Goal: Information Seeking & Learning: Compare options

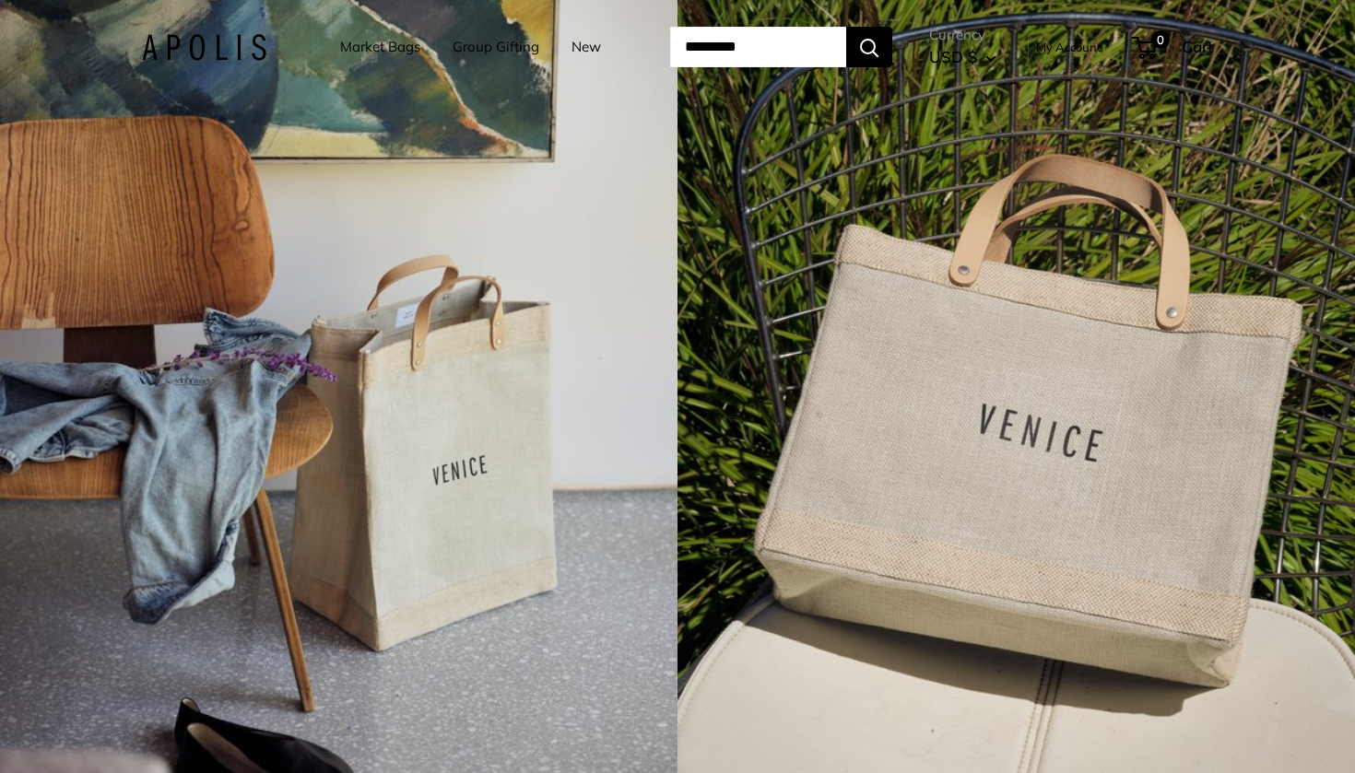
click at [378, 49] on link "Market Bags" at bounding box center [380, 47] width 80 height 26
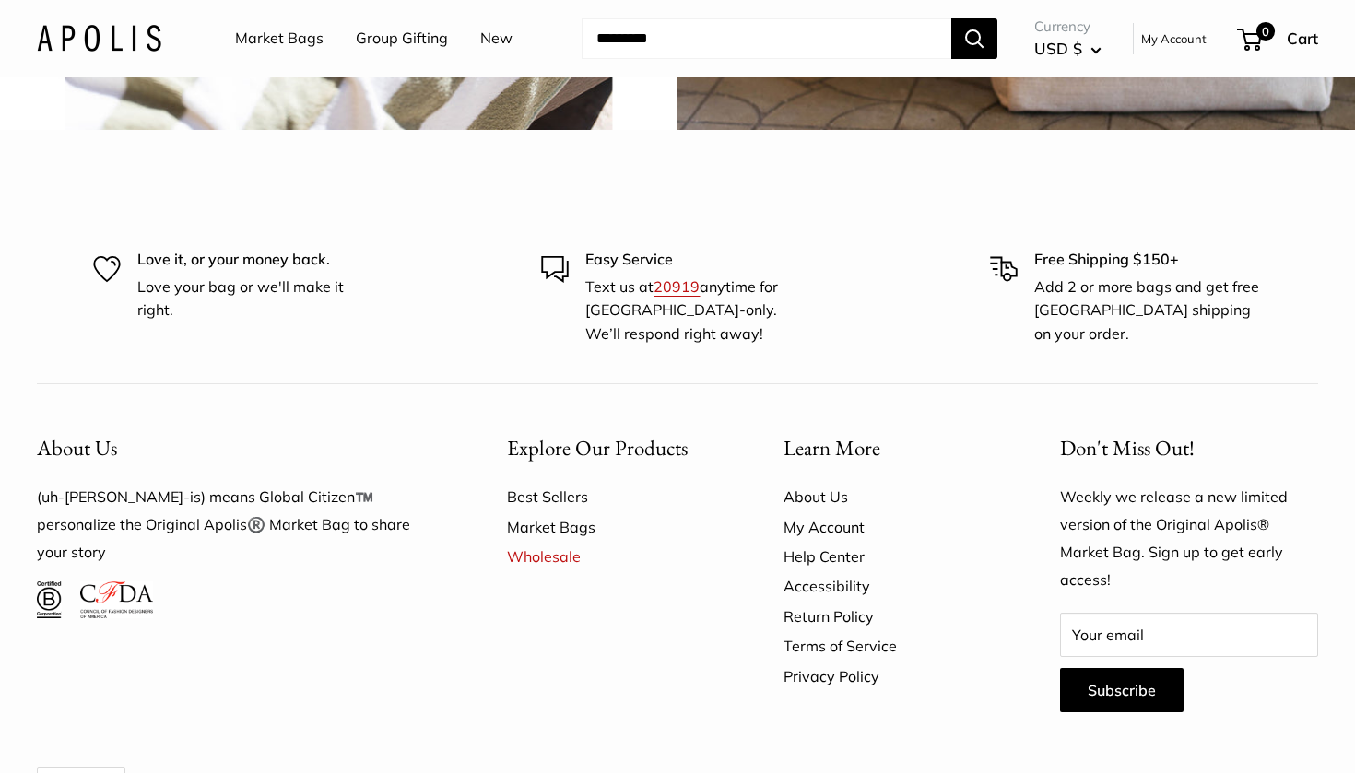
scroll to position [4554, 0]
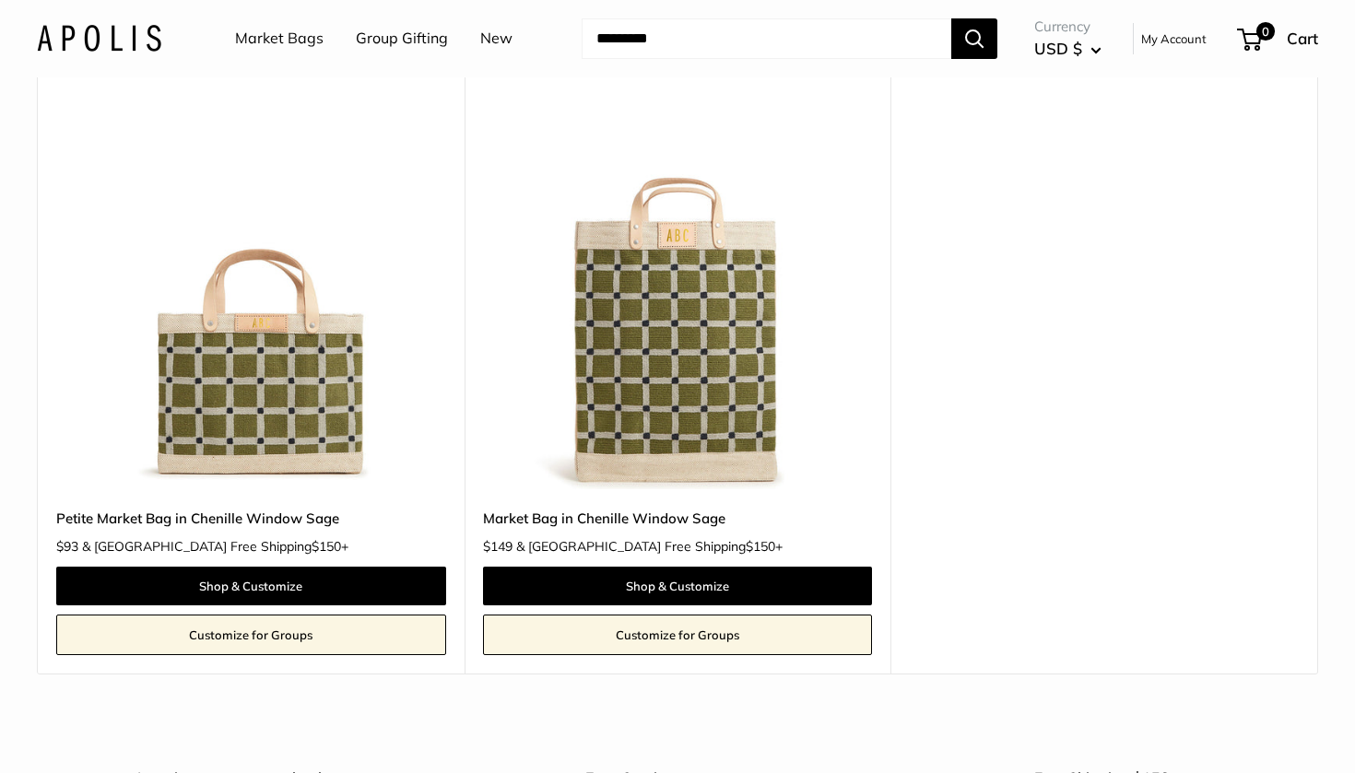
scroll to position [184, 0]
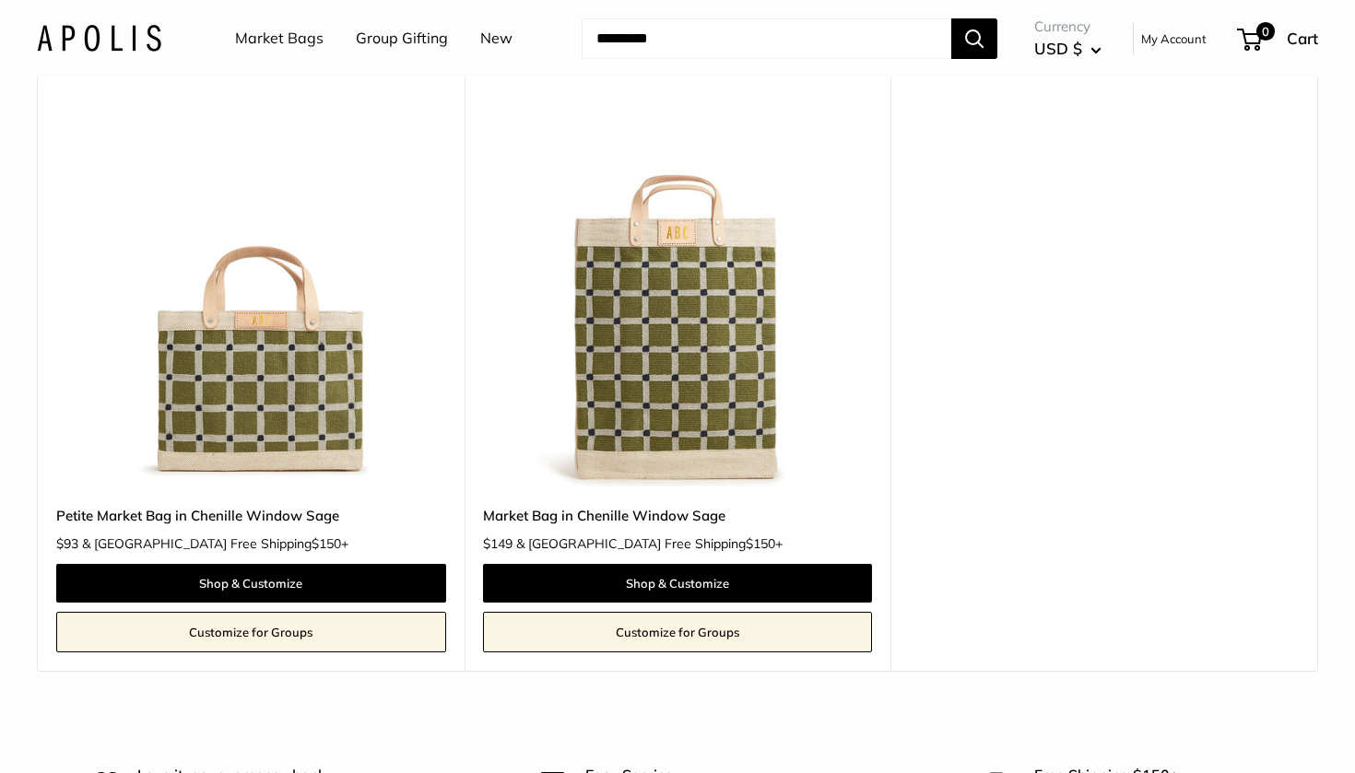
click at [284, 36] on link "Market Bags" at bounding box center [279, 39] width 88 height 28
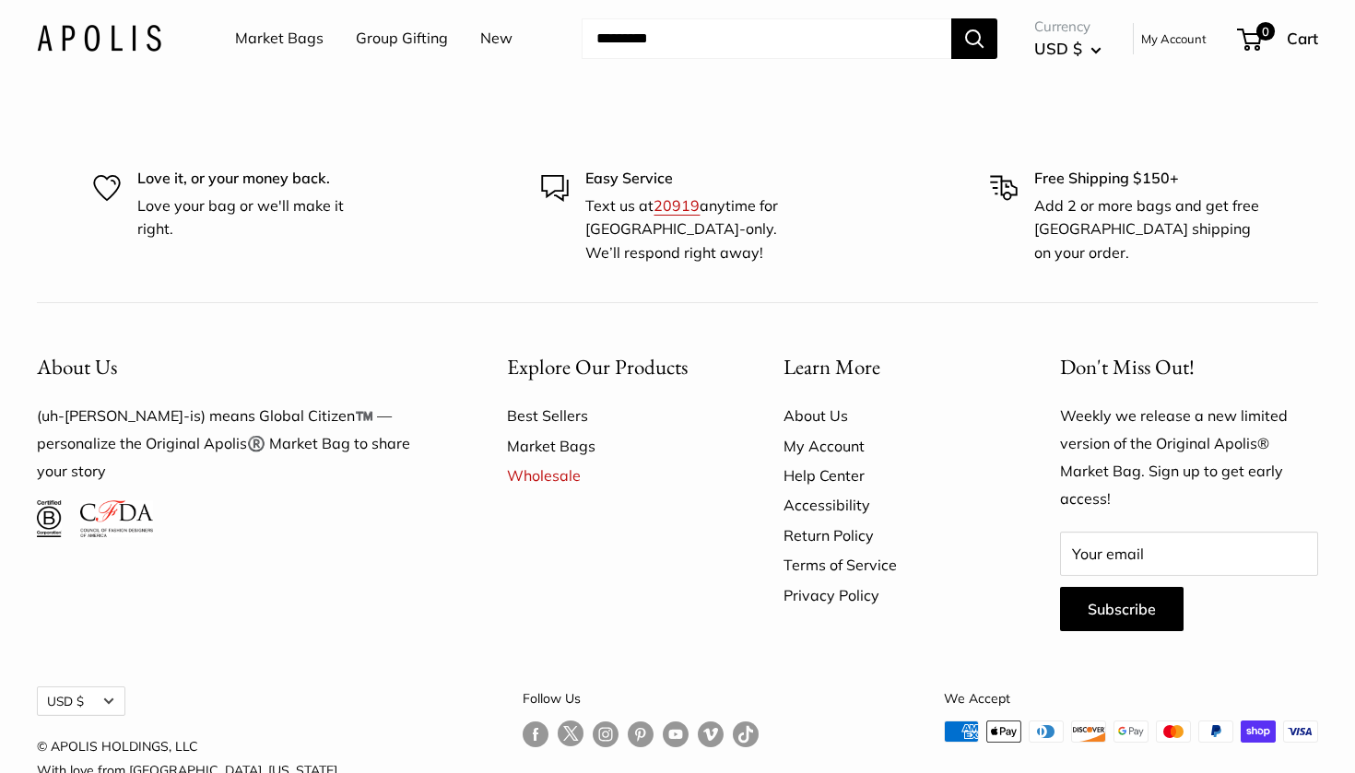
scroll to position [4639, 0]
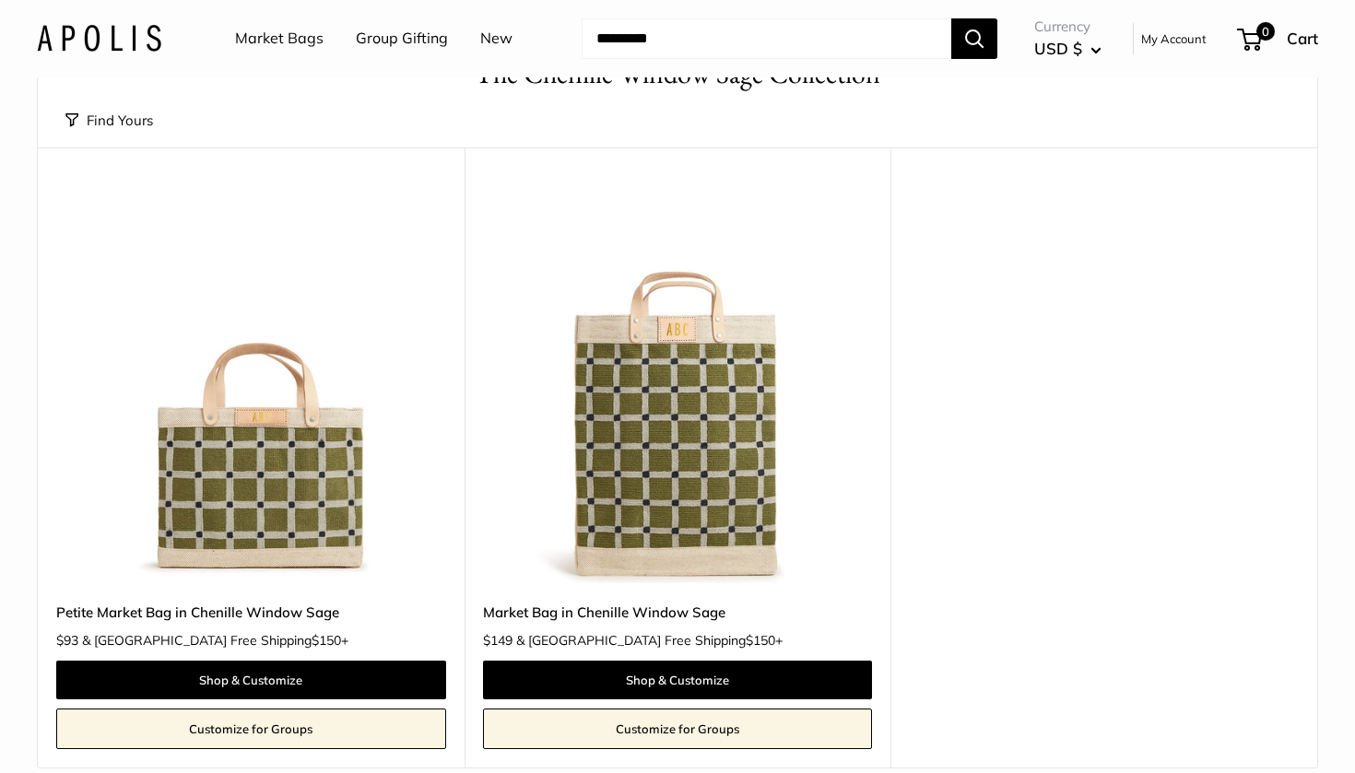
scroll to position [255, 0]
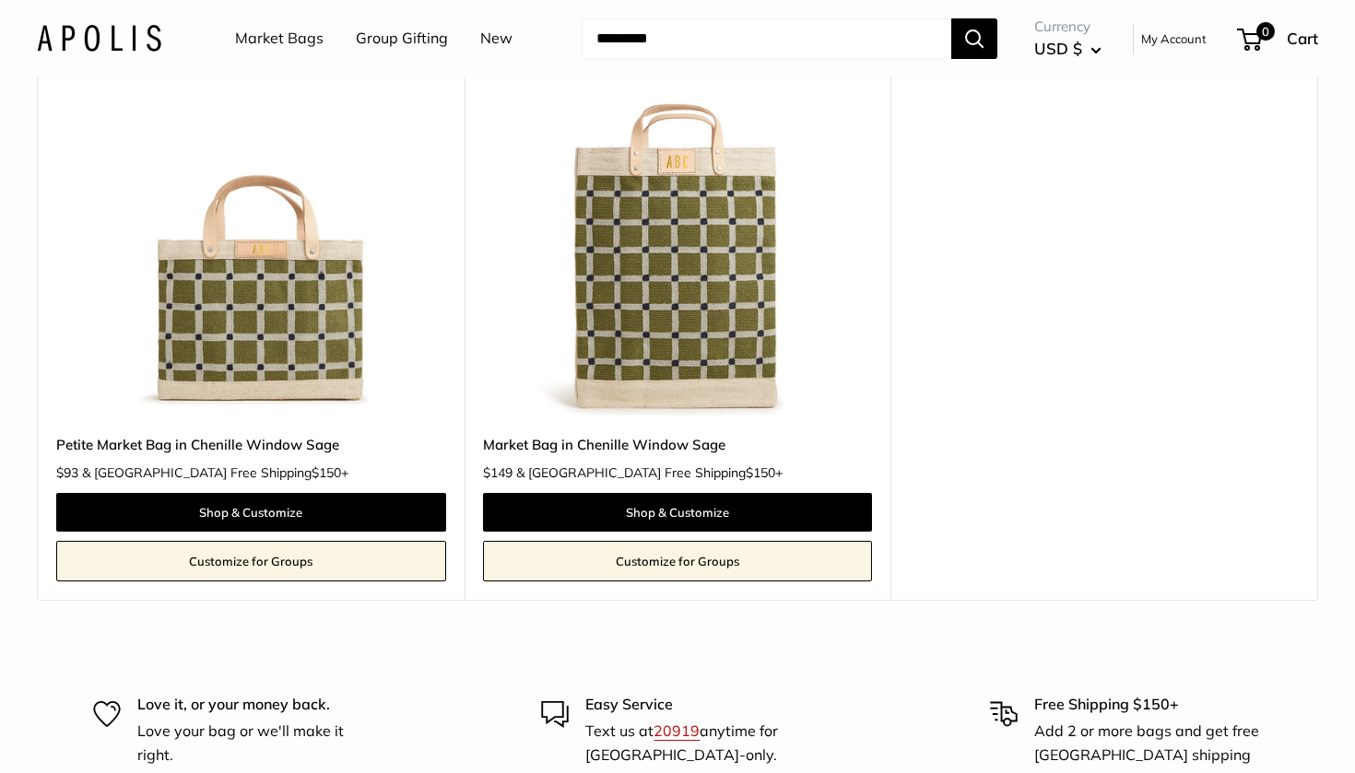
click at [0, 0] on img at bounding box center [0, 0] width 0 height 0
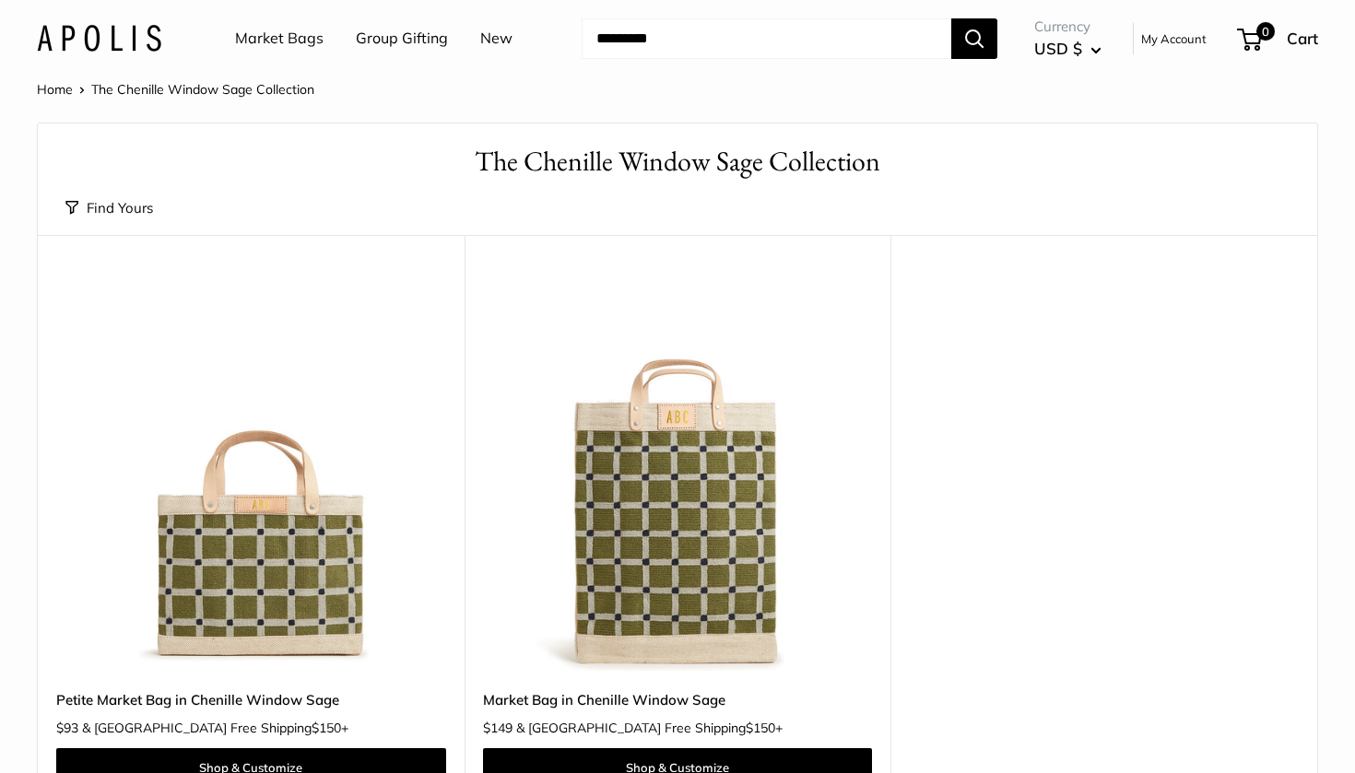
scroll to position [0, 0]
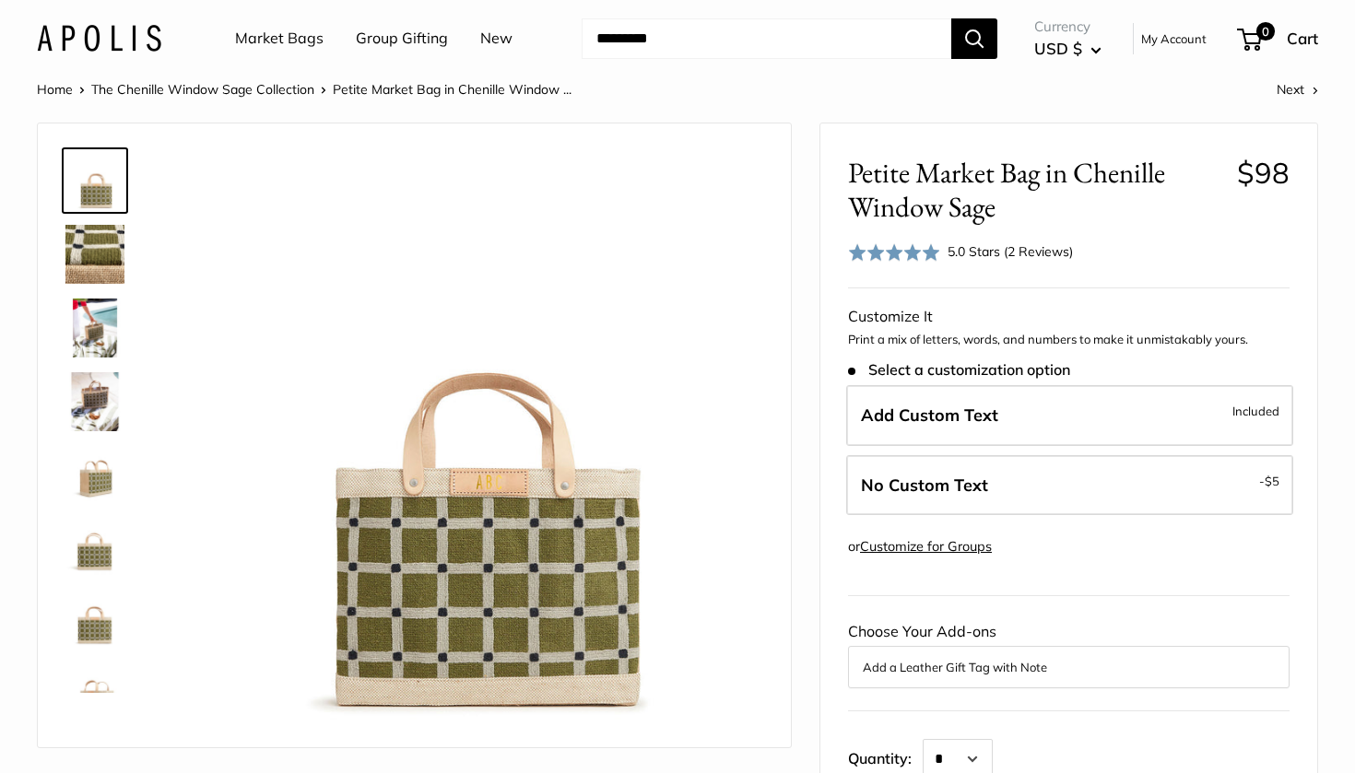
click at [82, 348] on img at bounding box center [94, 328] width 59 height 59
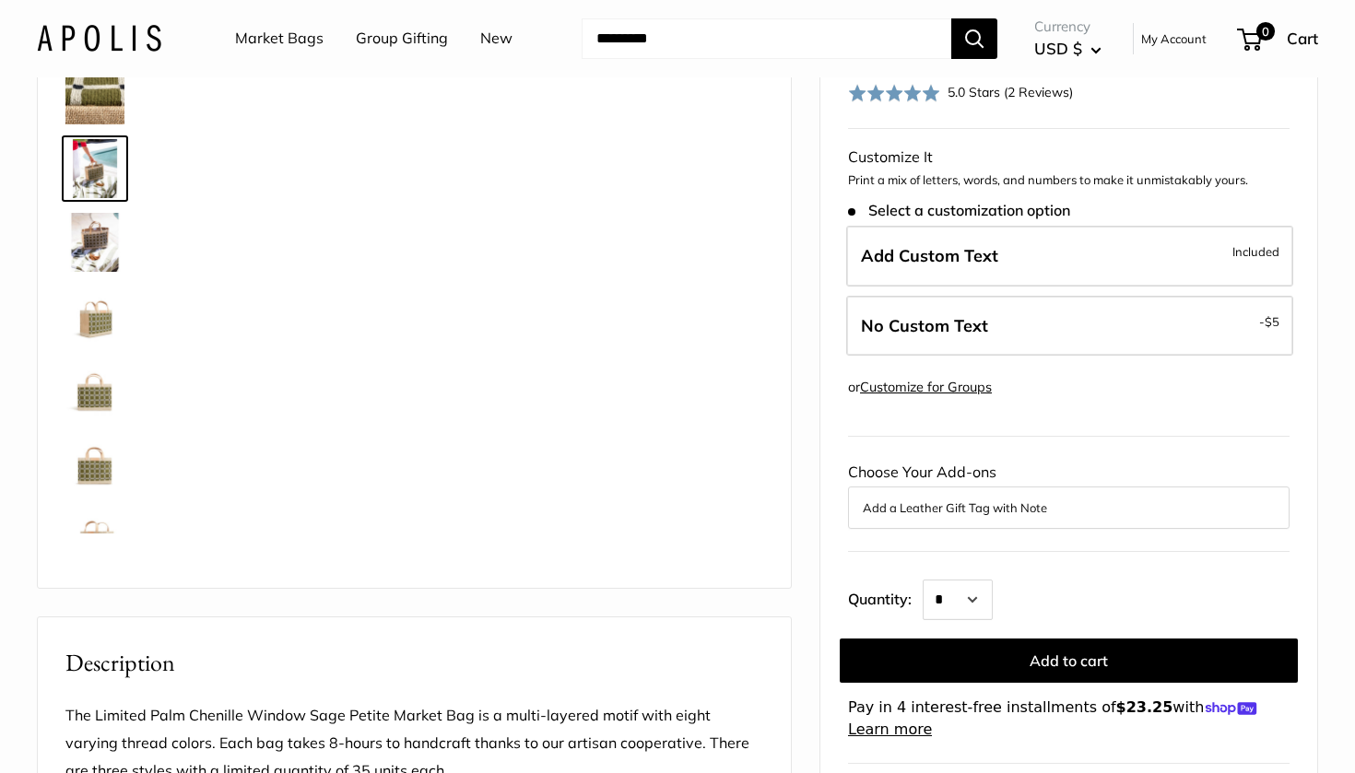
scroll to position [147, 0]
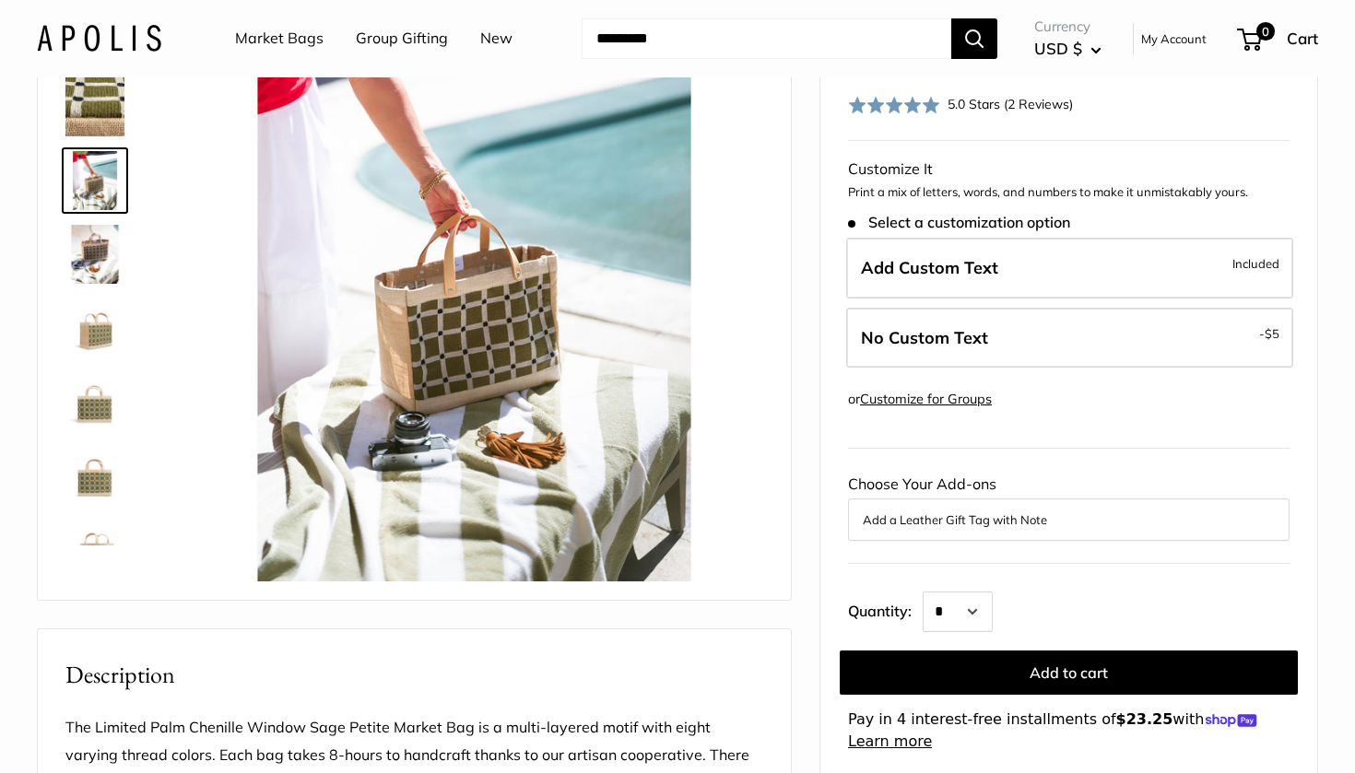
click at [109, 327] on img at bounding box center [94, 328] width 59 height 59
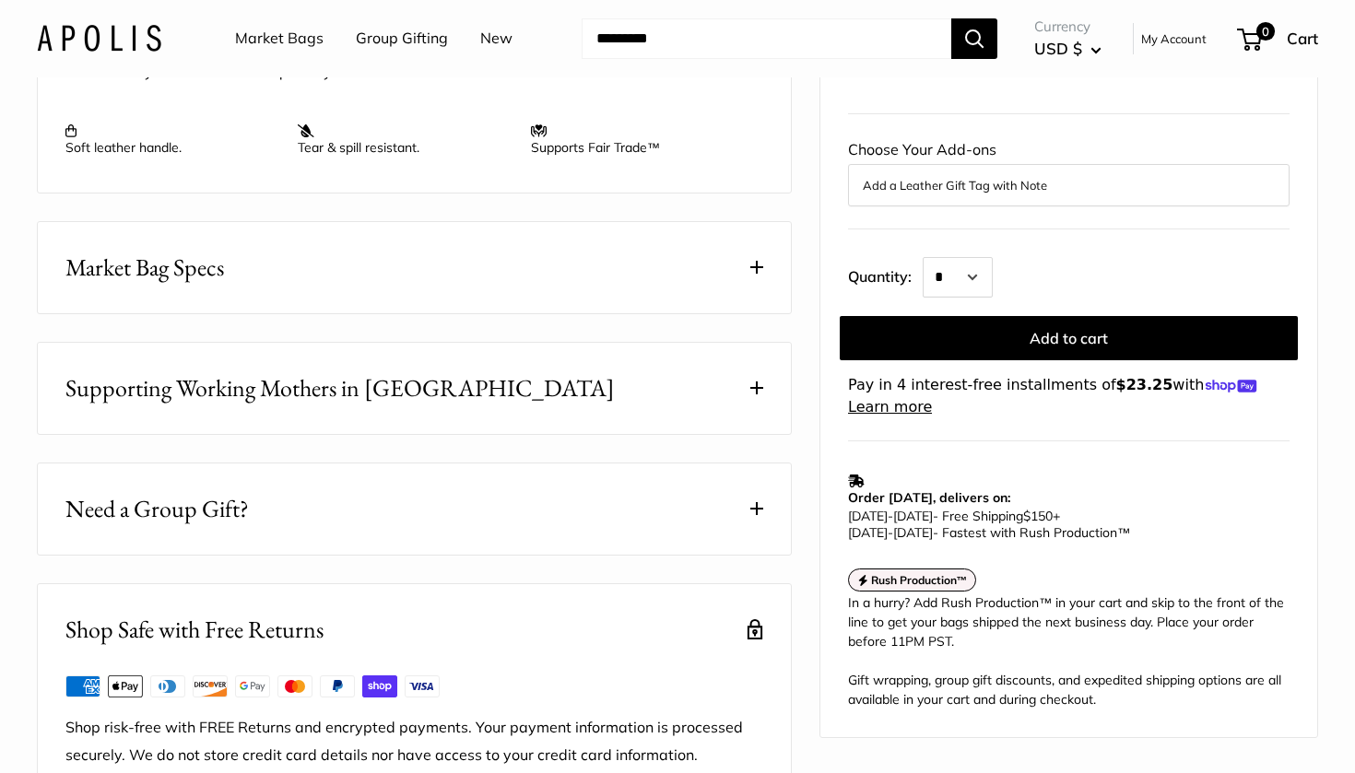
scroll to position [861, 0]
click at [362, 311] on button "Market Bag Specs" at bounding box center [414, 265] width 753 height 91
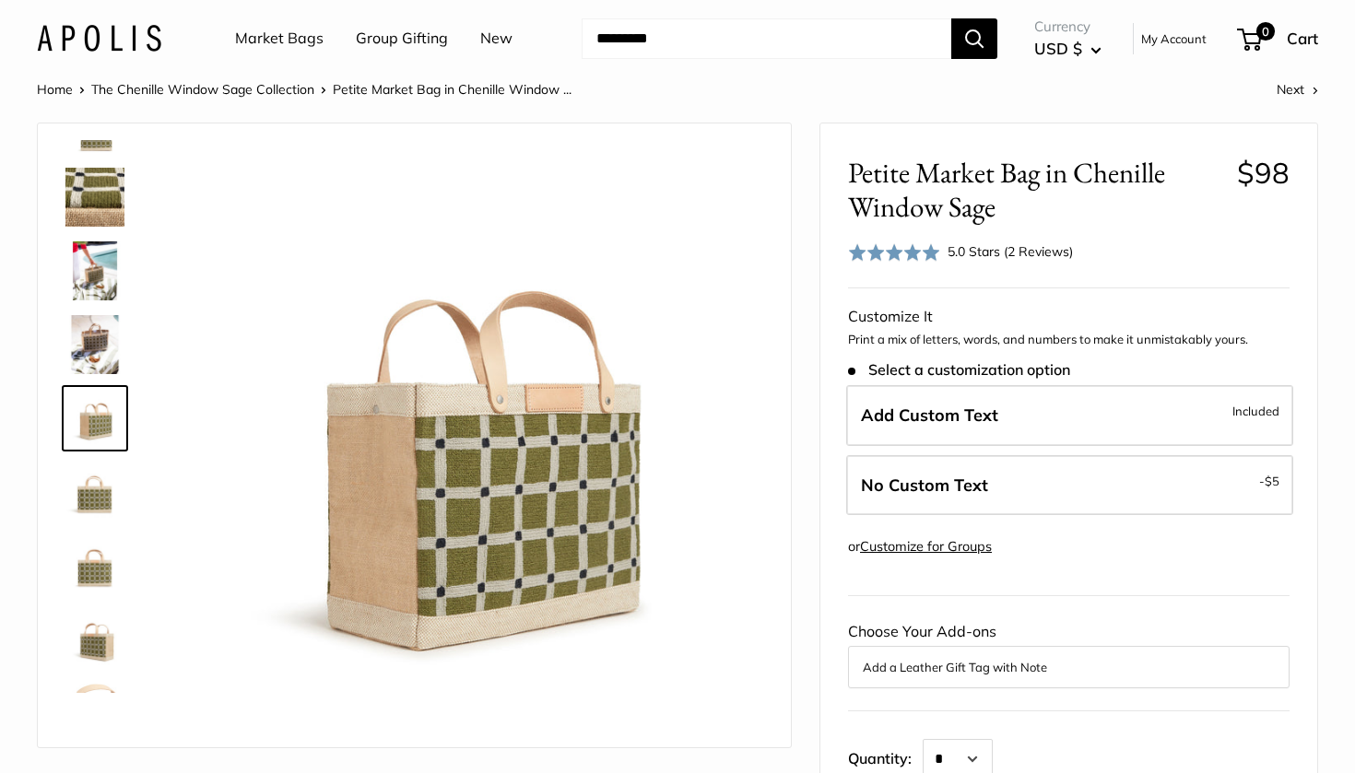
scroll to position [0, 0]
click at [104, 346] on img at bounding box center [94, 344] width 59 height 59
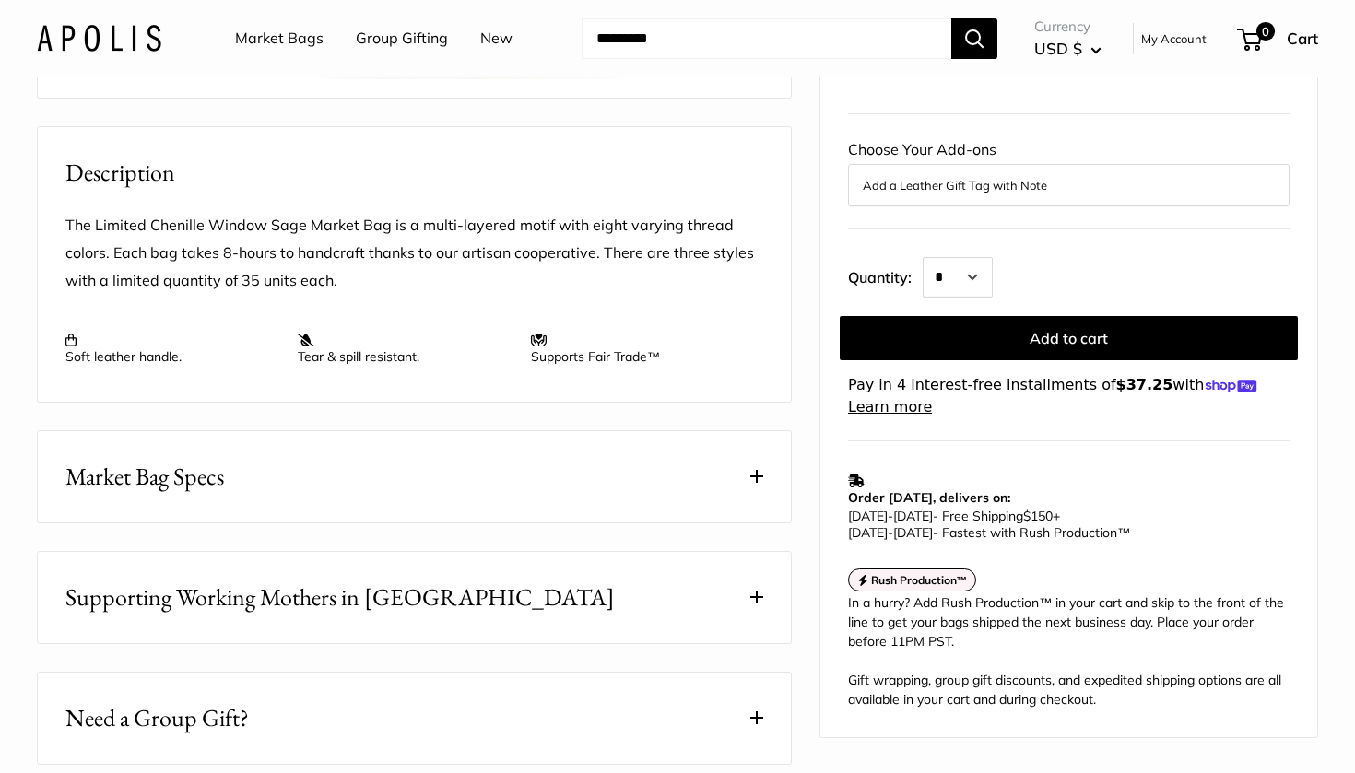
scroll to position [727, 0]
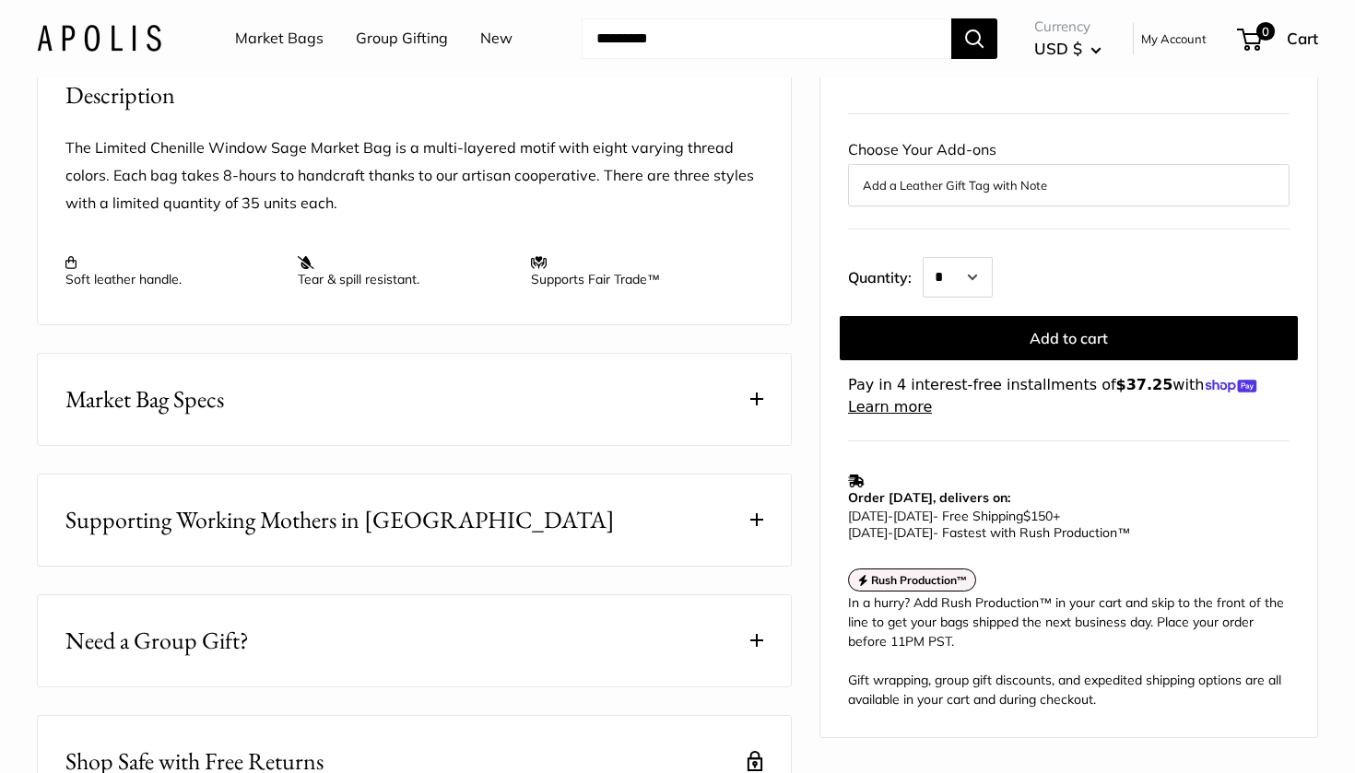
click at [759, 445] on button "Market Bag Specs" at bounding box center [414, 399] width 753 height 91
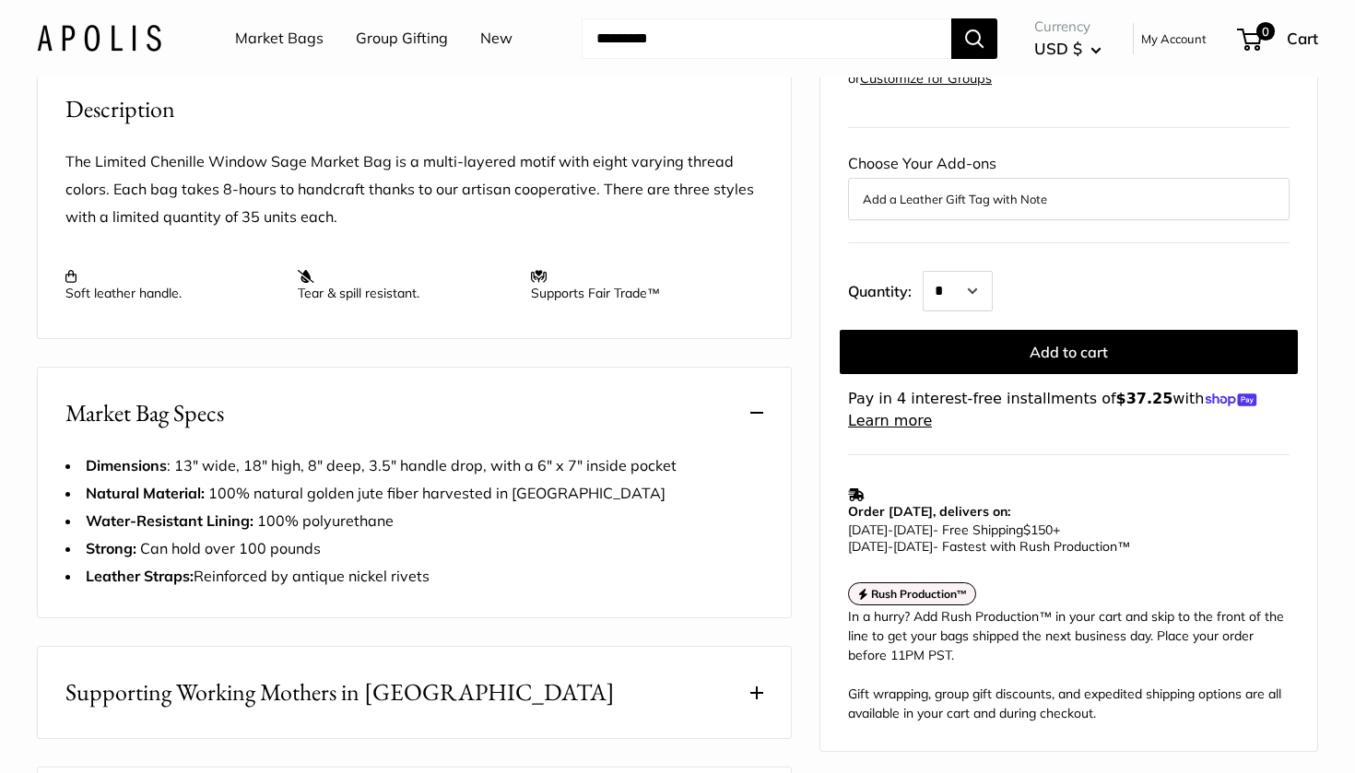
scroll to position [710, 0]
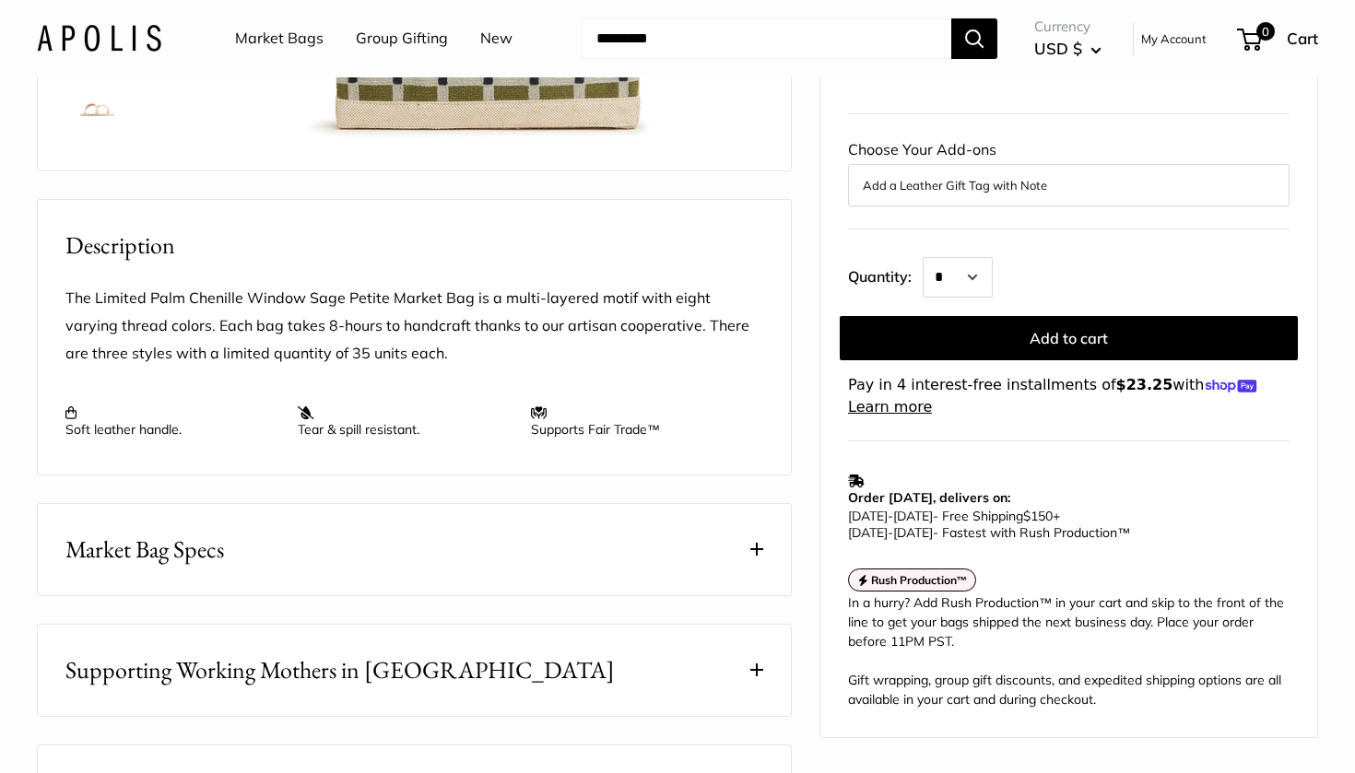
scroll to position [636, 0]
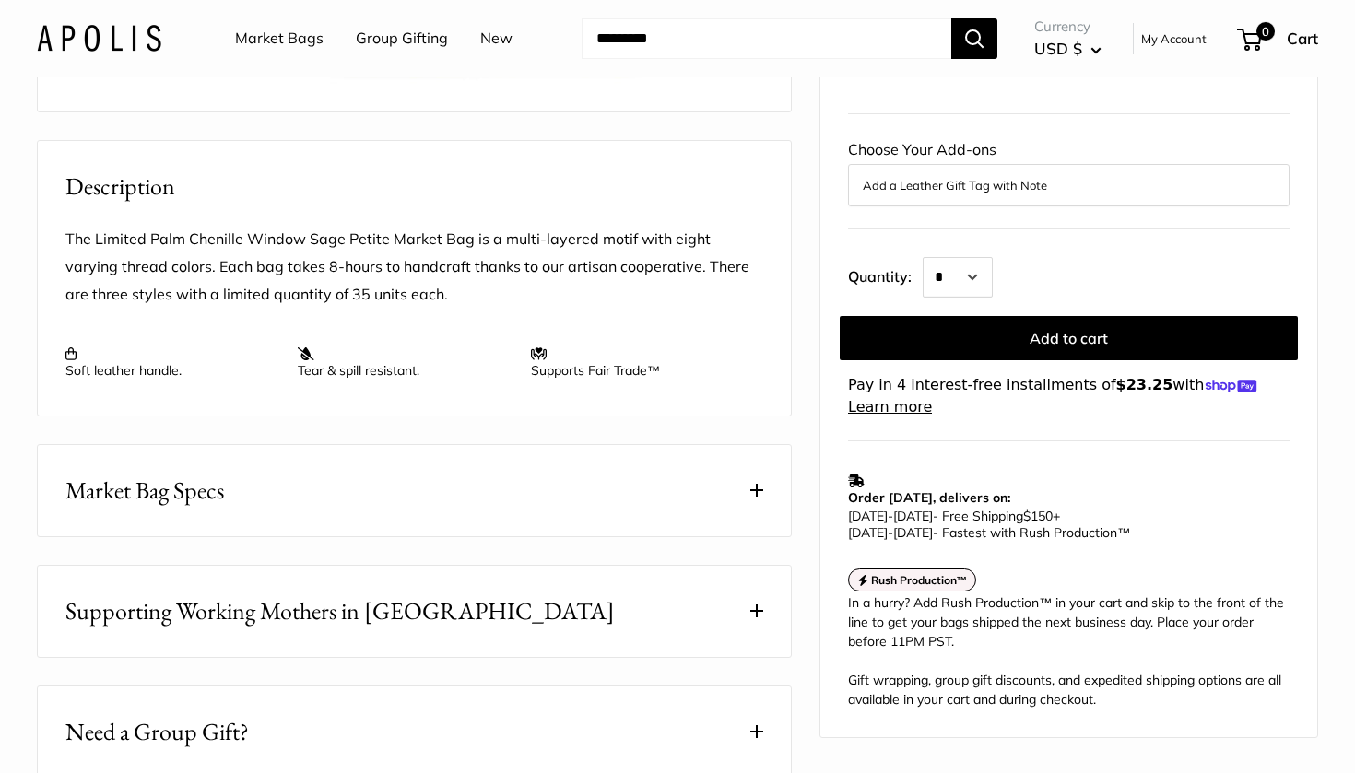
click at [445, 530] on button "Market Bag Specs" at bounding box center [414, 490] width 753 height 91
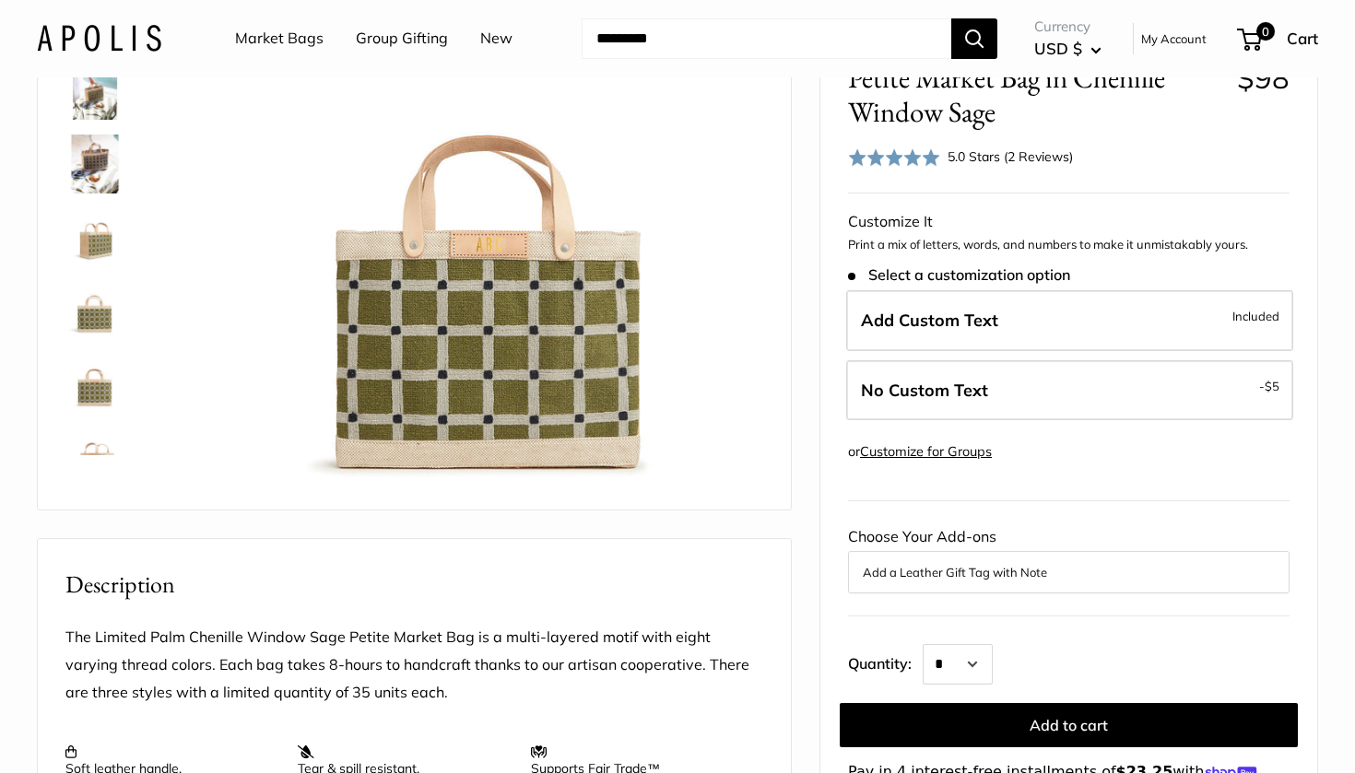
scroll to position [231, 0]
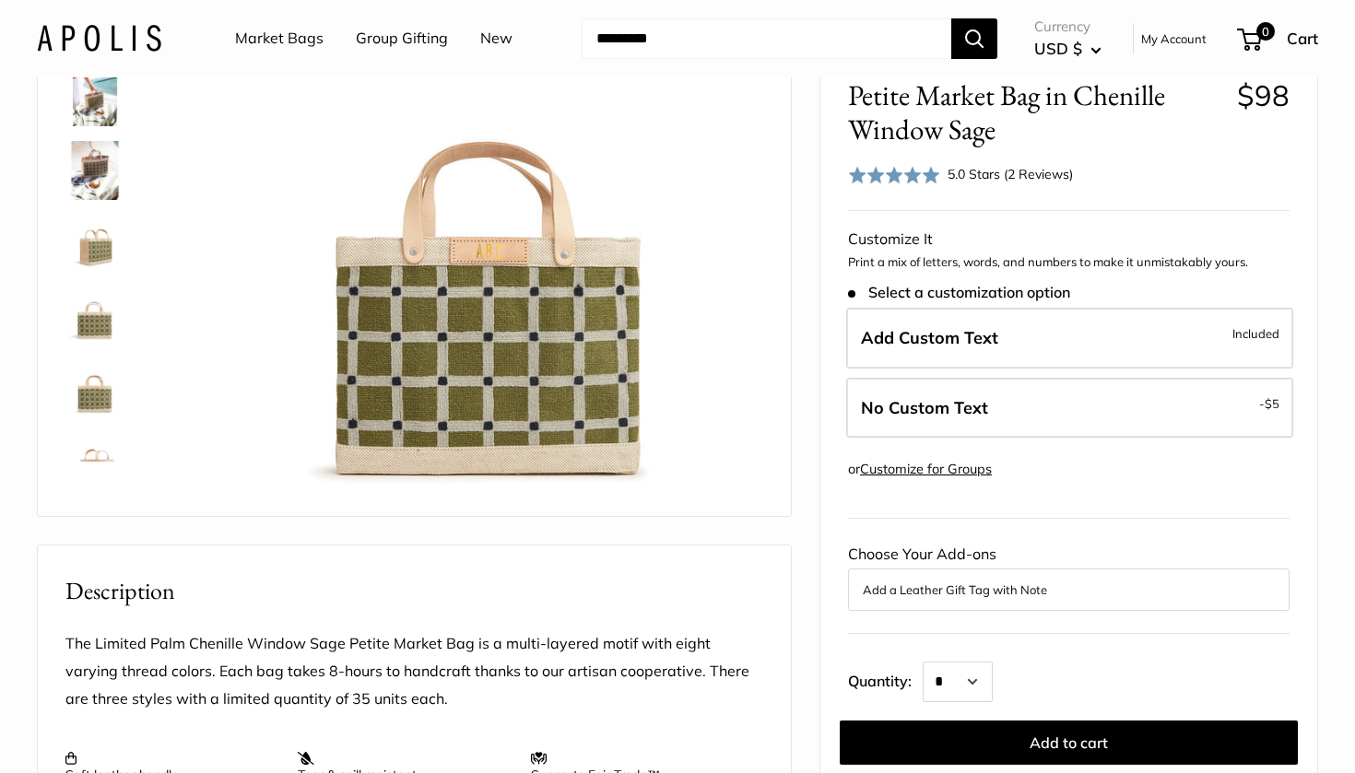
click at [94, 450] on img at bounding box center [94, 465] width 59 height 59
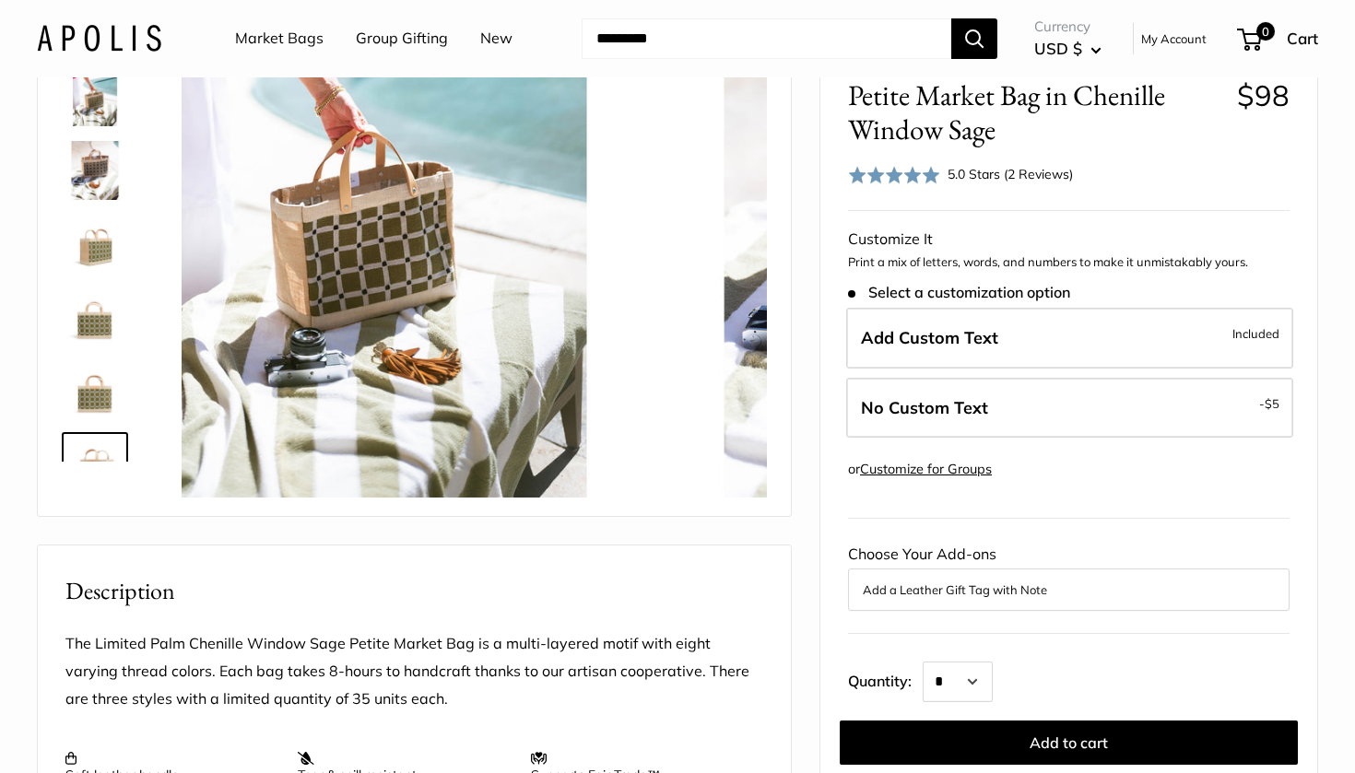
scroll to position [118, 0]
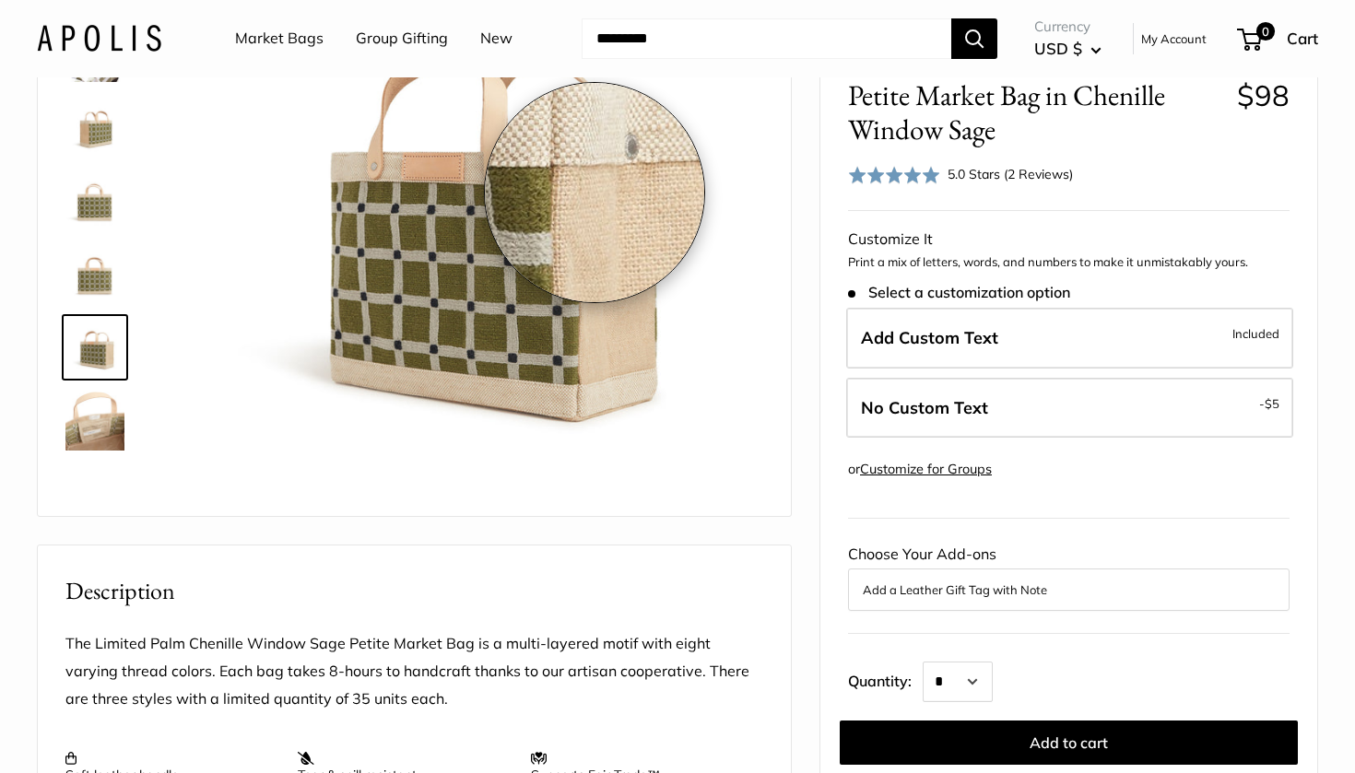
click at [594, 193] on img at bounding box center [474, 209] width 578 height 578
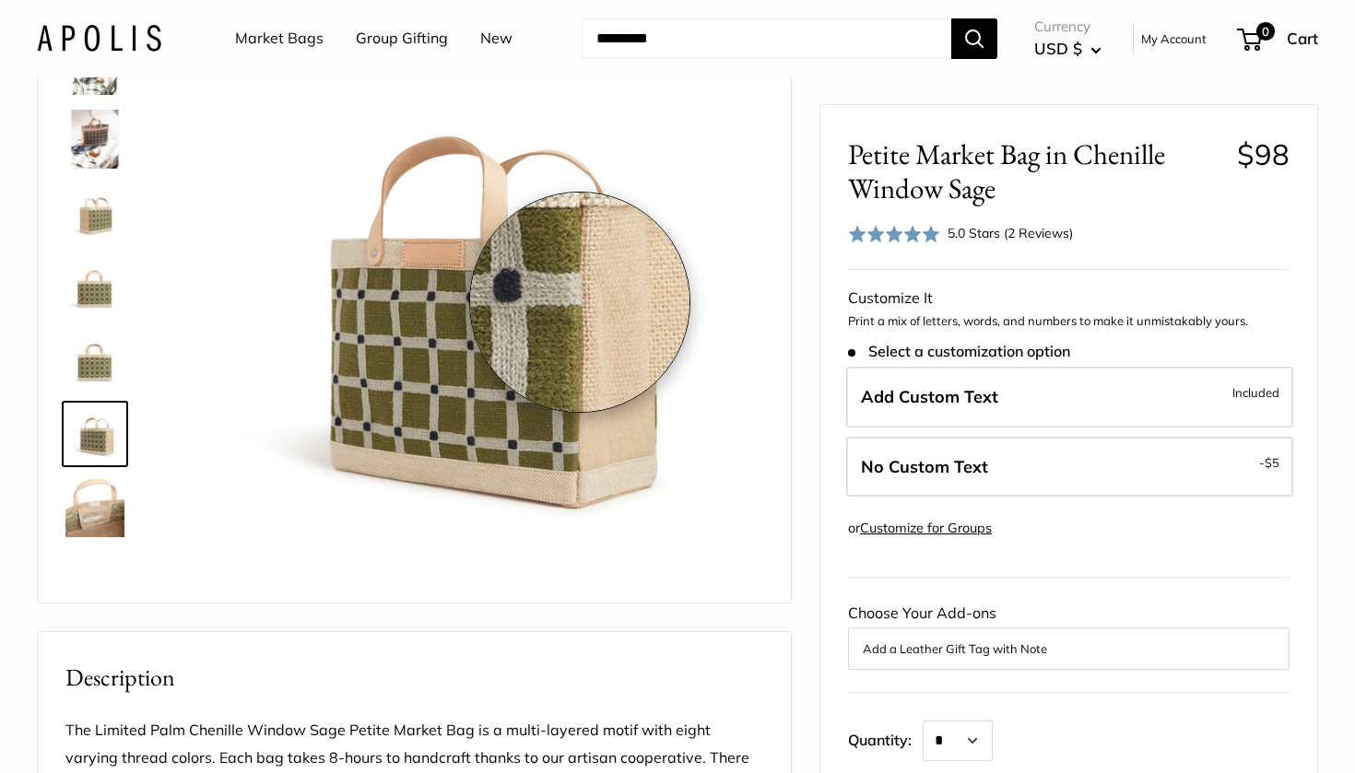
scroll to position [84, 0]
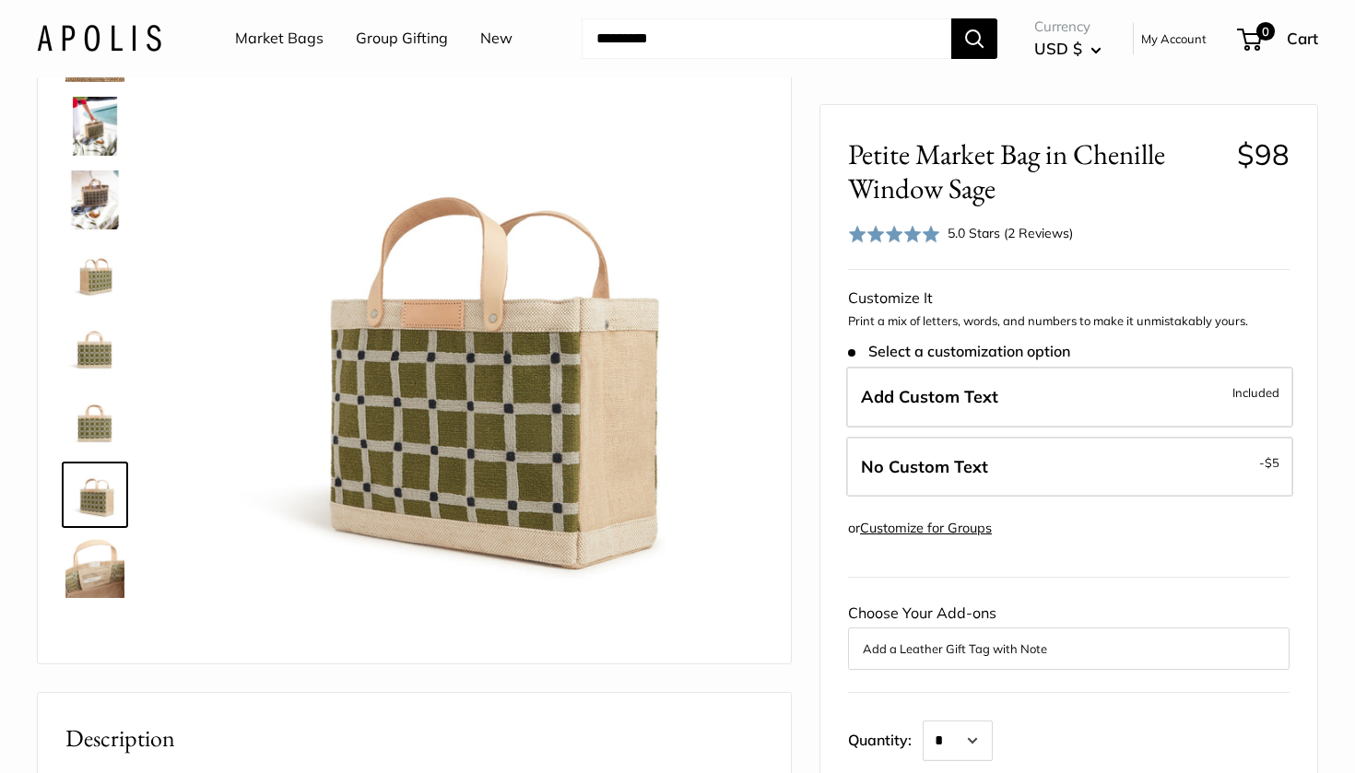
click at [93, 577] on img at bounding box center [94, 568] width 59 height 59
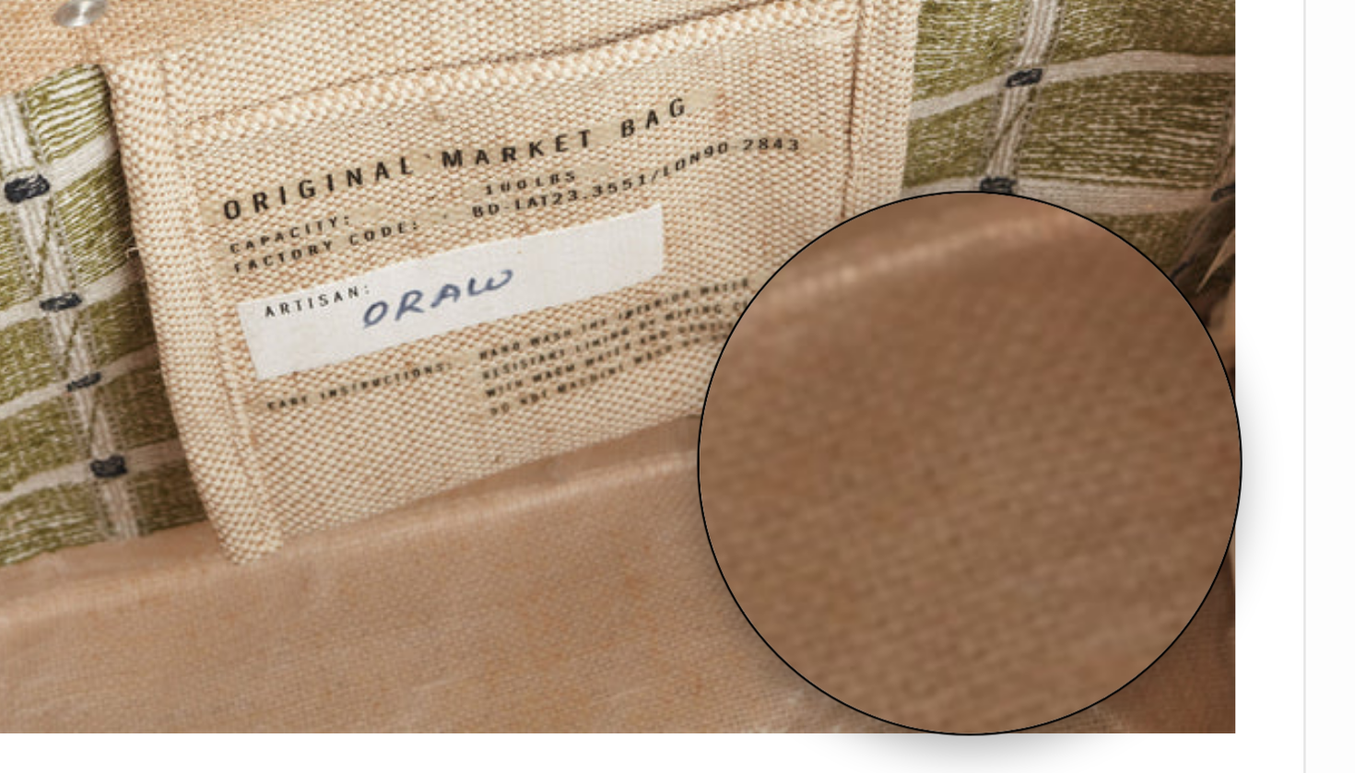
scroll to position [156, 0]
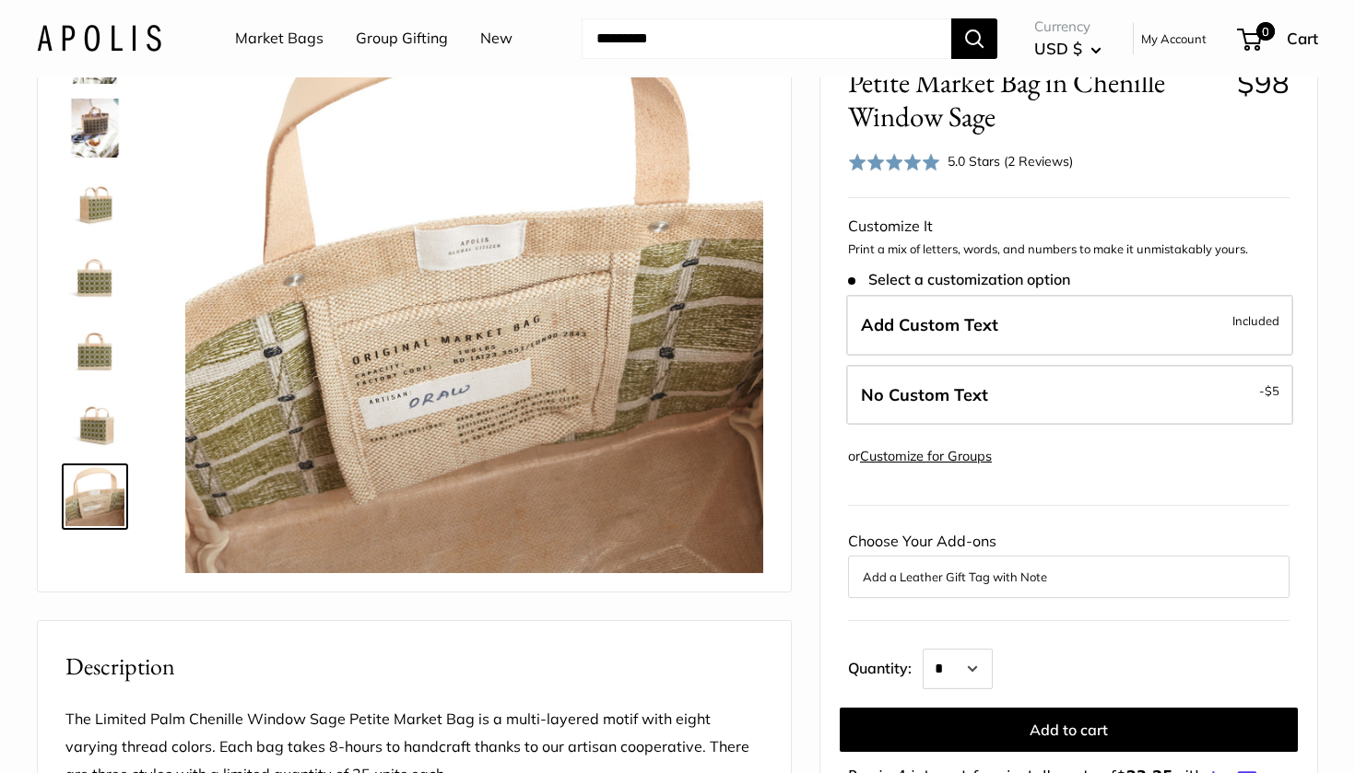
scroll to position [231, 0]
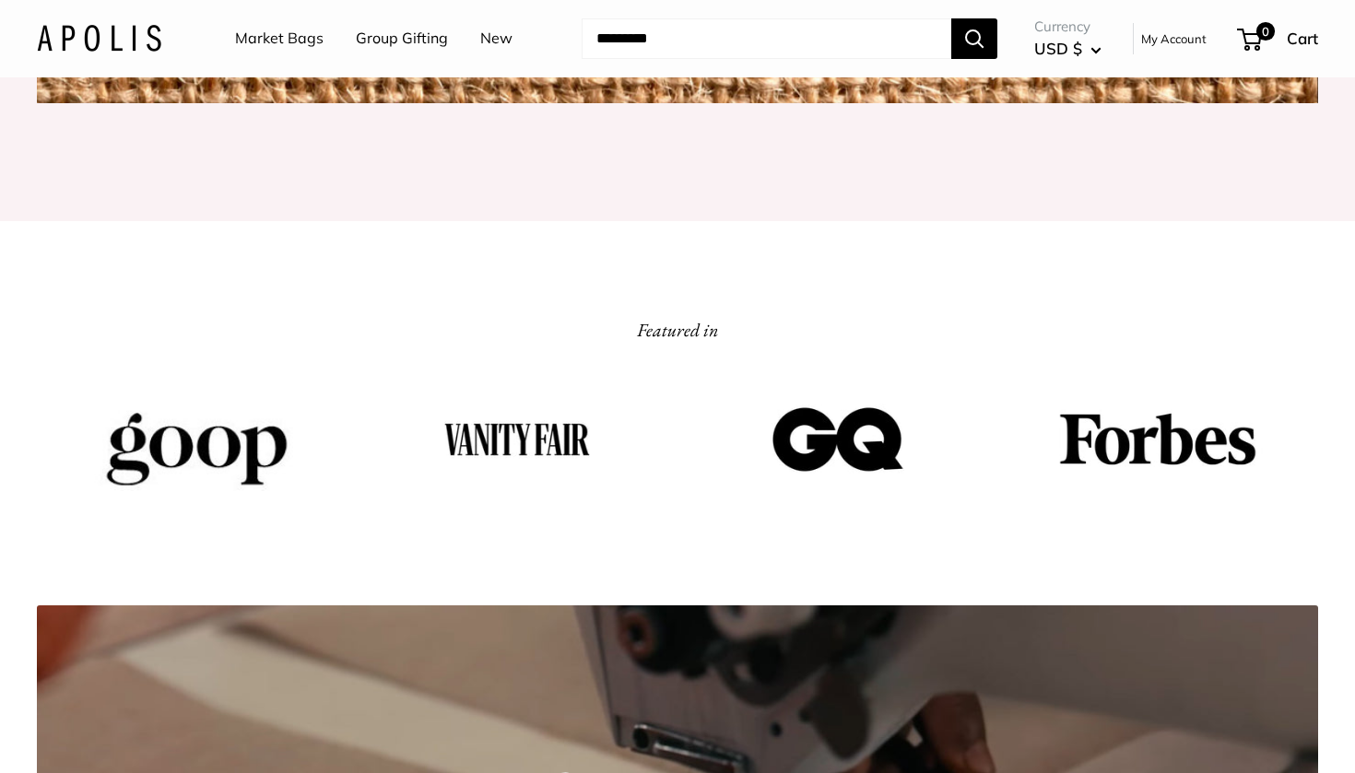
scroll to position [2483, 0]
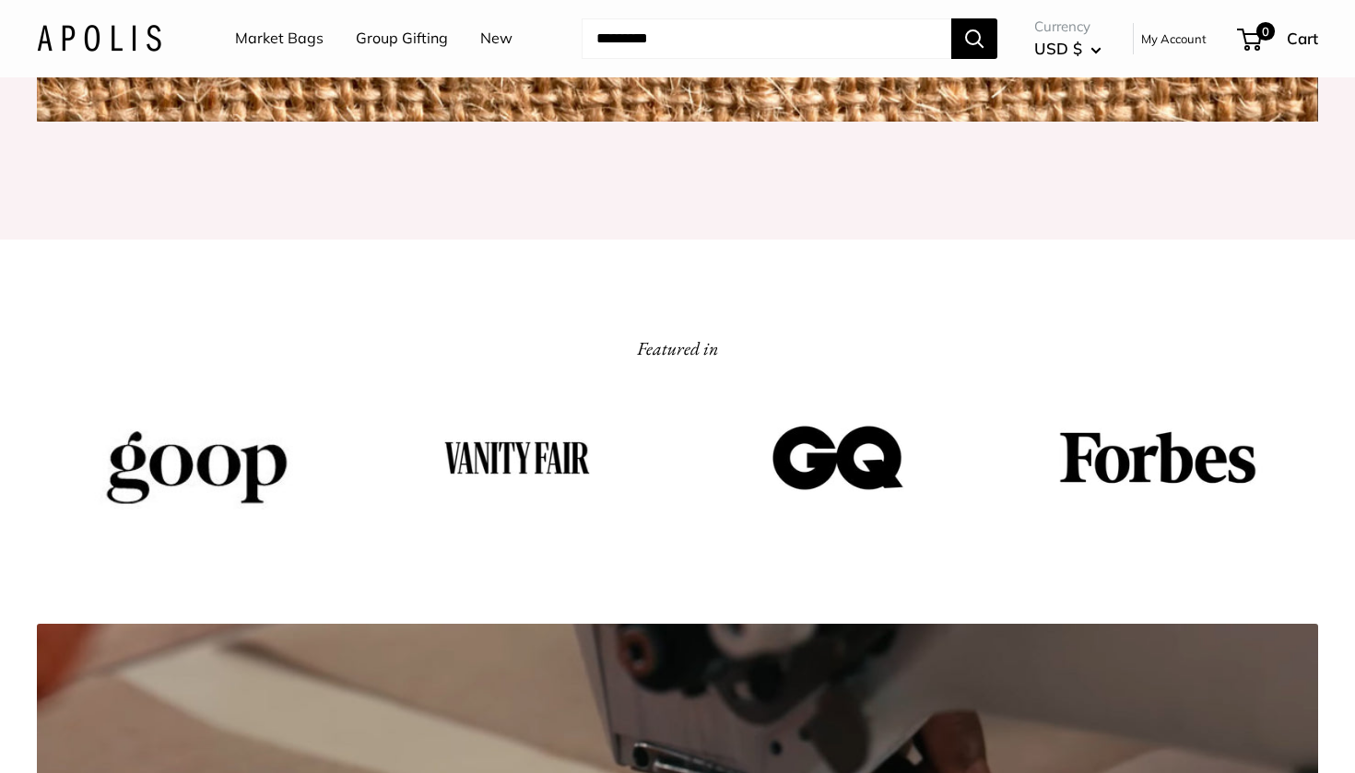
click at [303, 41] on link "Market Bags" at bounding box center [279, 39] width 88 height 28
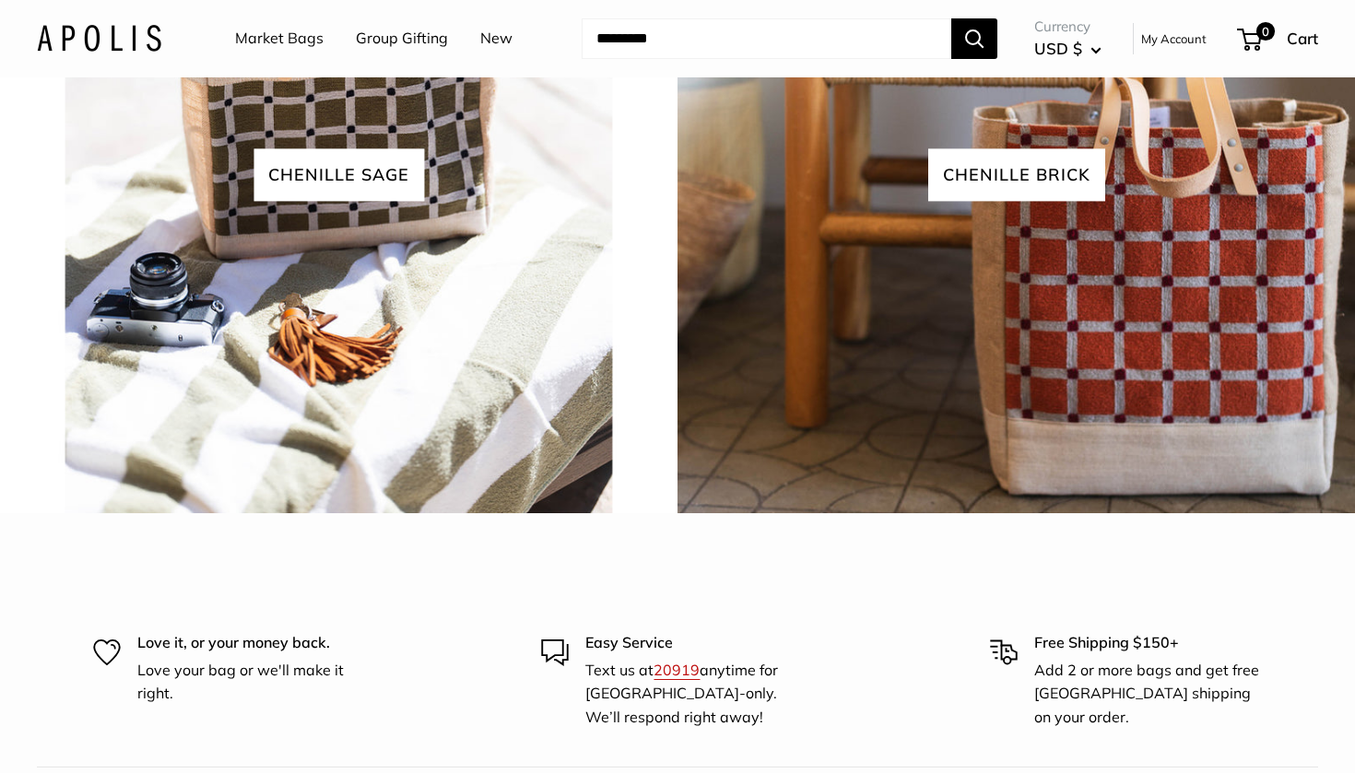
scroll to position [4207, 0]
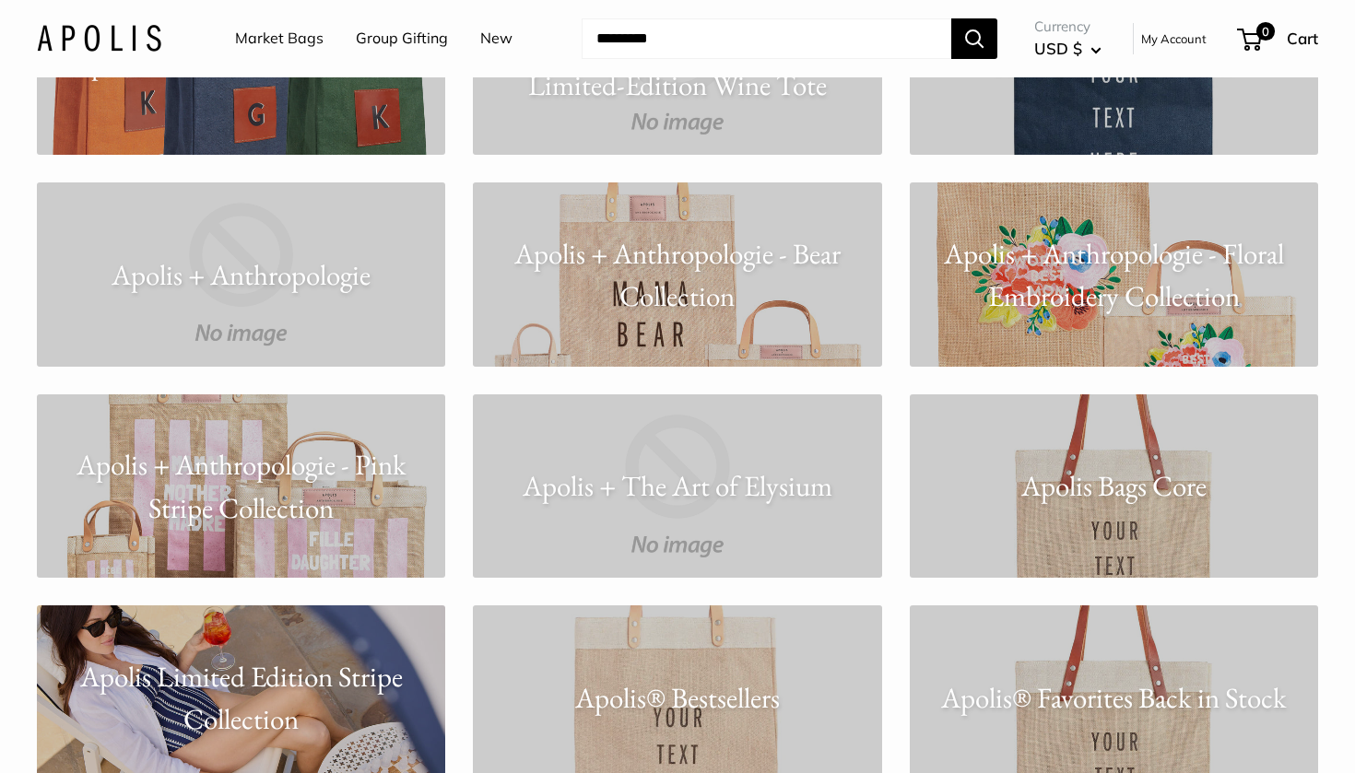
scroll to position [1089, 0]
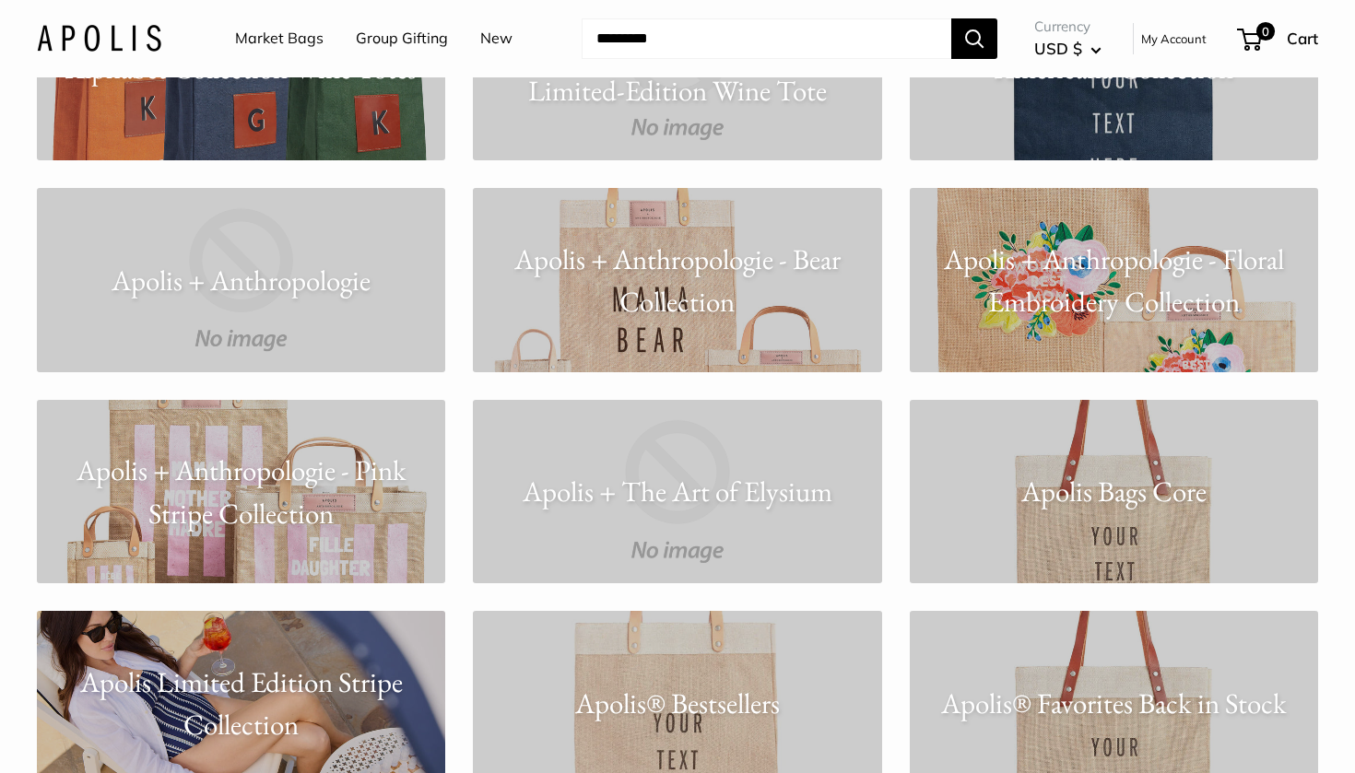
click at [1077, 259] on p "Apolis + Anthropologie - Floral Embroidery Collection" at bounding box center [1114, 280] width 408 height 86
click at [287, 472] on p "Apolis + Anthropologie - Pink Stripe Collection" at bounding box center [241, 492] width 408 height 86
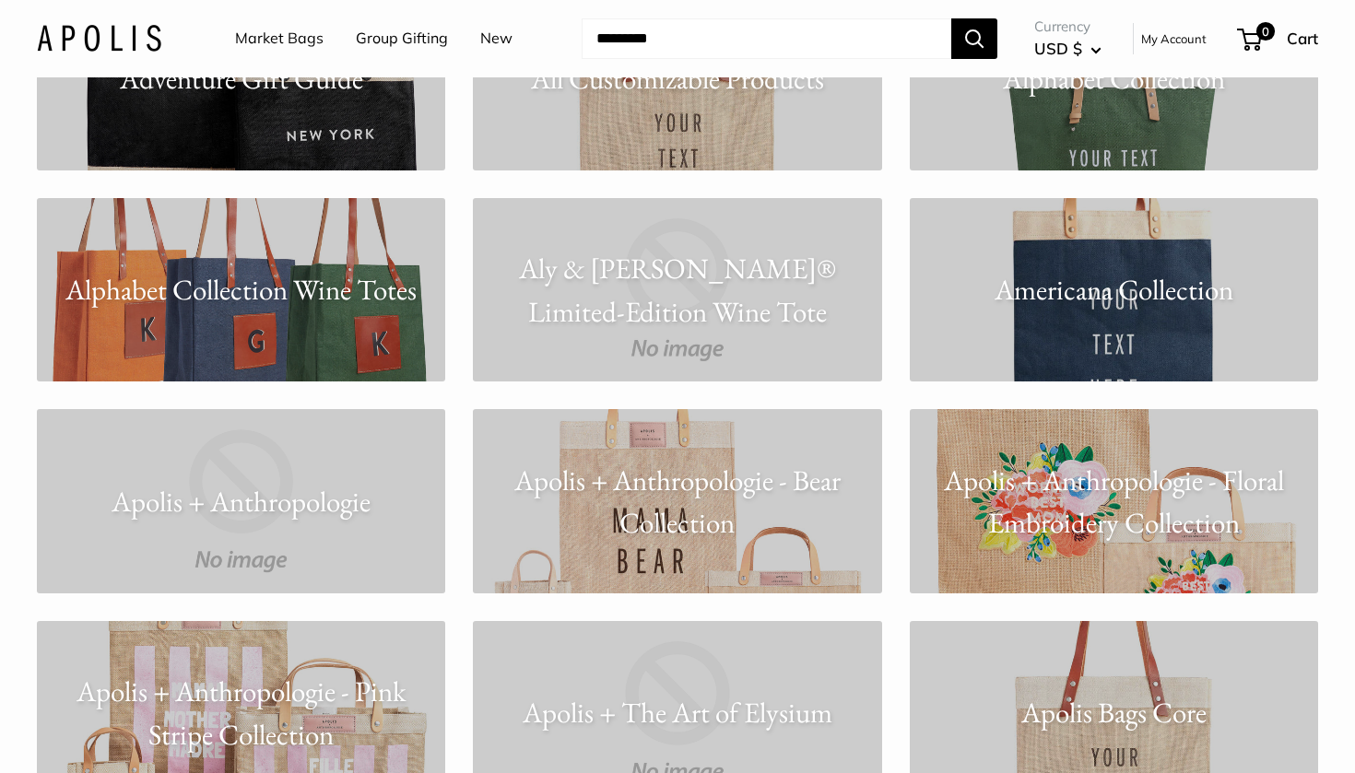
scroll to position [668, 0]
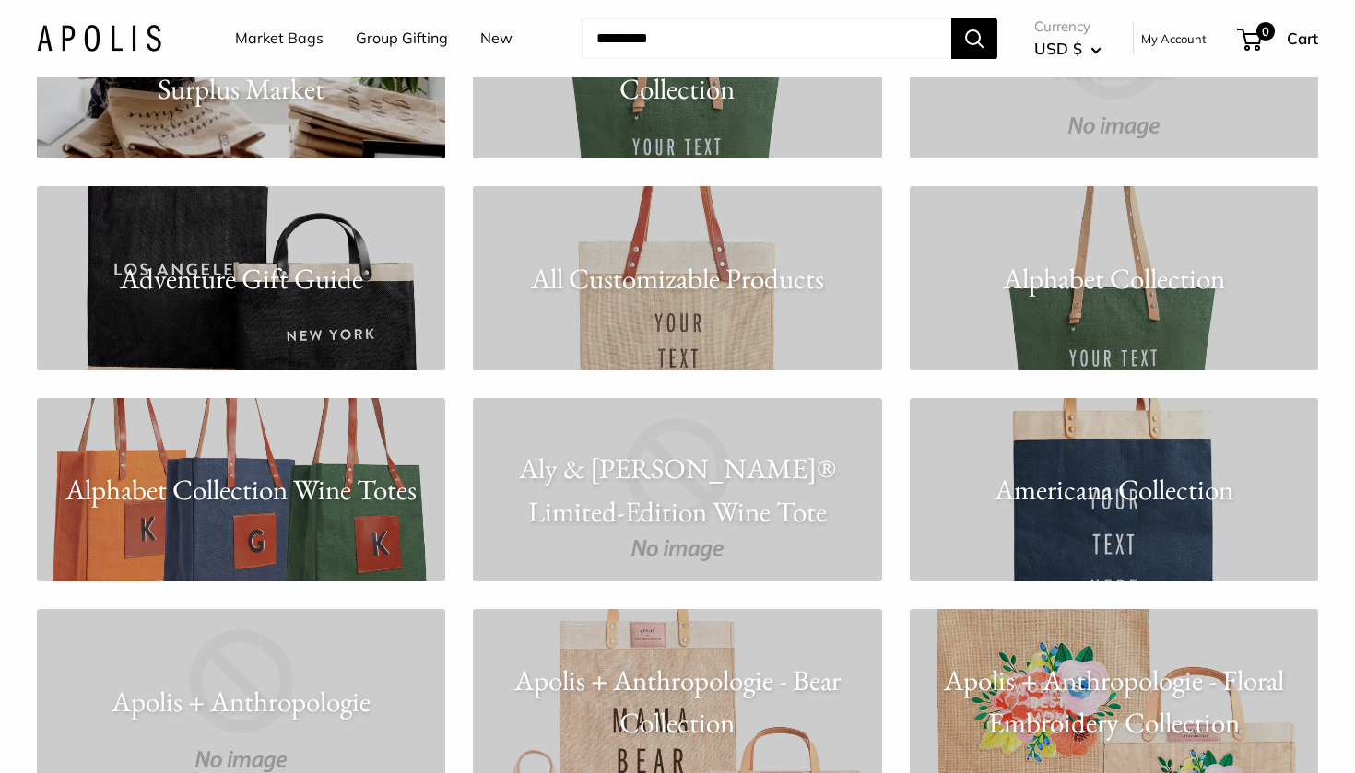
click at [313, 522] on link "Alphabet Collection Wine Totes" at bounding box center [241, 489] width 408 height 183
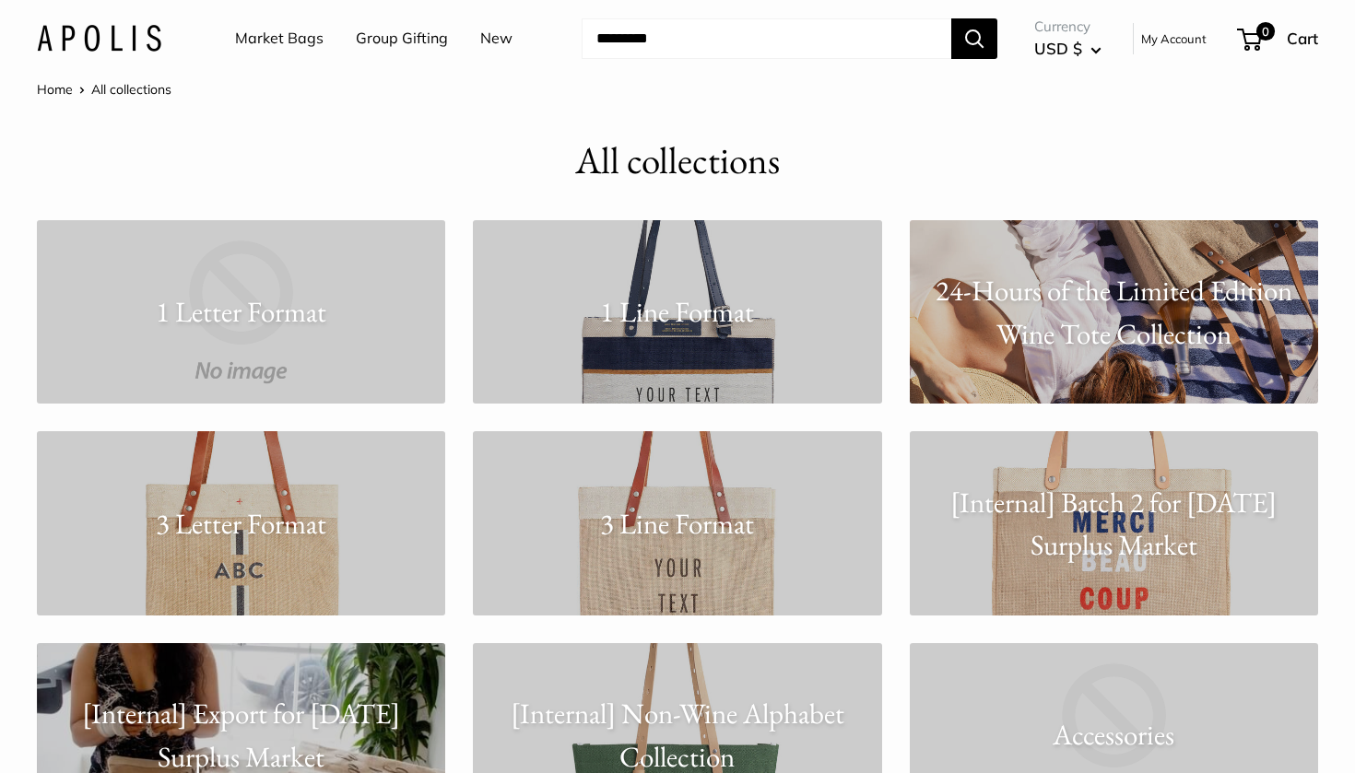
scroll to position [0, 0]
click at [1071, 266] on link "24-Hours of the Limited Edition Wine Tote Collection" at bounding box center [1114, 311] width 408 height 183
click at [602, 320] on p "1 Line Format" at bounding box center [677, 311] width 408 height 43
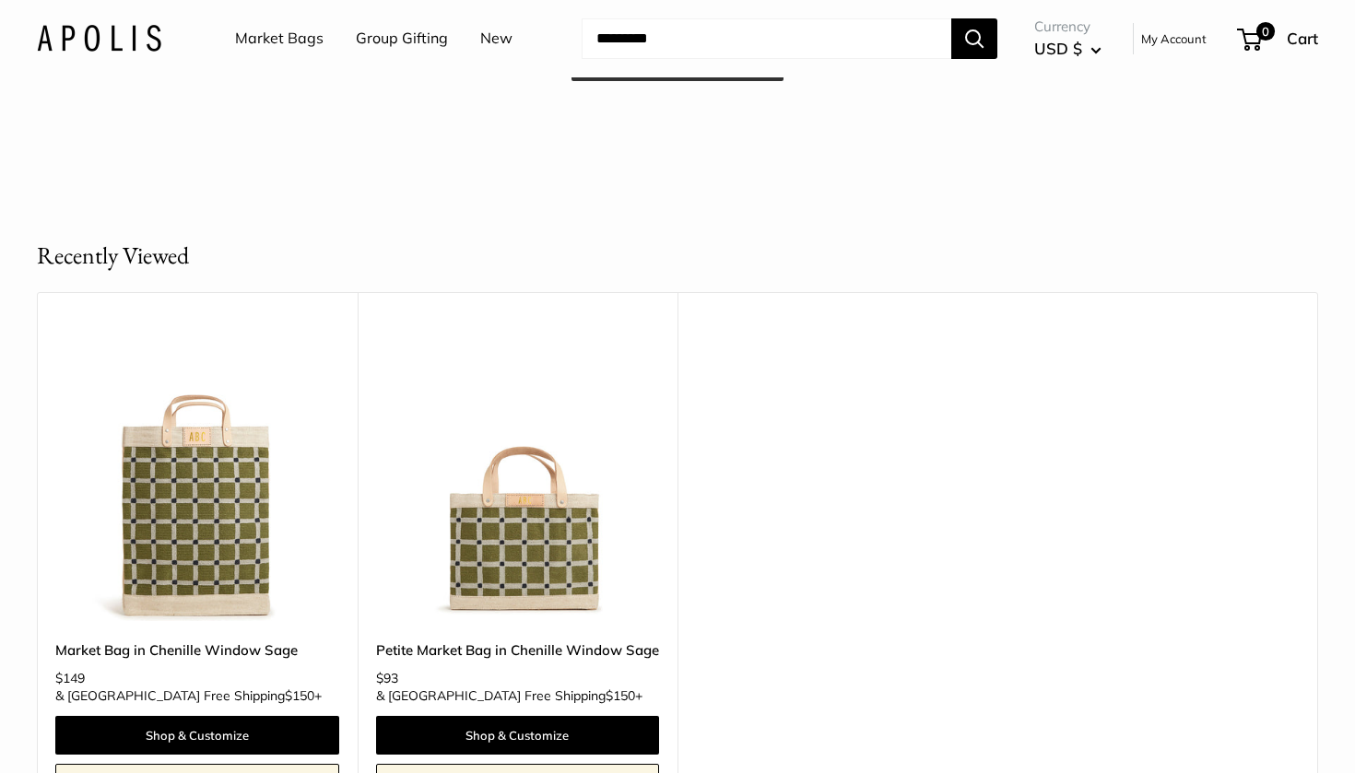
scroll to position [422, 0]
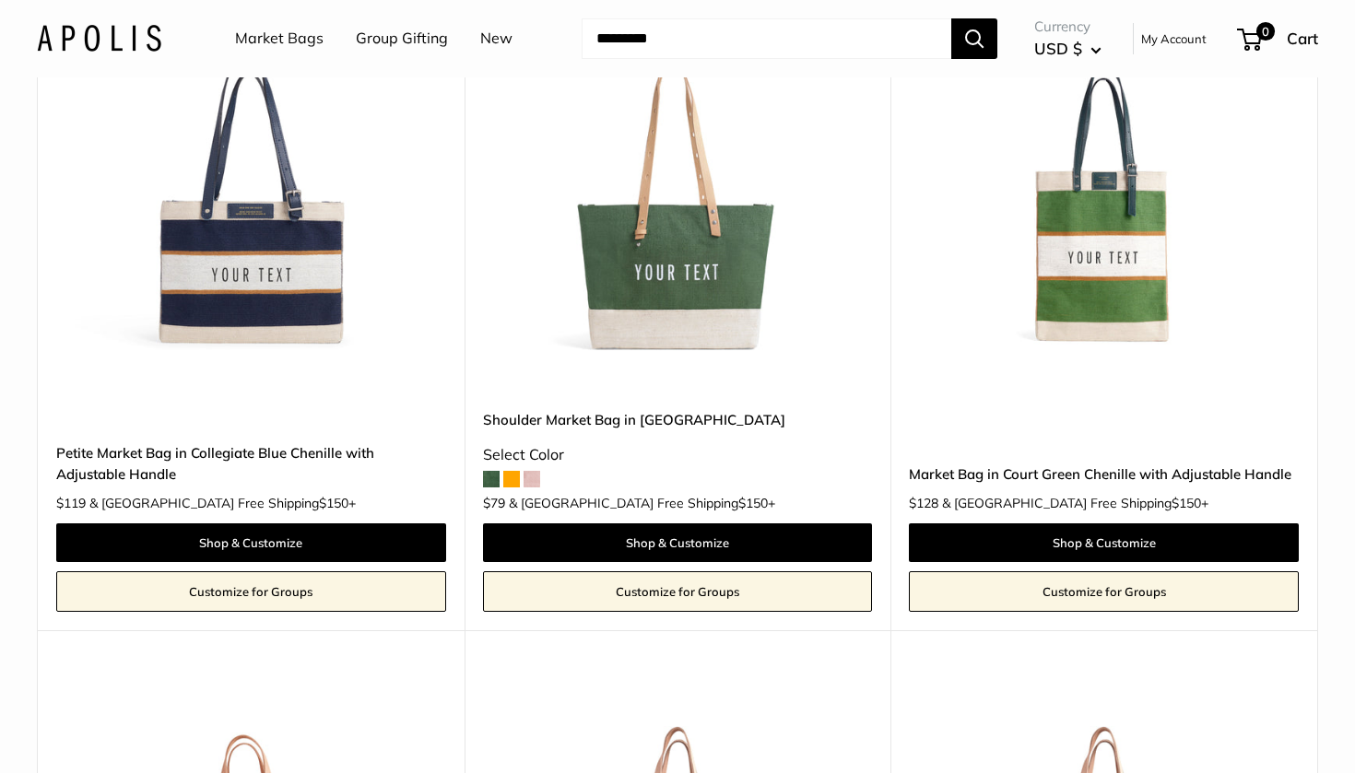
scroll to position [243, 0]
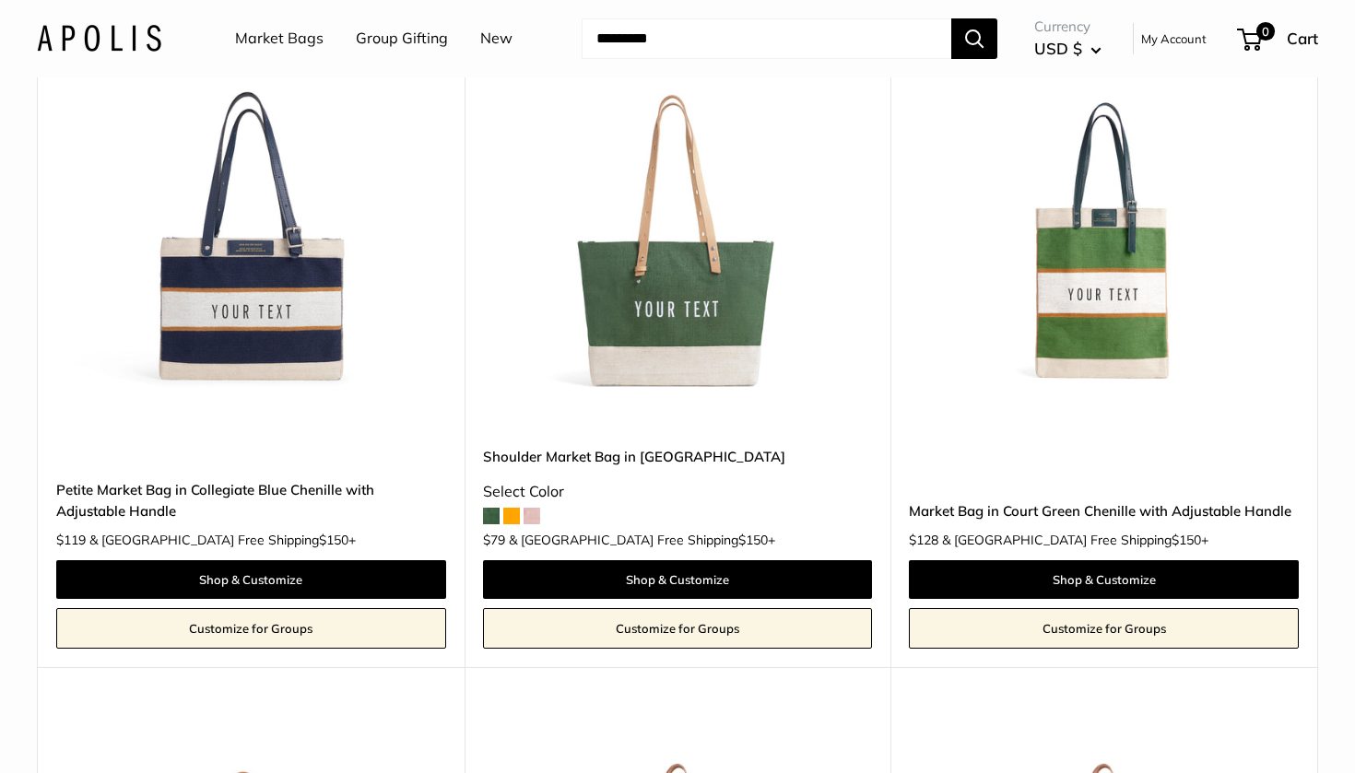
click at [0, 0] on img at bounding box center [0, 0] width 0 height 0
click at [285, 485] on link "Petite Market Bag in Collegiate Blue Chenille with Adjustable Handle" at bounding box center [251, 500] width 390 height 43
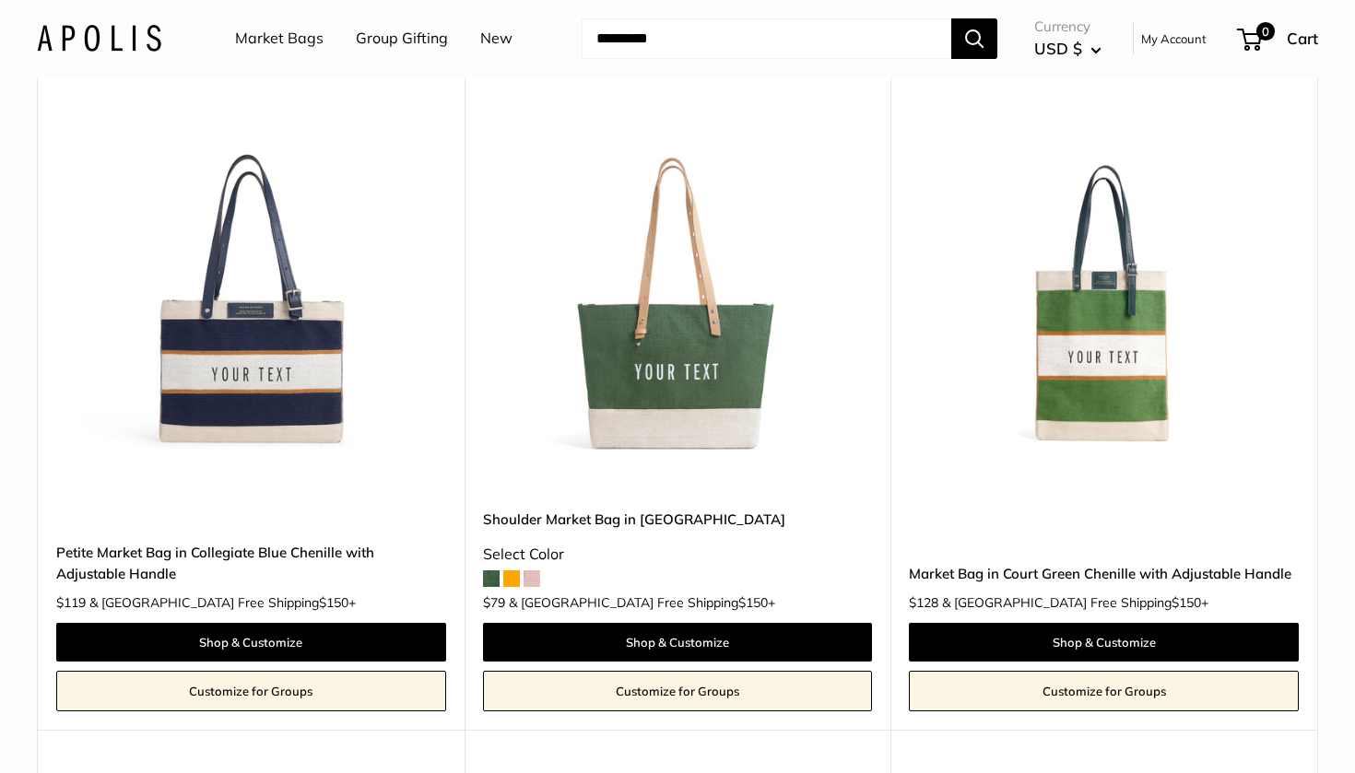
scroll to position [182, 0]
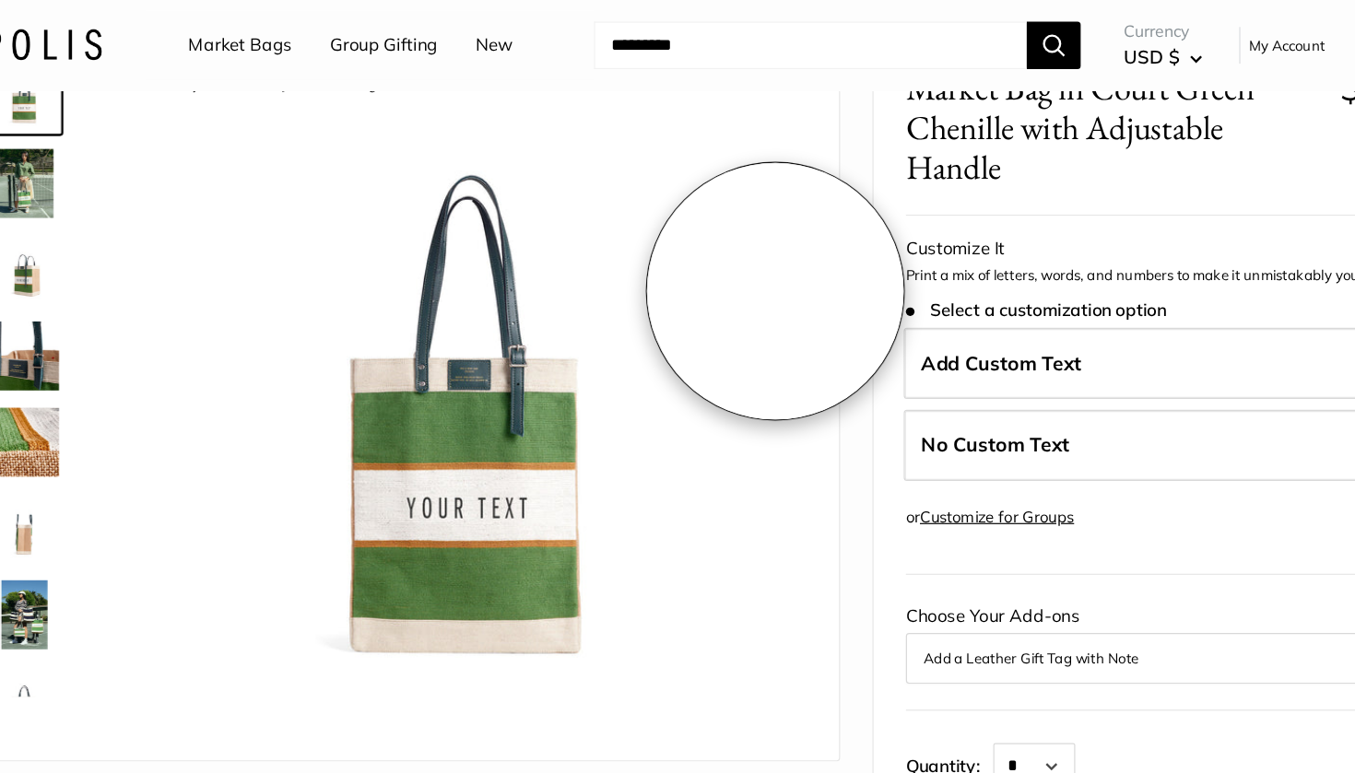
scroll to position [48, 0]
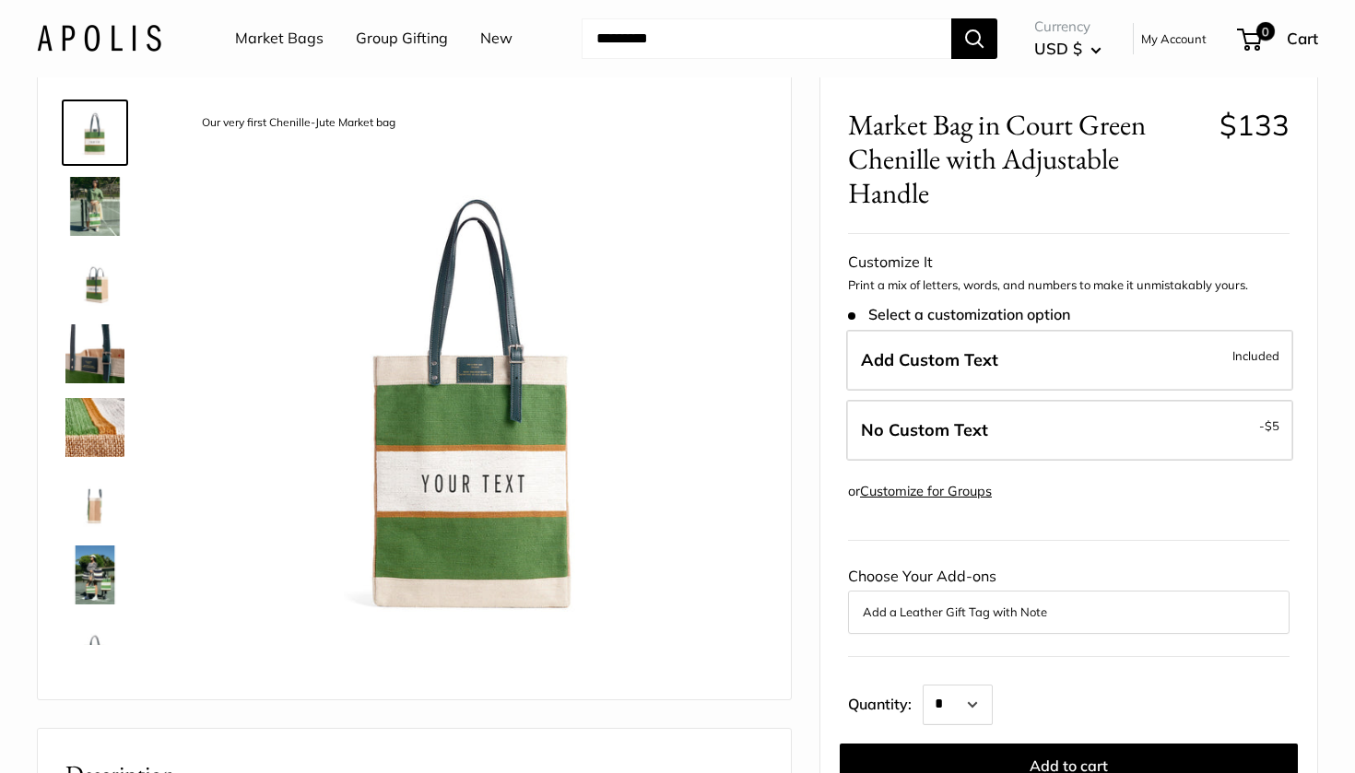
click at [84, 432] on img at bounding box center [94, 427] width 59 height 59
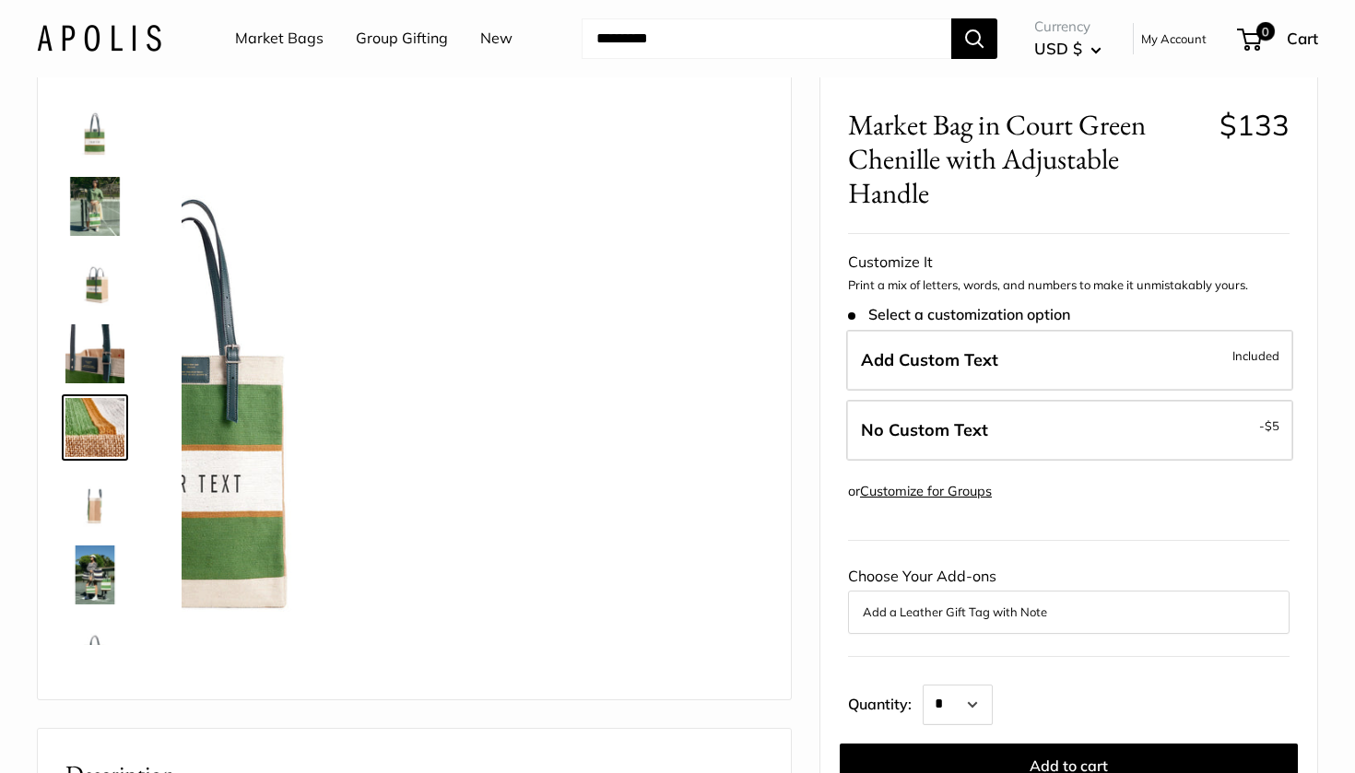
scroll to position [57, 0]
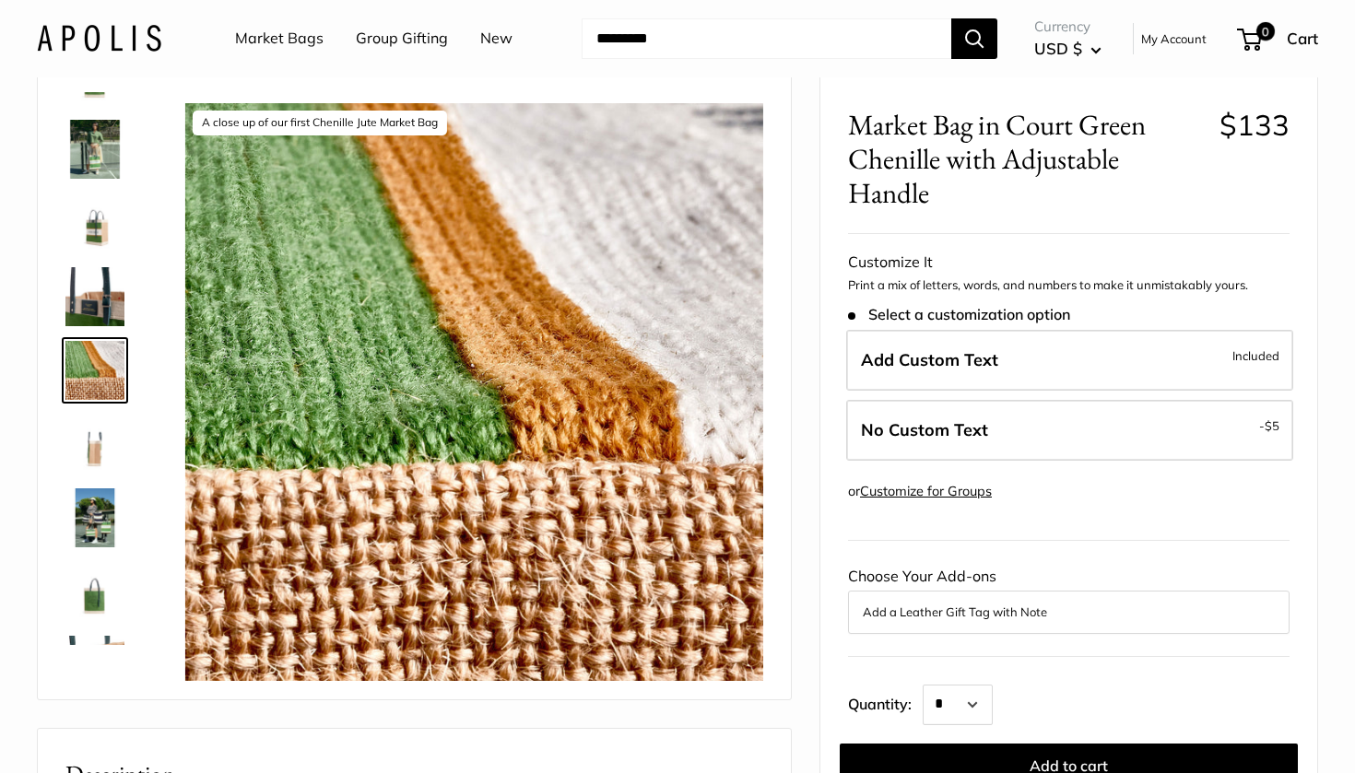
click at [74, 515] on img at bounding box center [94, 517] width 59 height 59
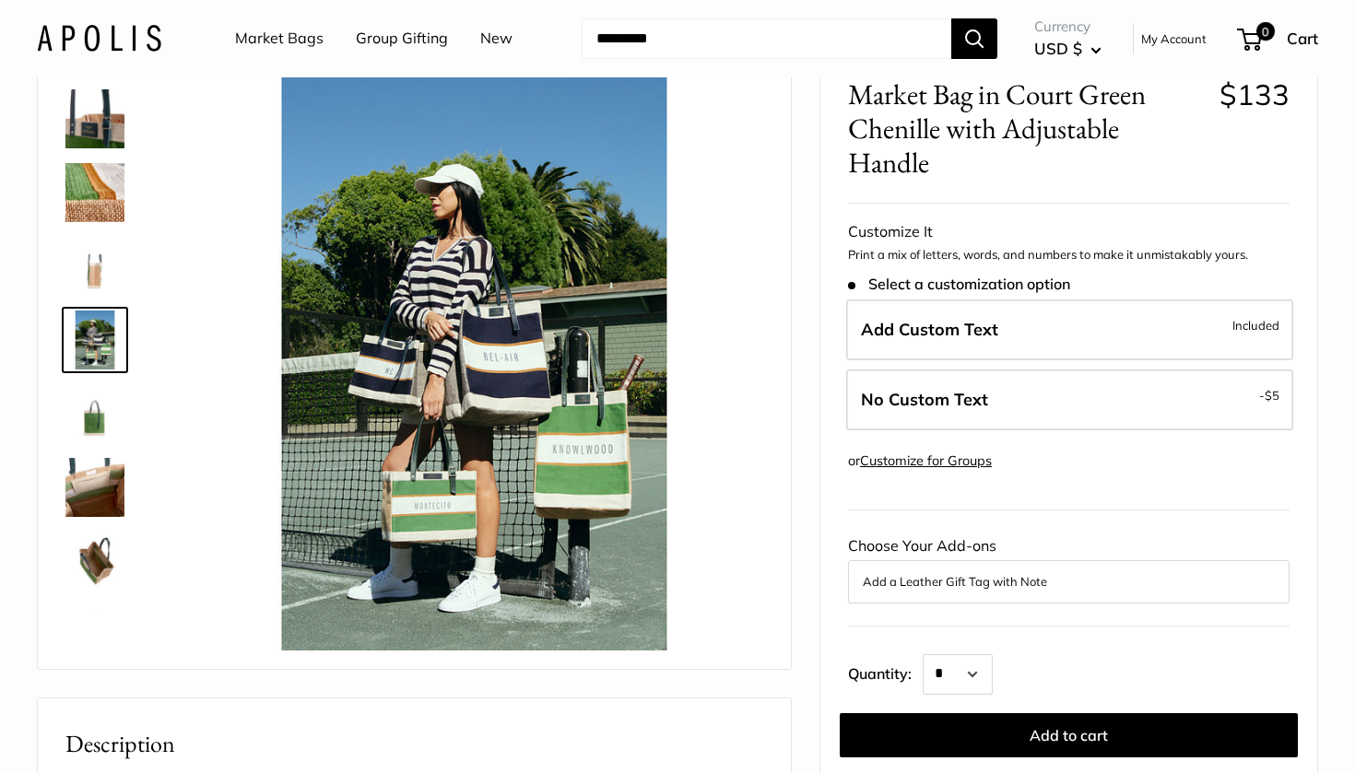
scroll to position [67, 0]
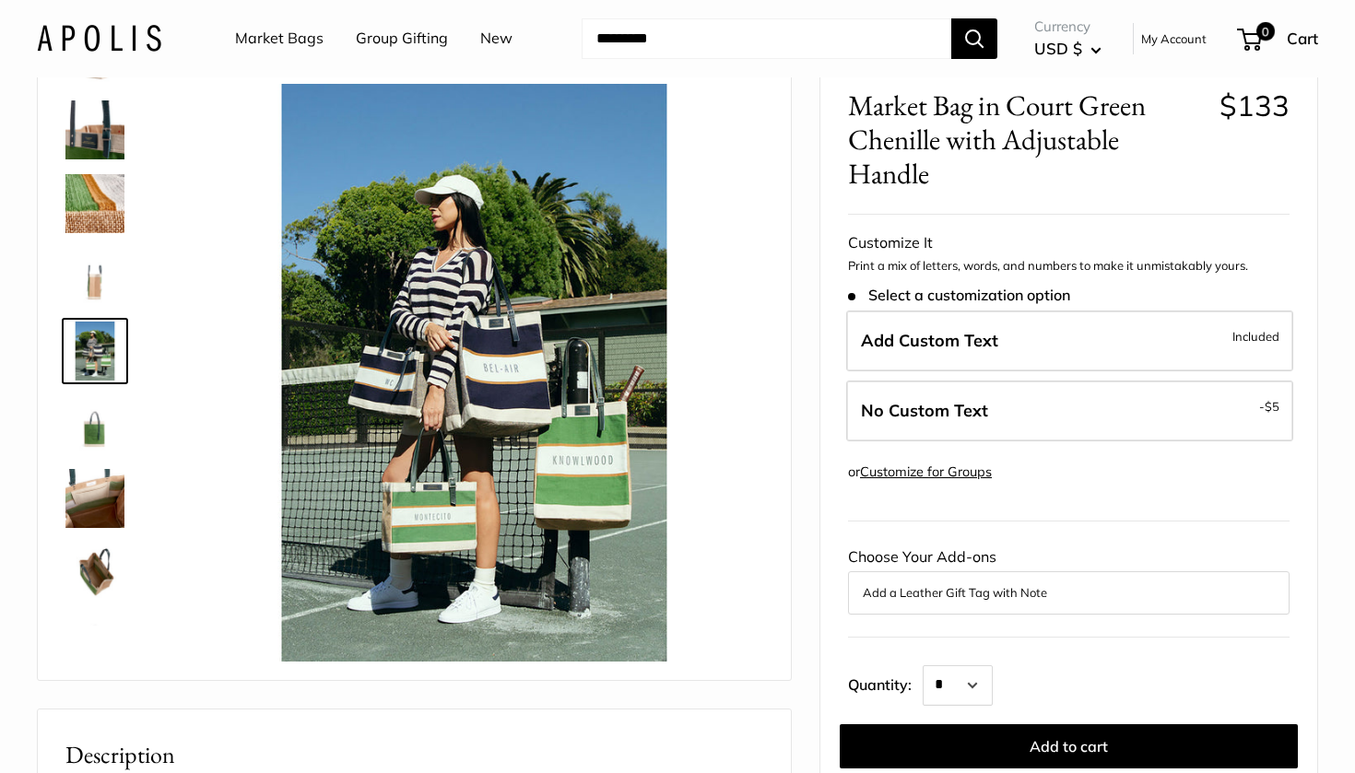
click at [95, 507] on img at bounding box center [94, 498] width 59 height 59
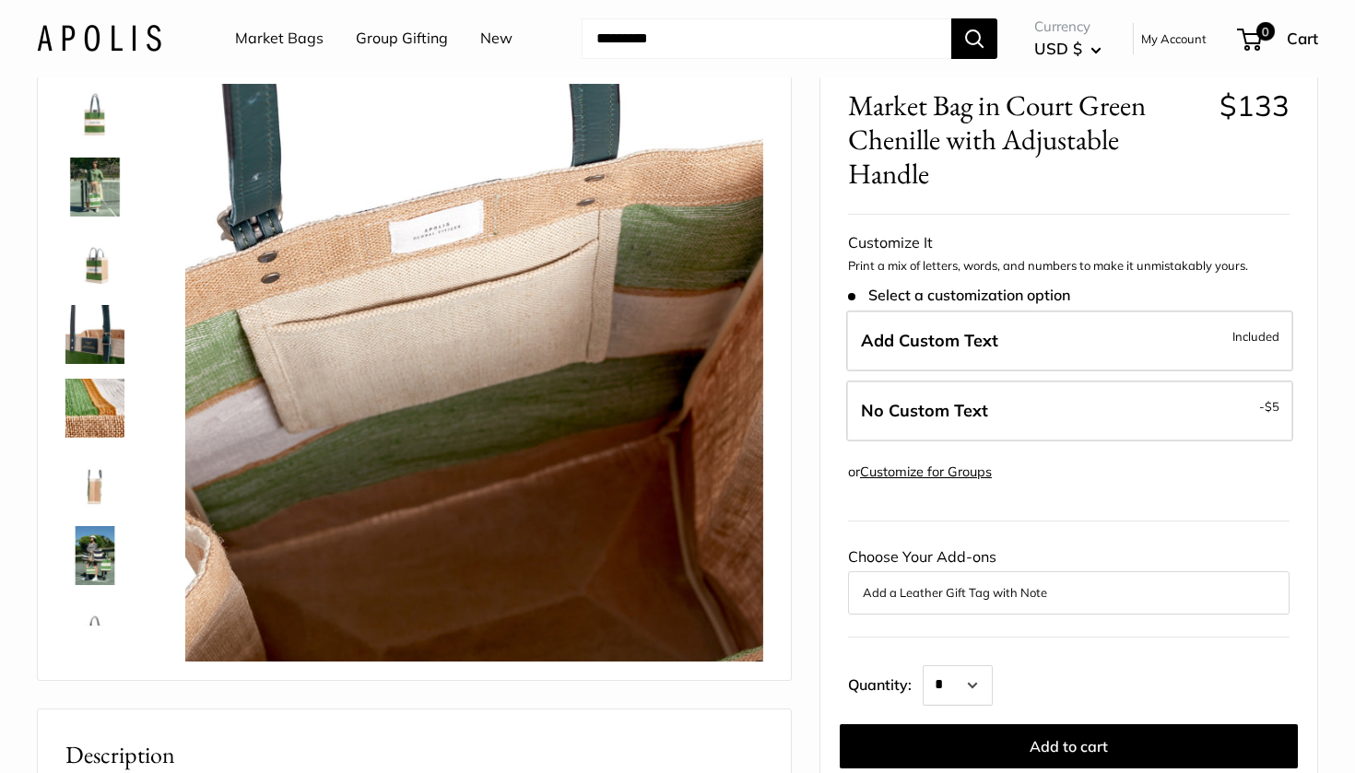
scroll to position [0, 0]
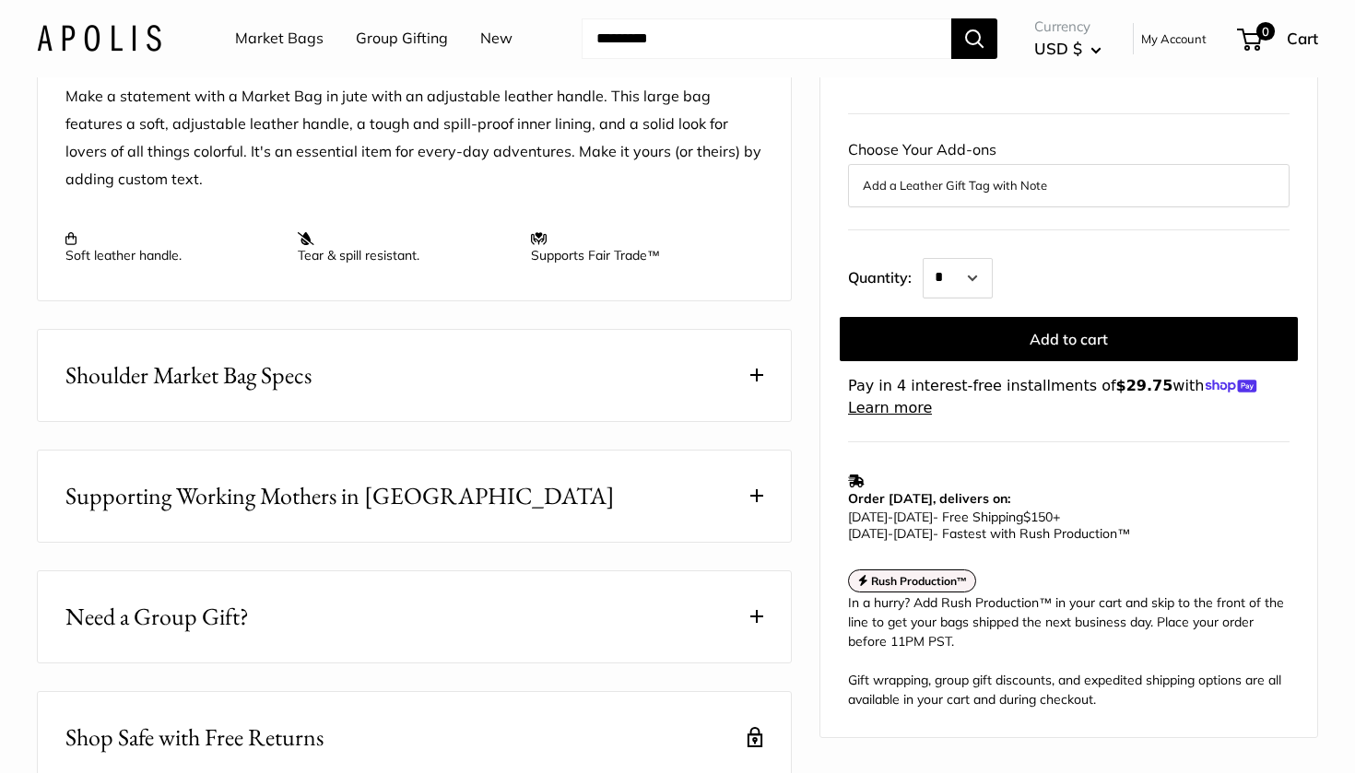
scroll to position [781, 0]
click at [649, 419] on button "Shoulder Market Bag Specs" at bounding box center [414, 373] width 753 height 91
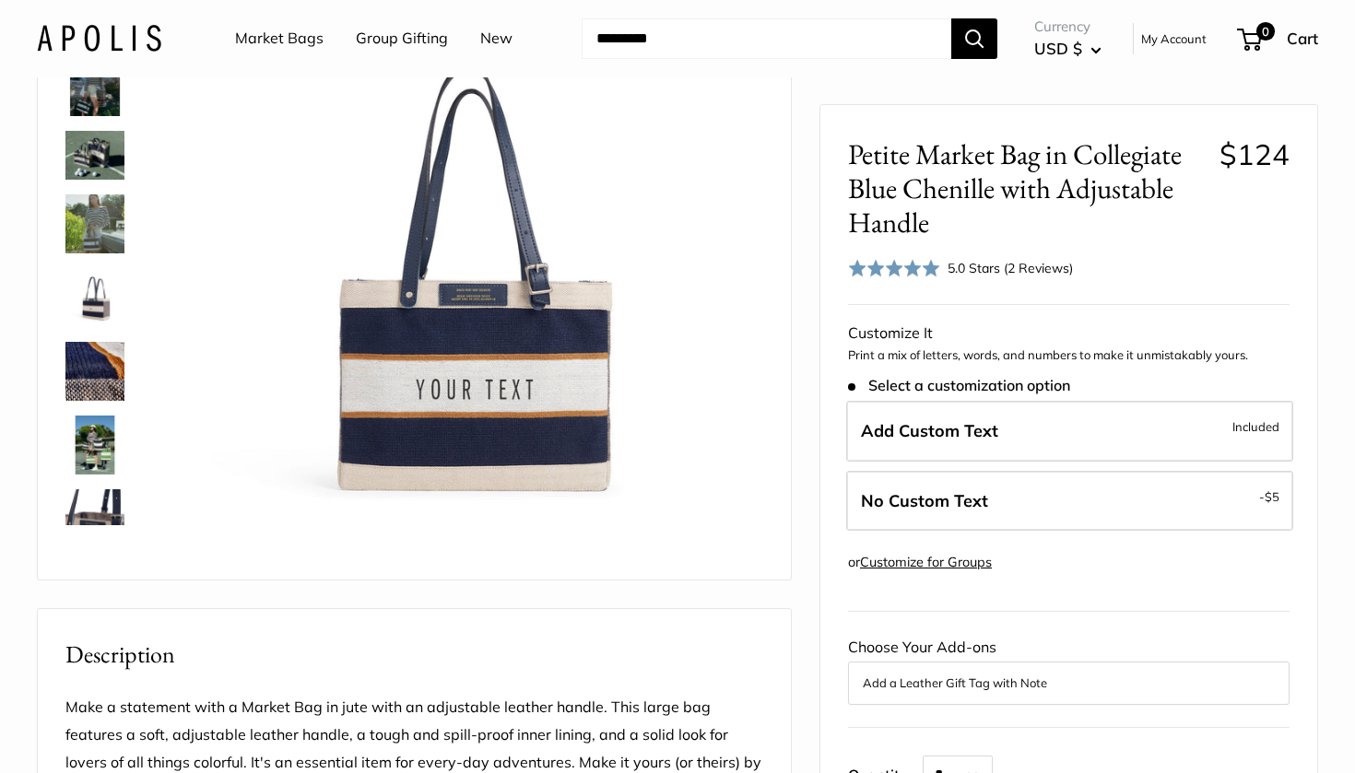
scroll to position [160, 0]
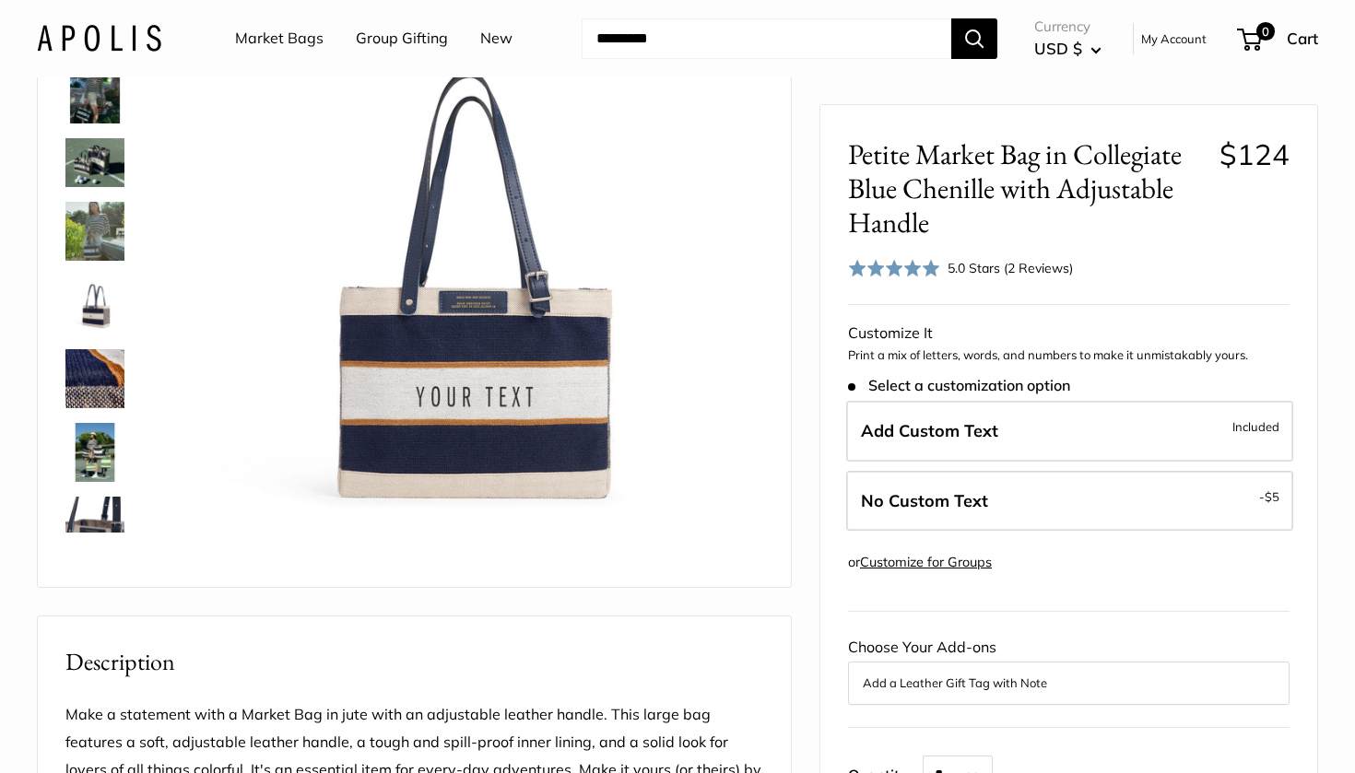
click at [1002, 262] on div "5.0 Stars (2 Reviews)" at bounding box center [1009, 268] width 125 height 20
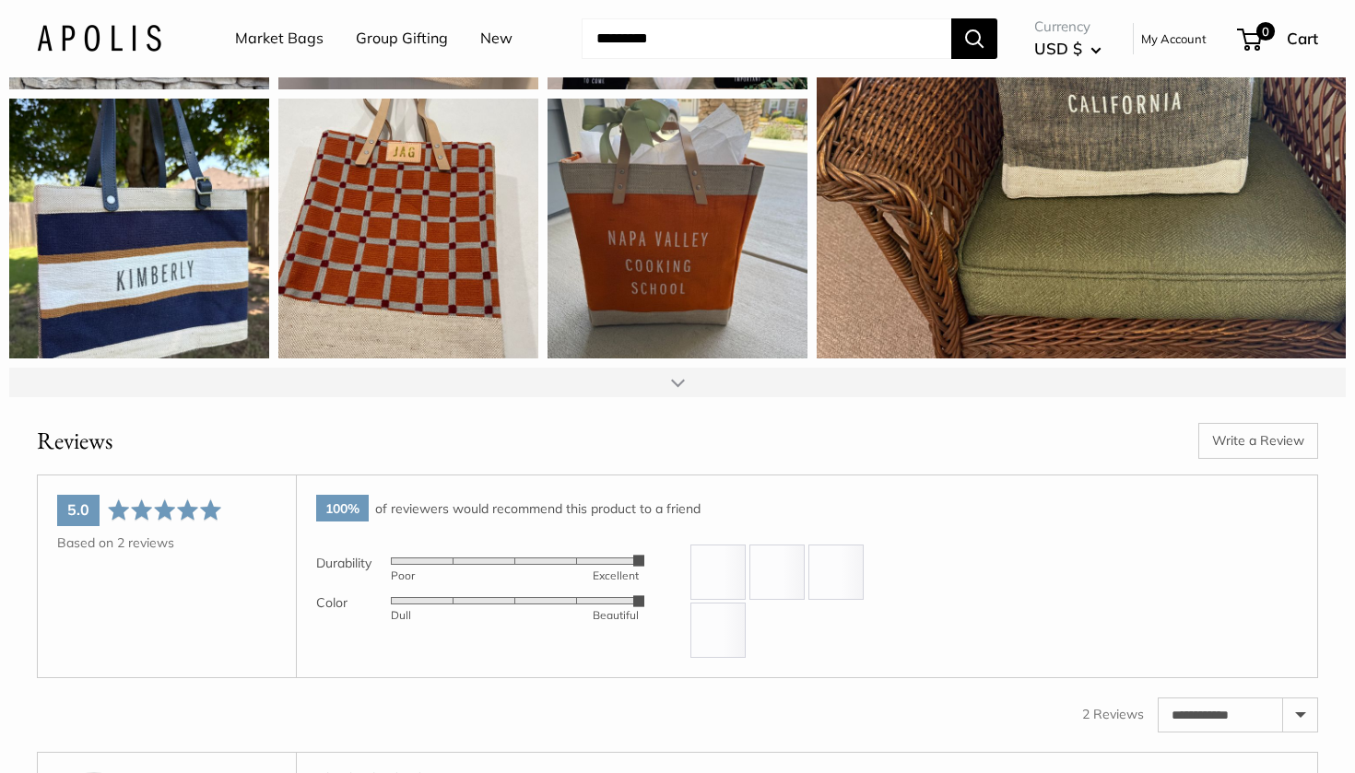
scroll to position [3022, 0]
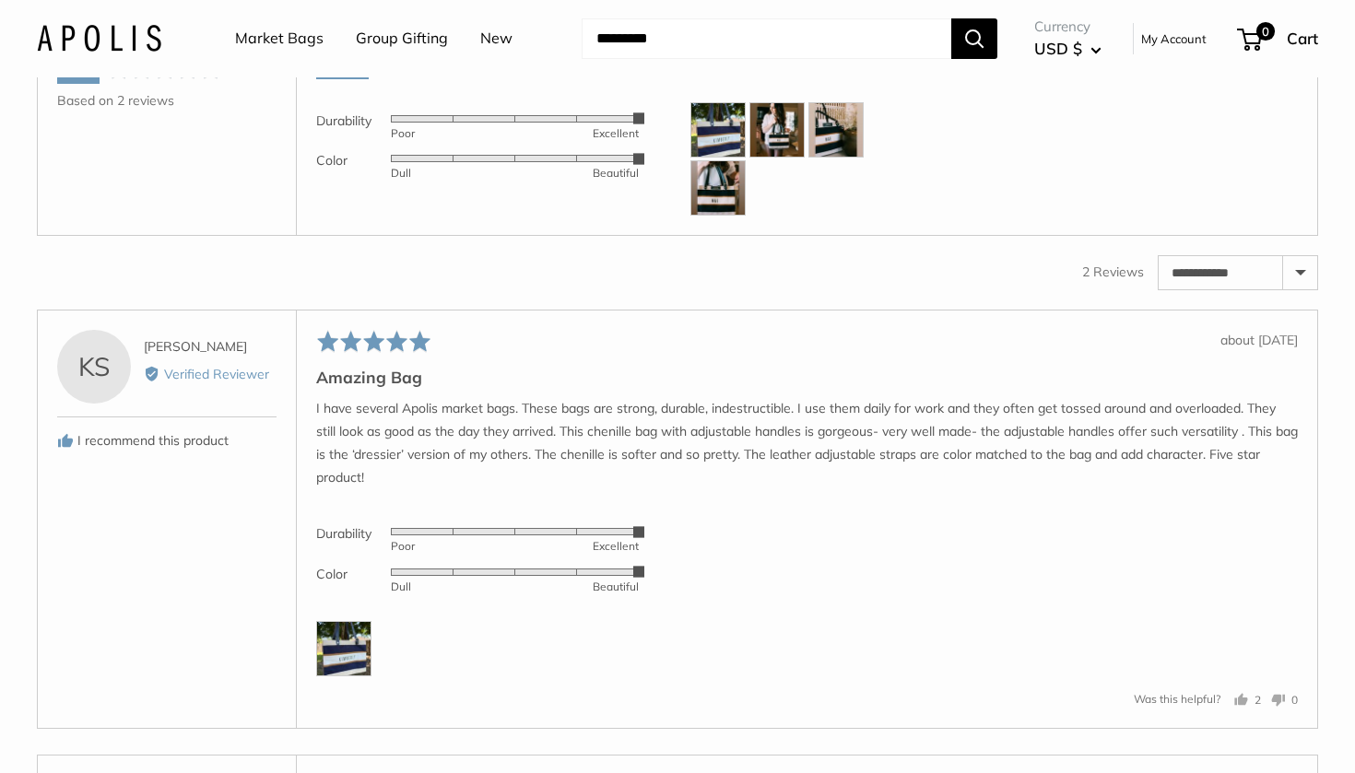
click at [731, 216] on img at bounding box center [717, 187] width 55 height 55
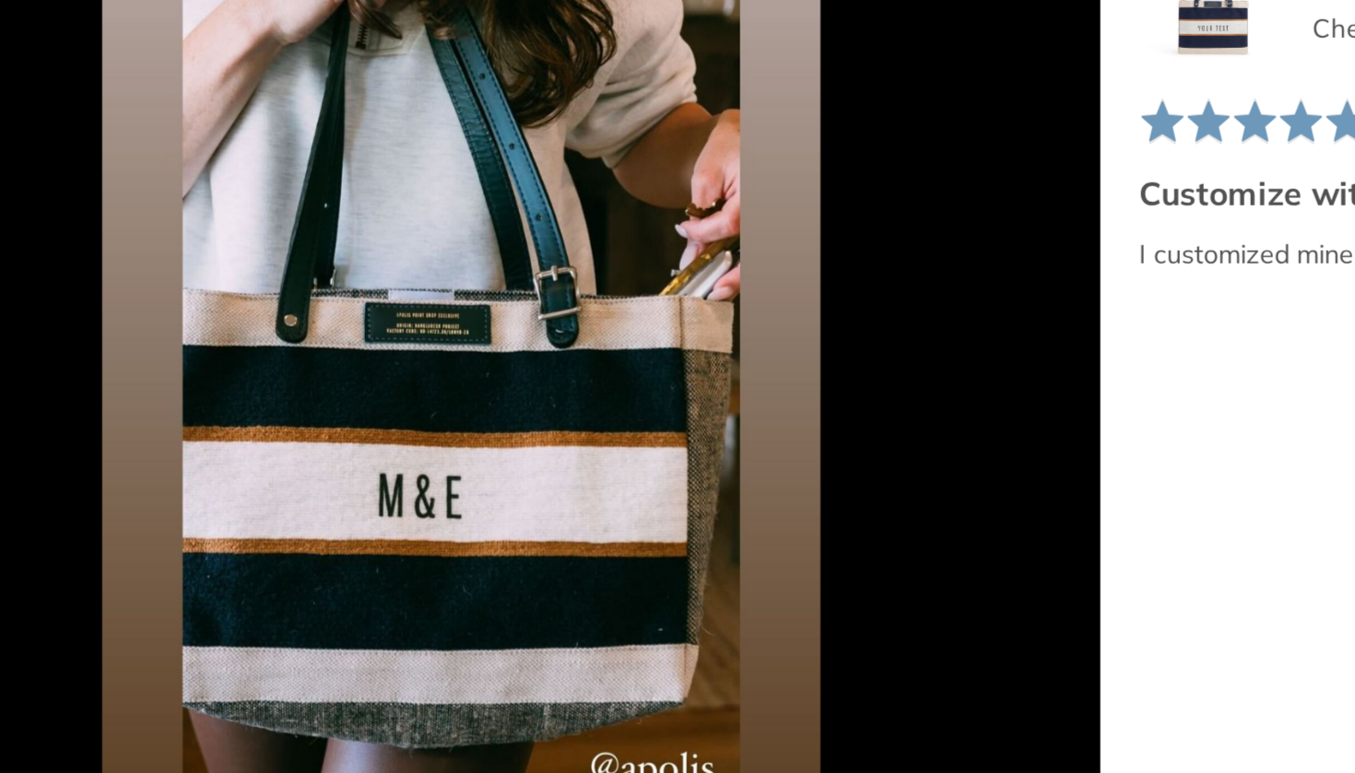
scroll to position [2866, 0]
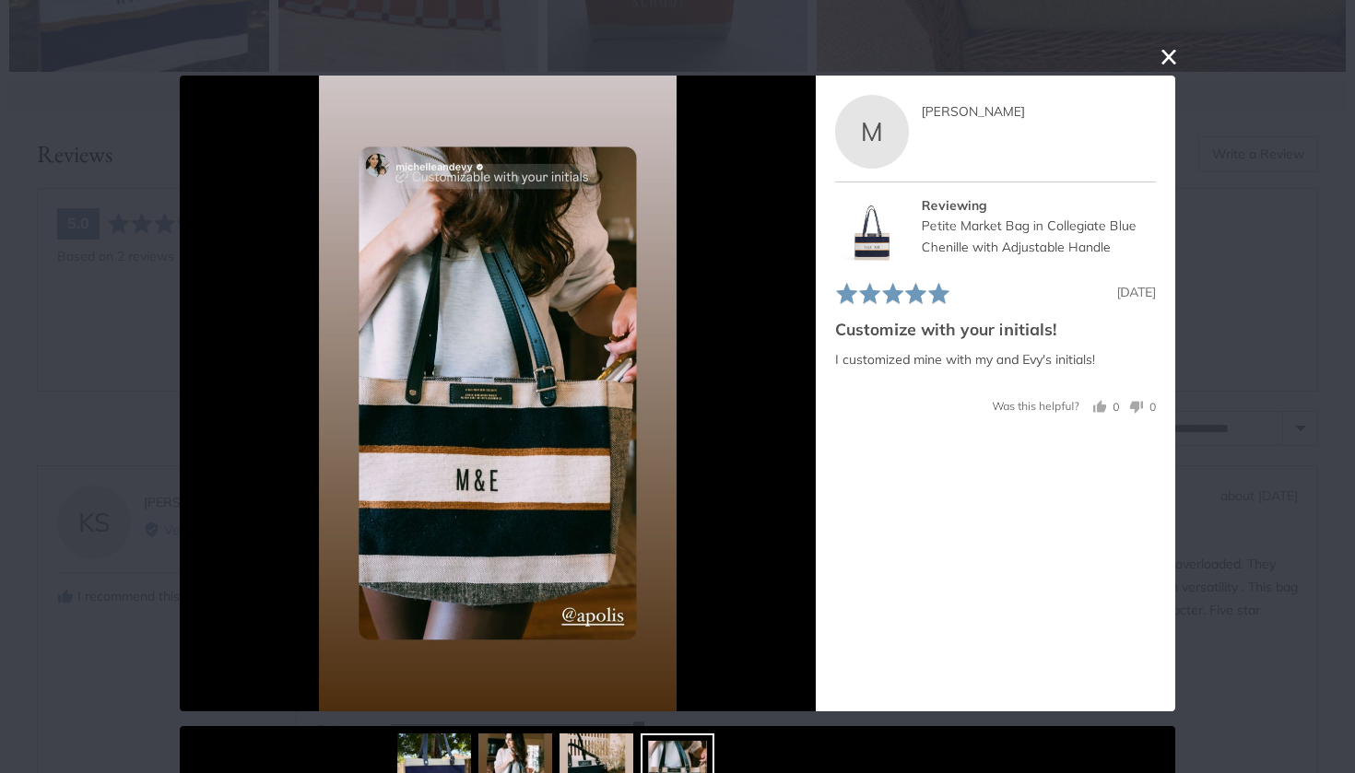
click at [1168, 55] on button "close this modal window" at bounding box center [1168, 57] width 22 height 22
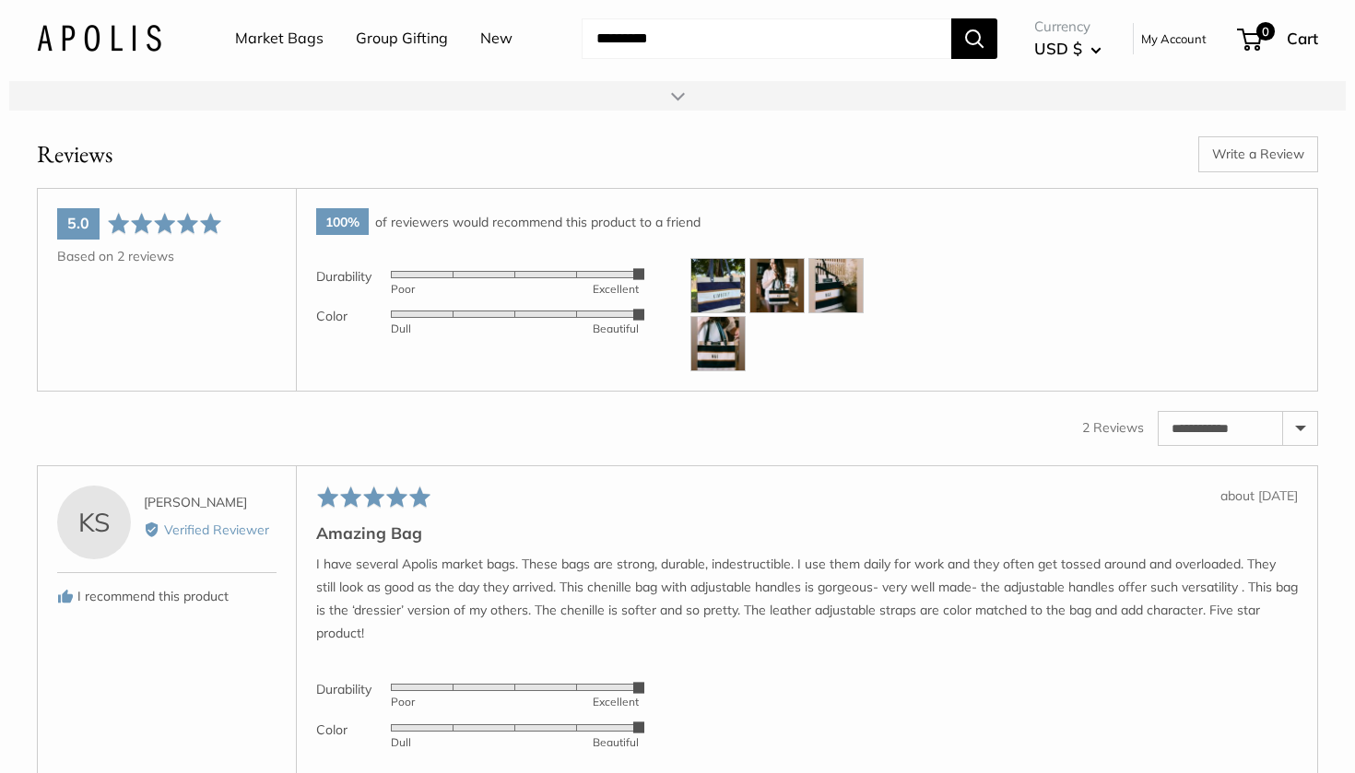
click at [781, 311] on img at bounding box center [776, 285] width 55 height 55
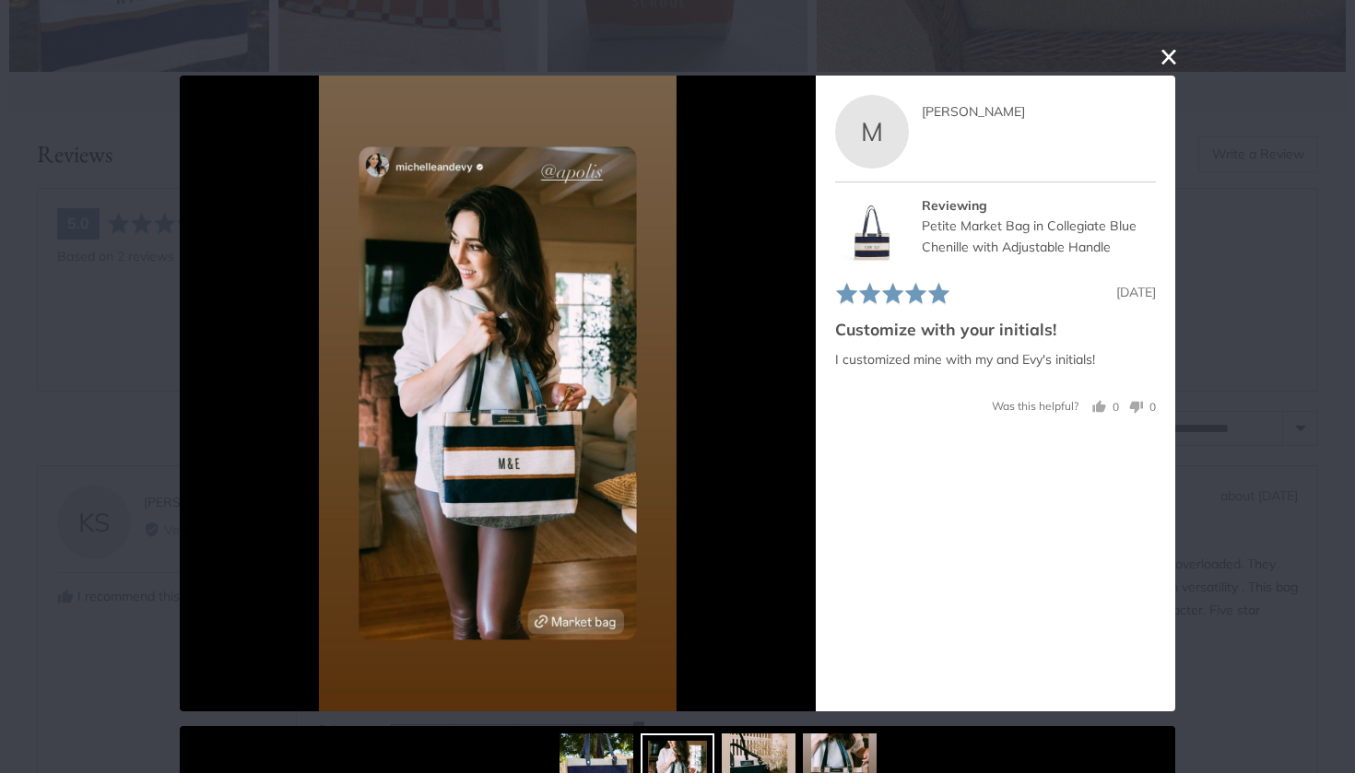
click at [1165, 54] on button "close this modal window" at bounding box center [1168, 57] width 22 height 22
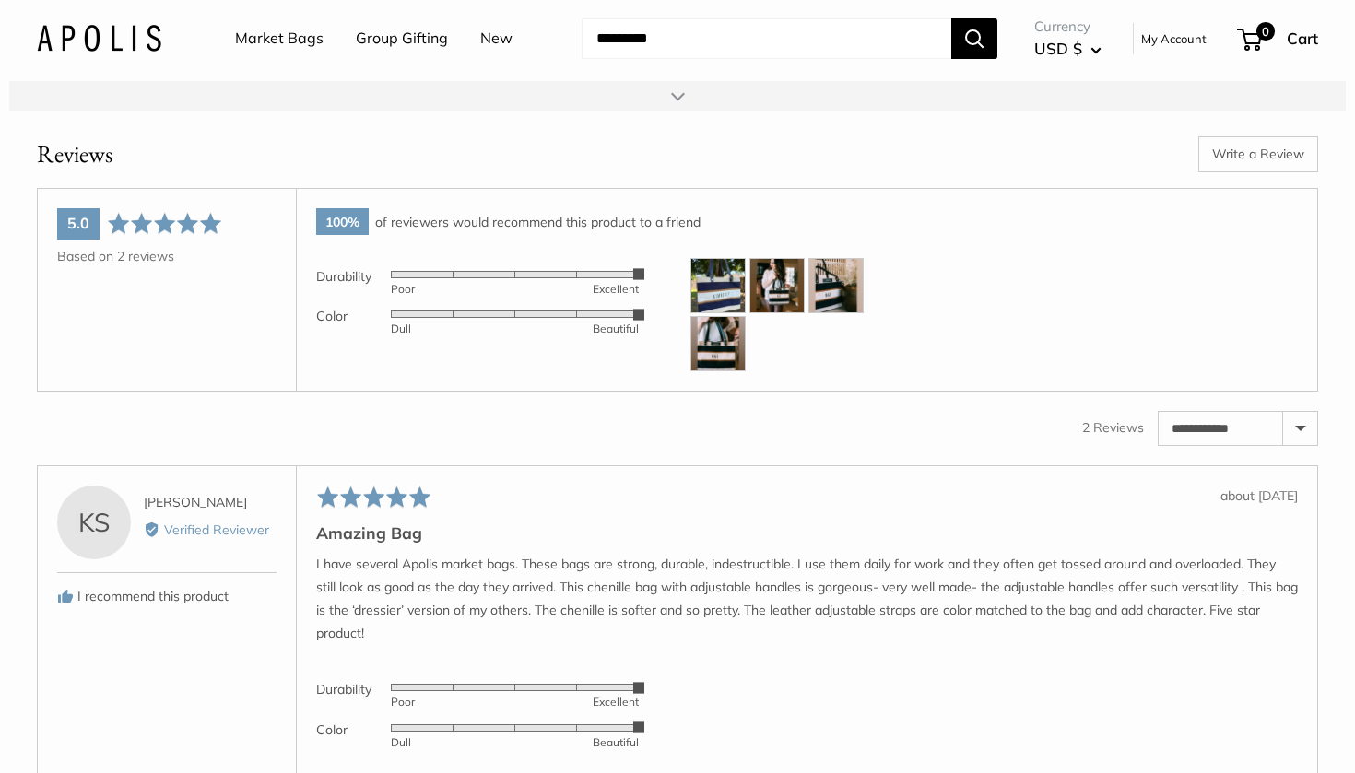
click at [834, 313] on img at bounding box center [835, 285] width 55 height 55
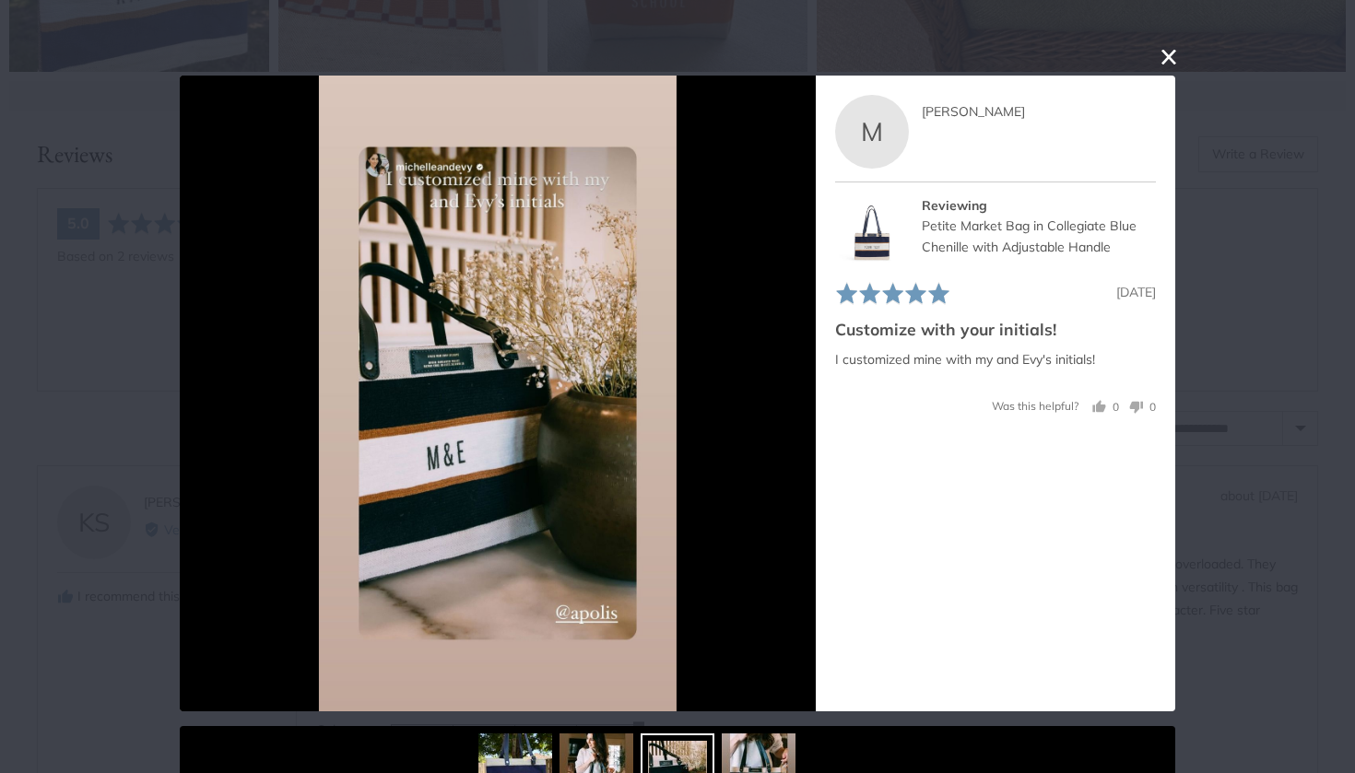
click at [1173, 58] on button "close this modal window" at bounding box center [1168, 57] width 22 height 22
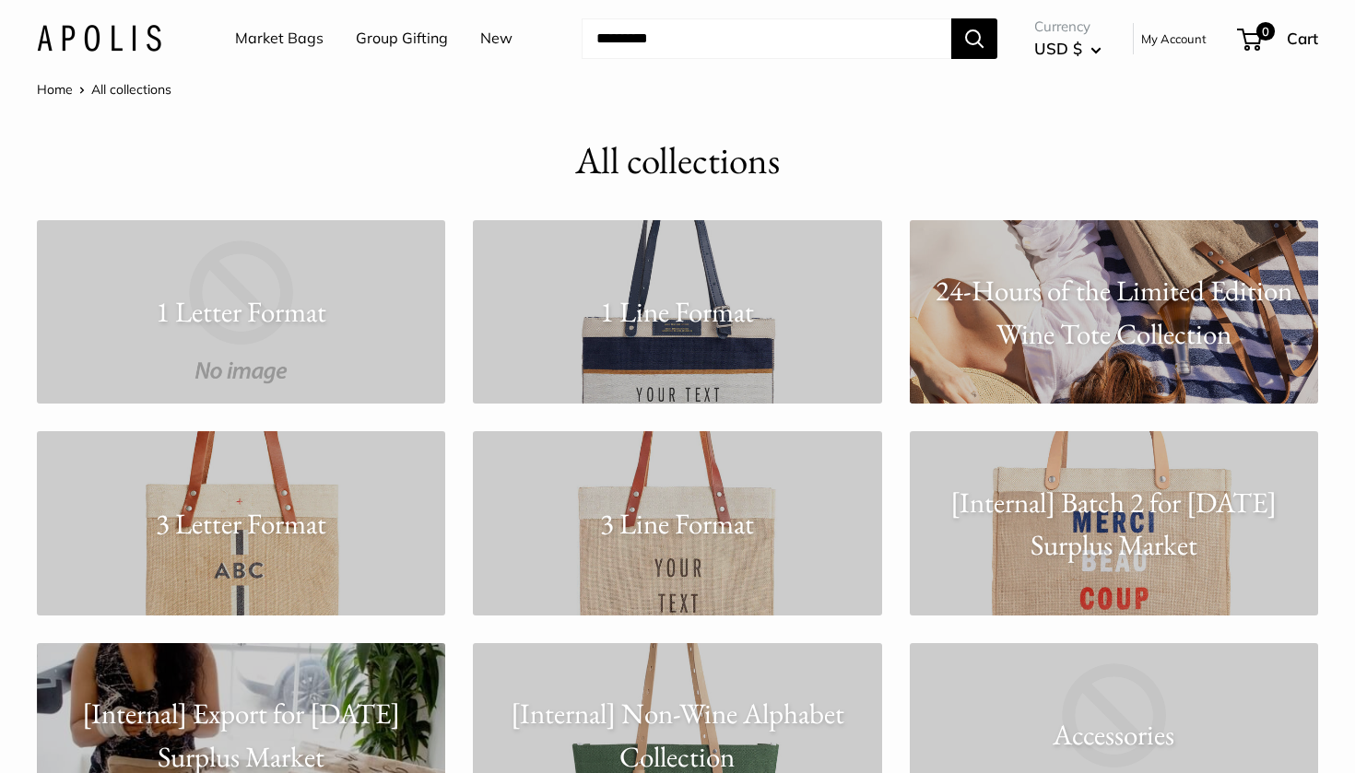
click at [1168, 296] on p "24-Hours of the Limited Edition Wine Tote Collection" at bounding box center [1114, 312] width 408 height 86
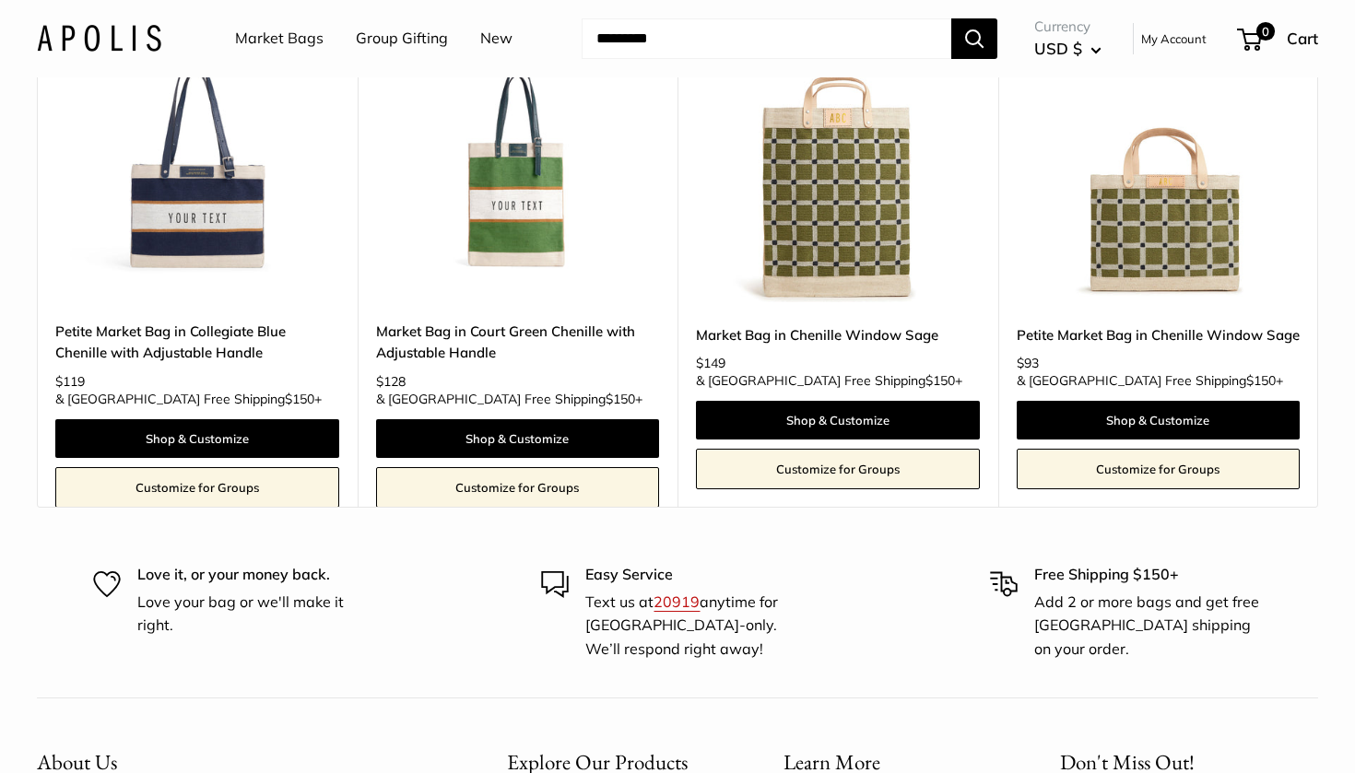
scroll to position [653, 0]
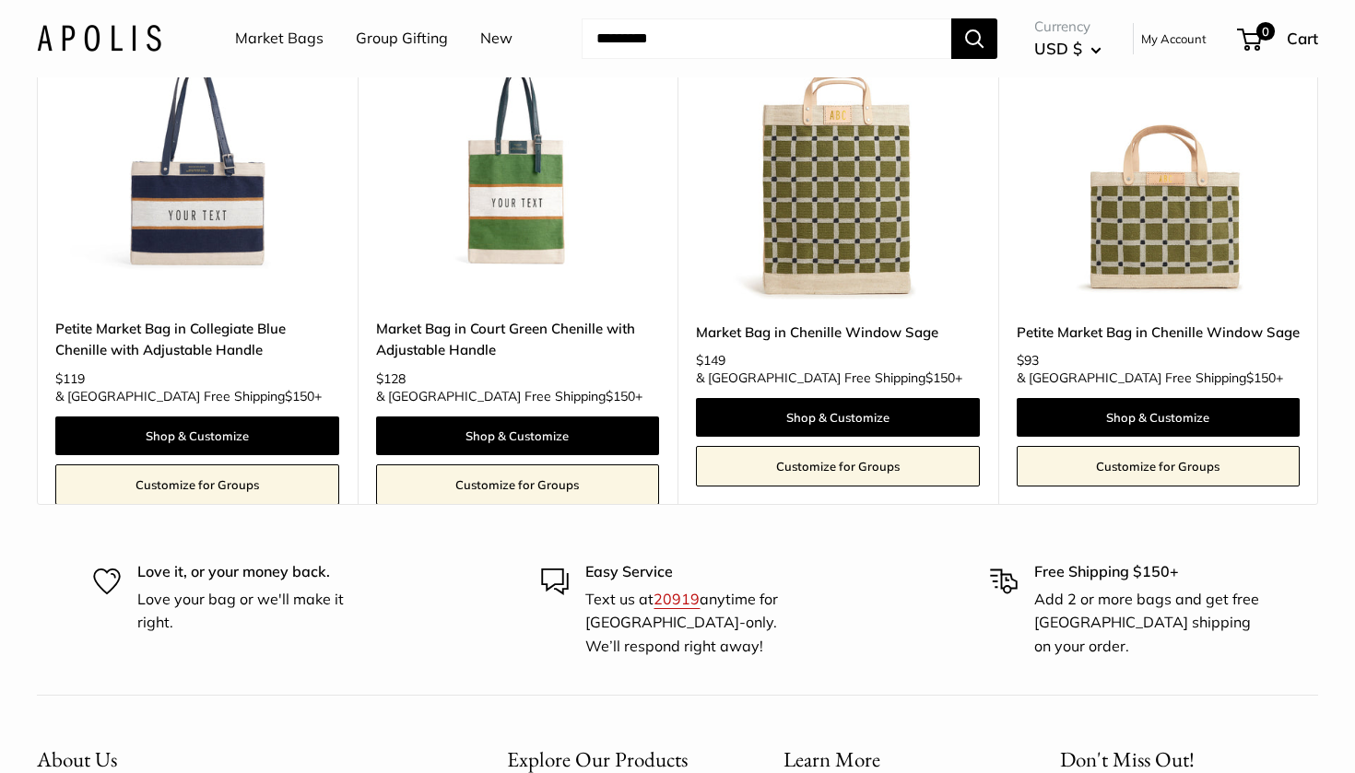
click at [0, 0] on img at bounding box center [0, 0] width 0 height 0
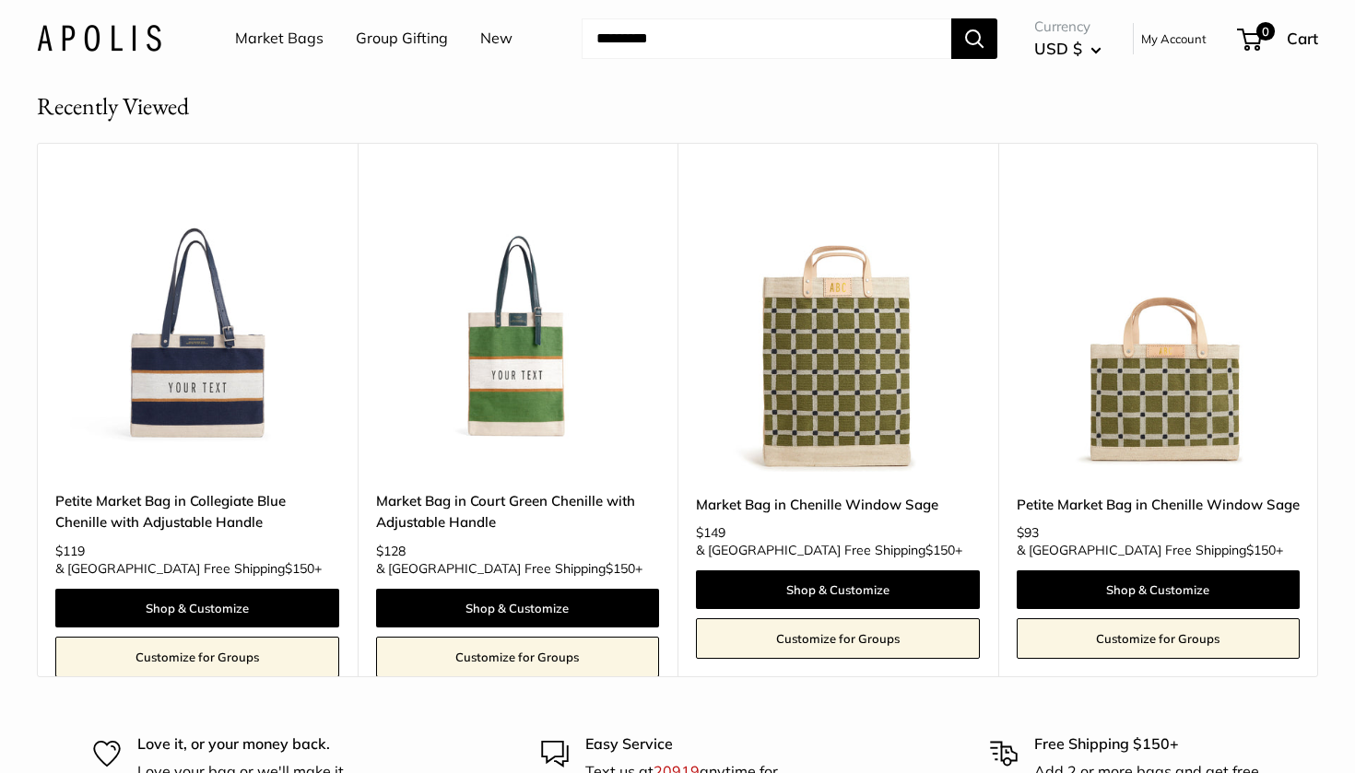
scroll to position [470, 0]
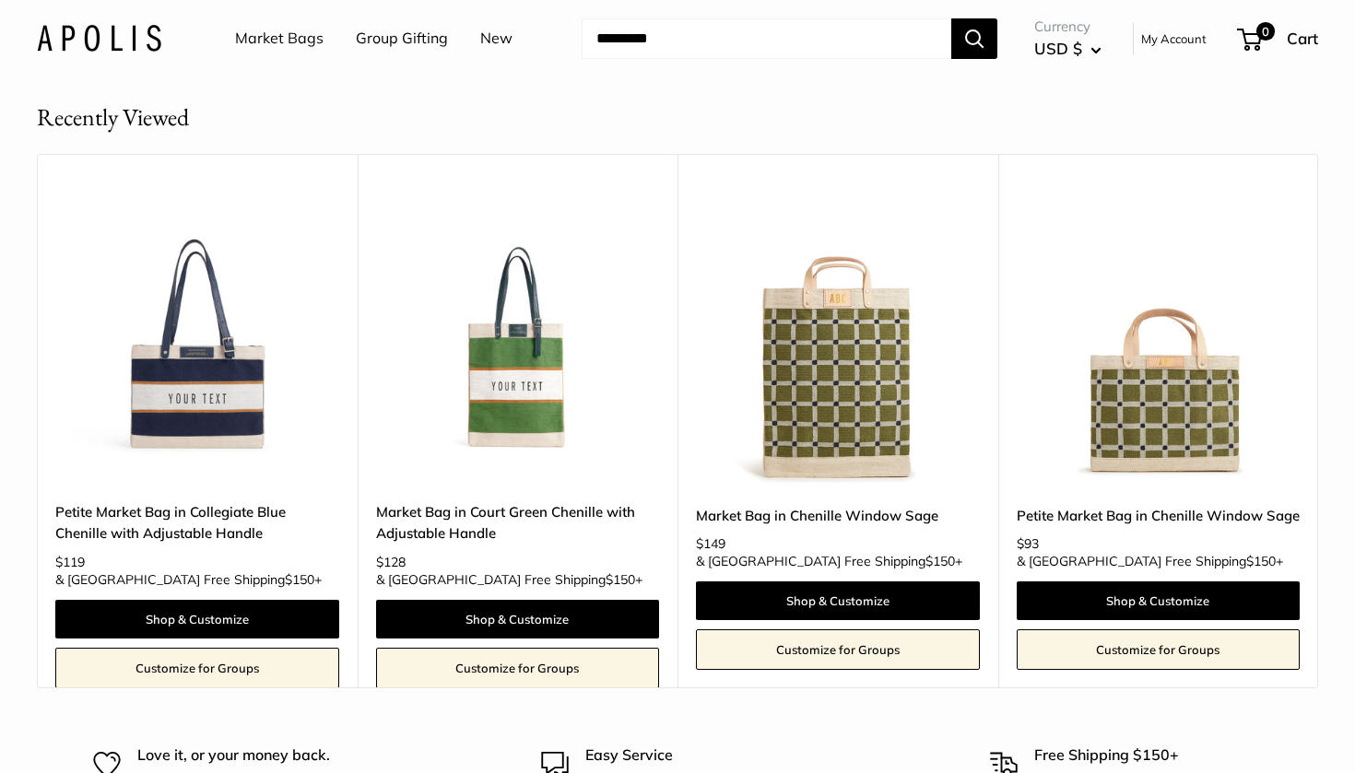
click at [493, 34] on link "New" at bounding box center [496, 39] width 32 height 28
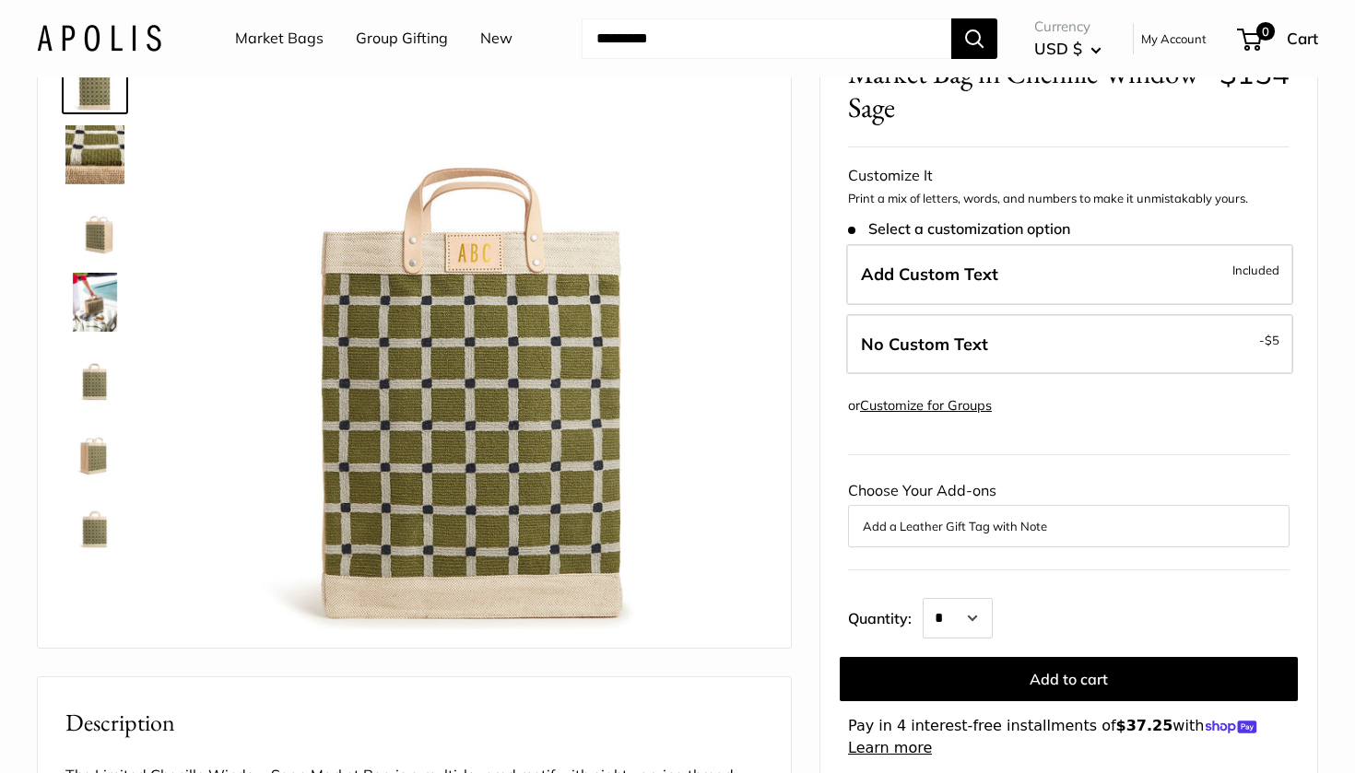
scroll to position [52, 0]
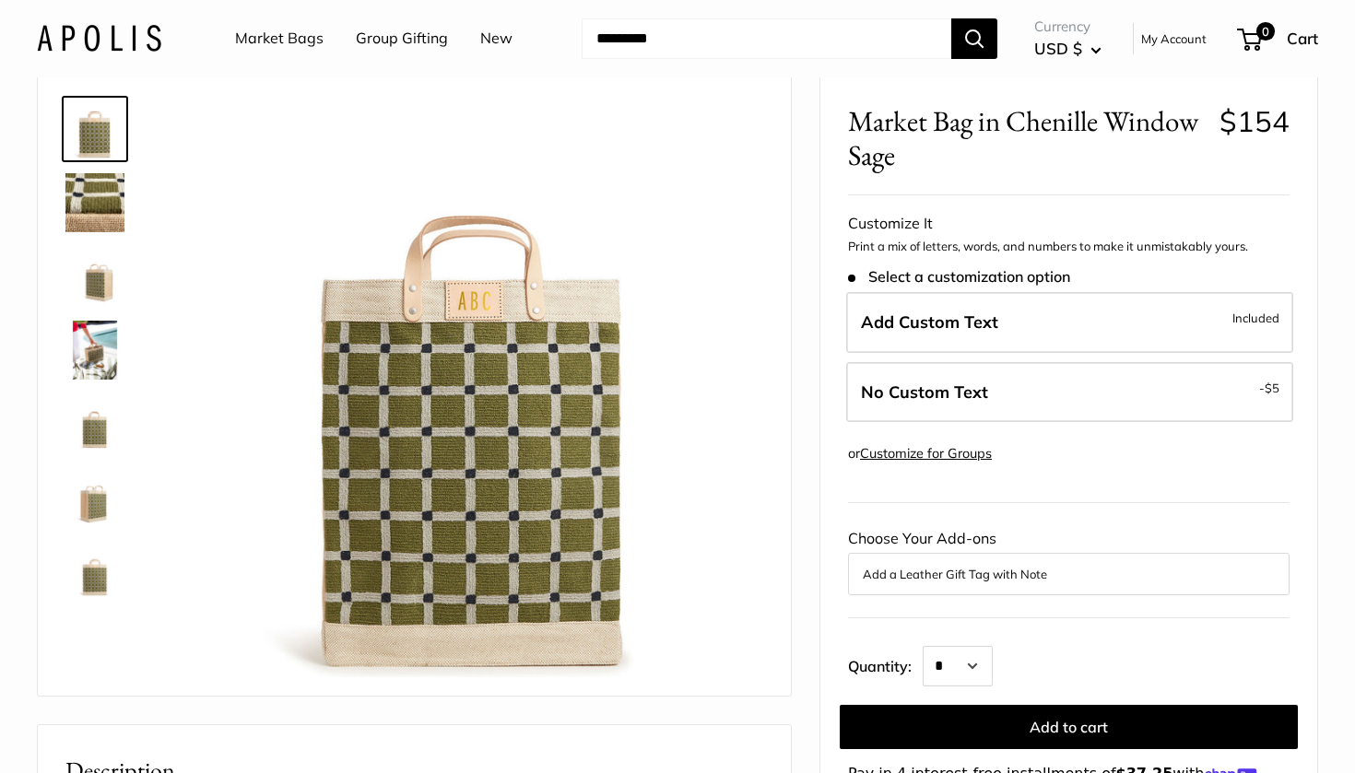
click at [88, 354] on img at bounding box center [94, 350] width 59 height 59
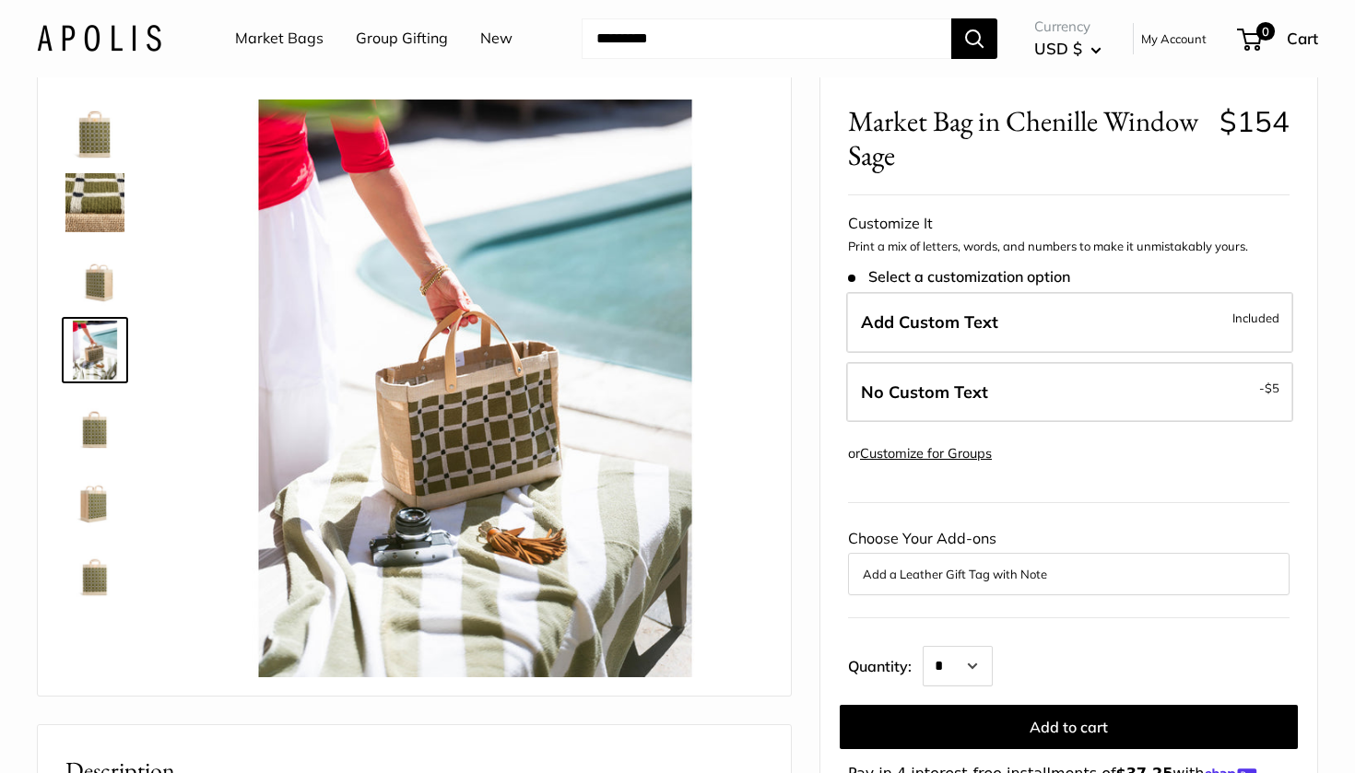
click at [101, 278] on img at bounding box center [94, 276] width 59 height 59
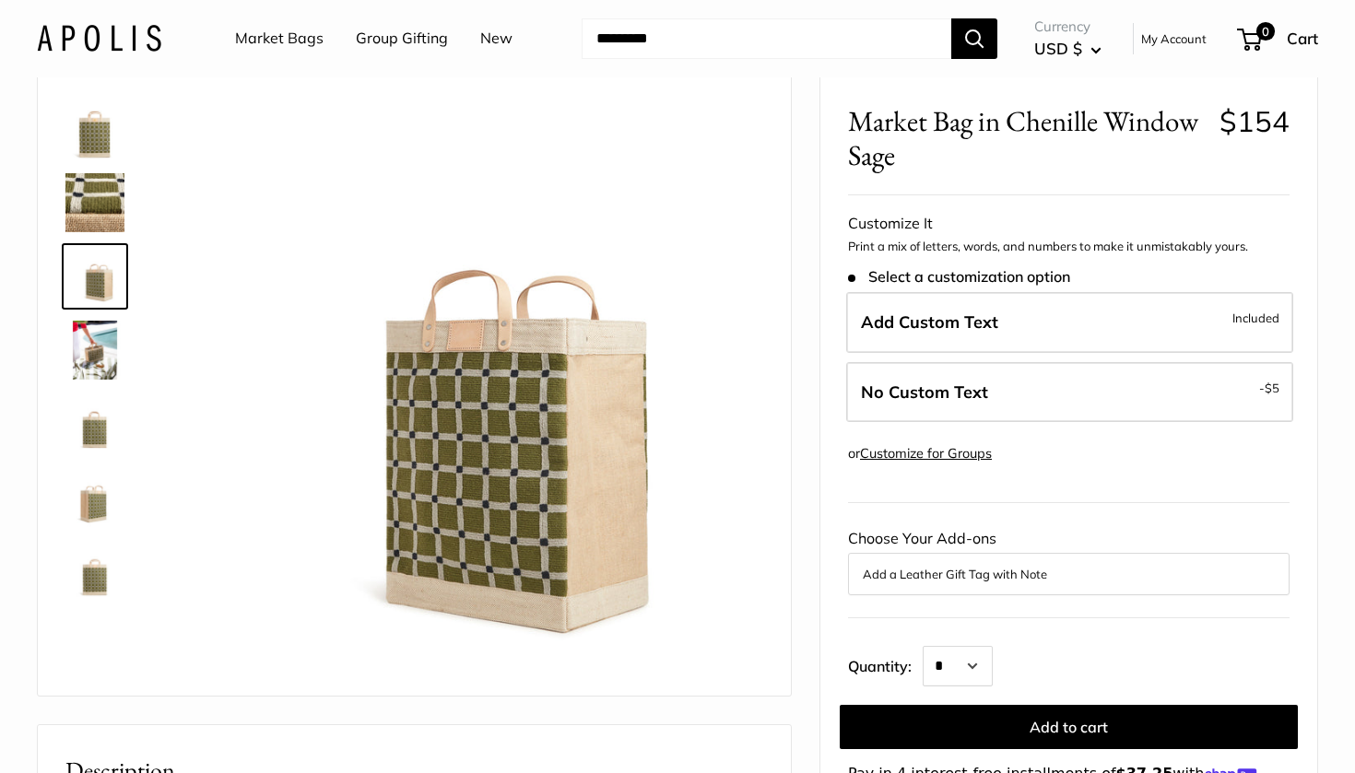
click at [106, 215] on img at bounding box center [94, 202] width 59 height 59
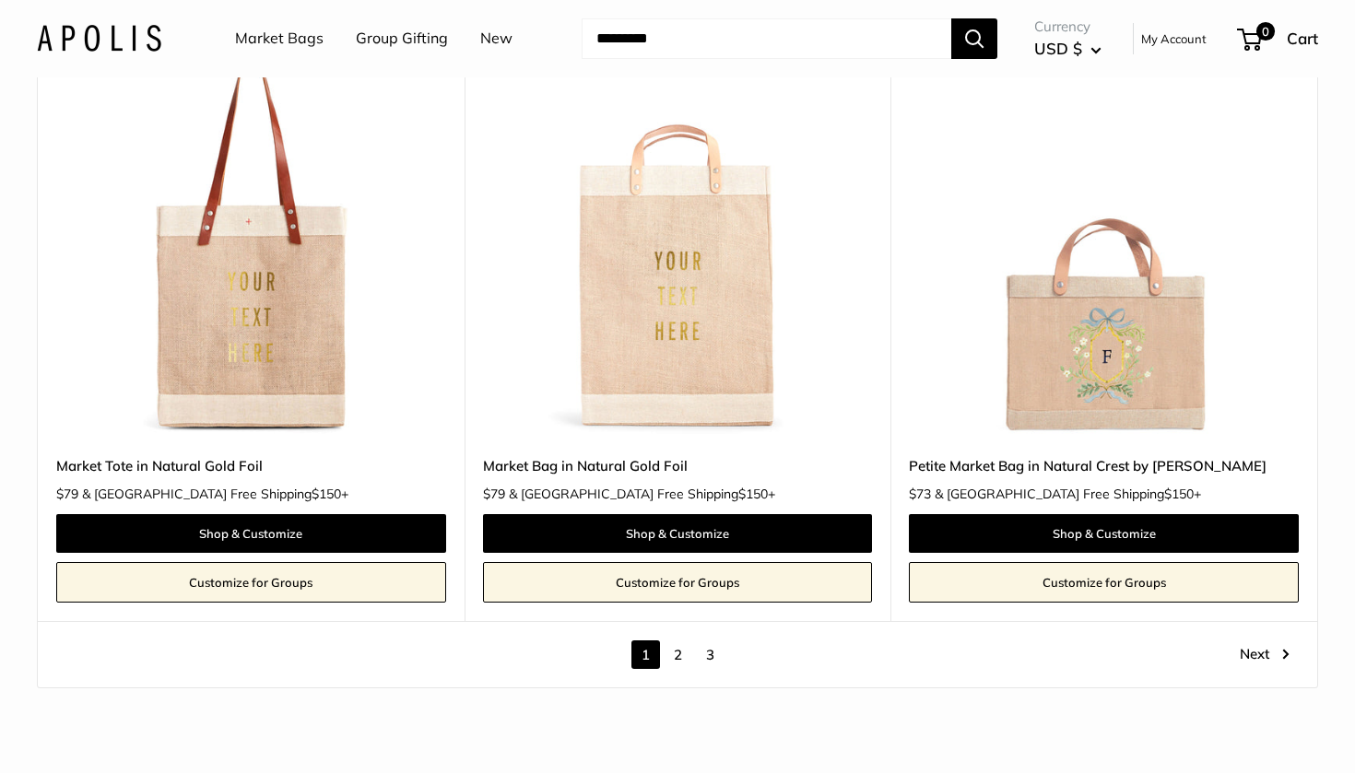
scroll to position [10336, 0]
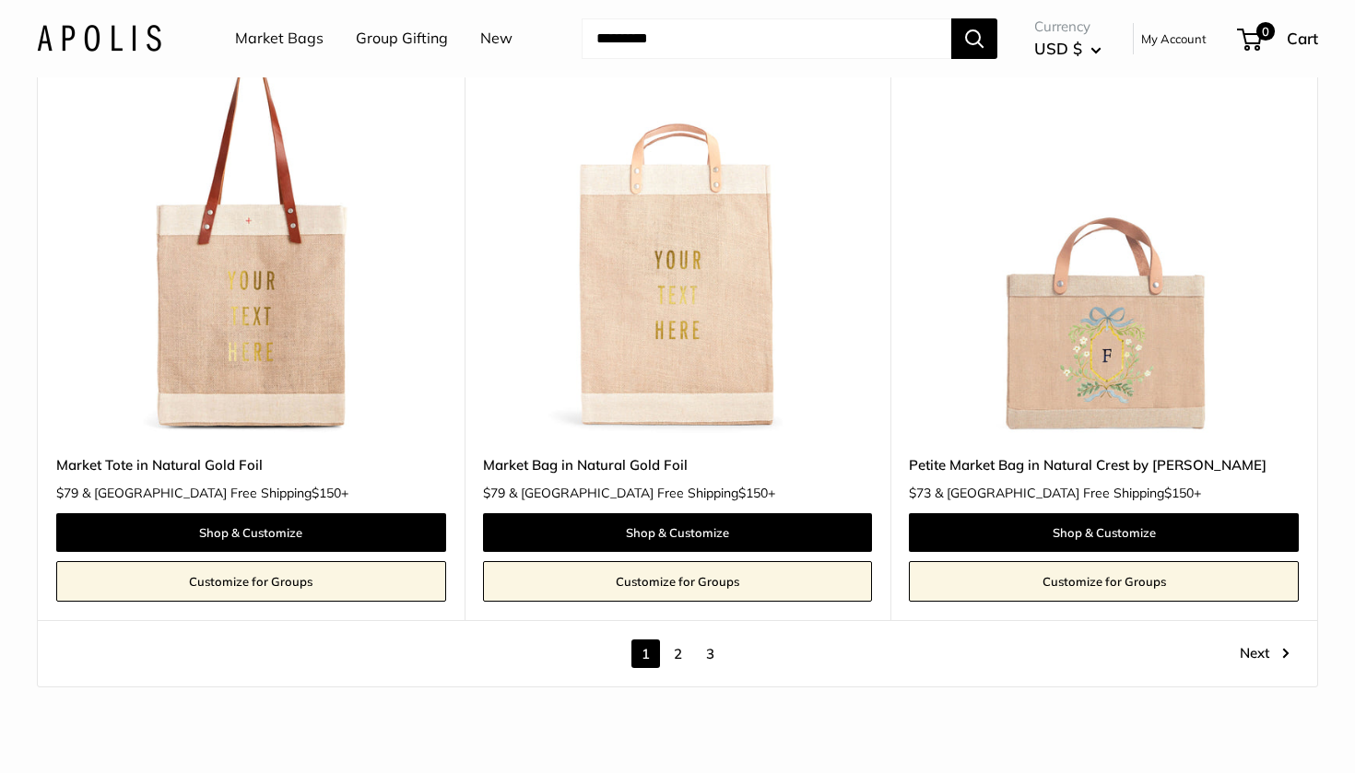
click at [679, 640] on link "2" at bounding box center [677, 654] width 29 height 29
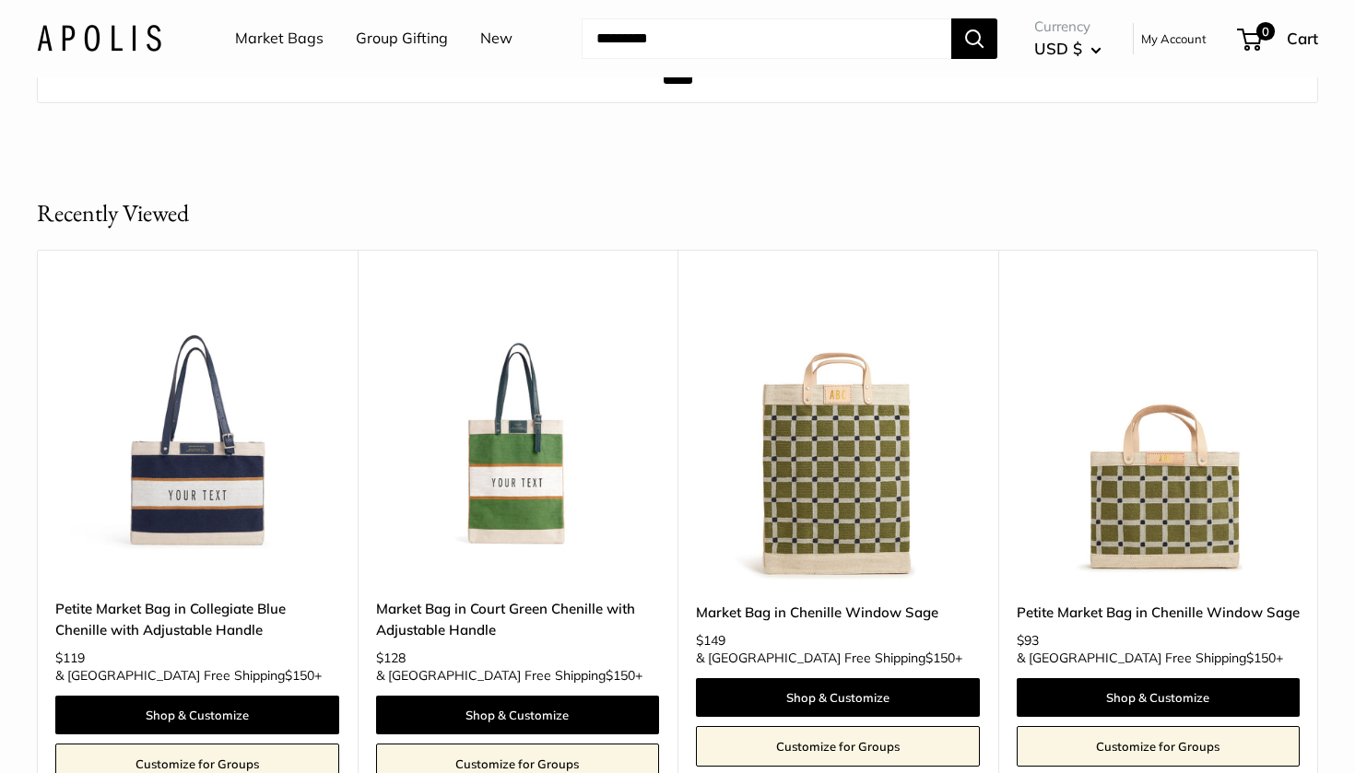
scroll to position [10501, 0]
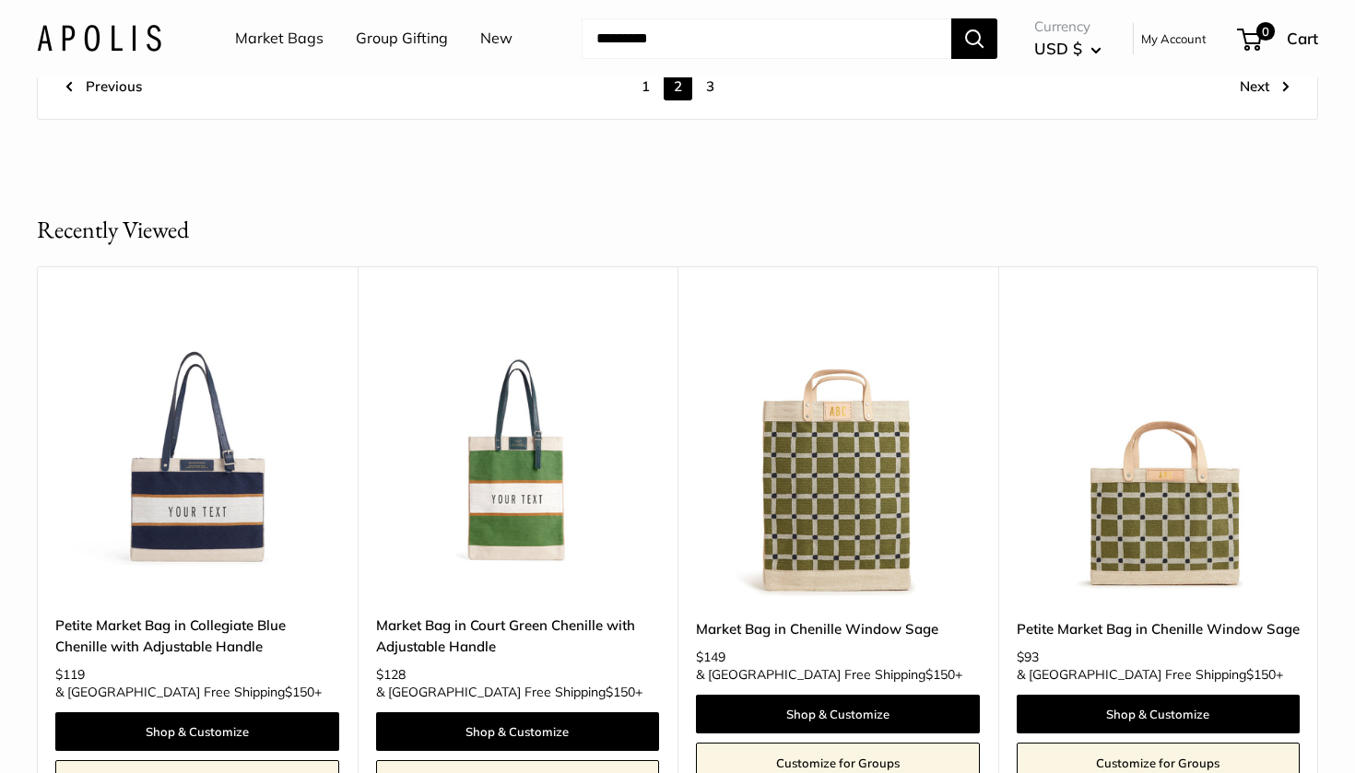
click at [0, 0] on img at bounding box center [0, 0] width 0 height 0
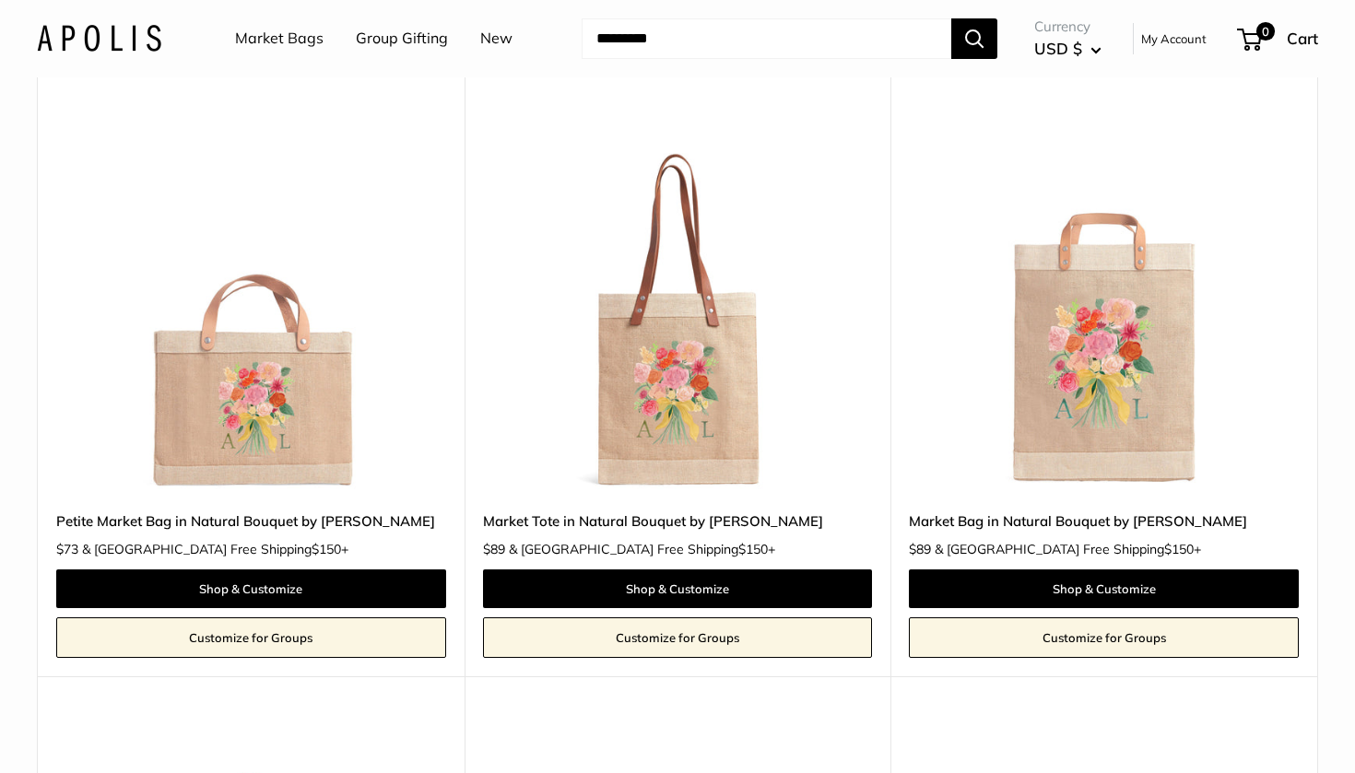
scroll to position [3390, 0]
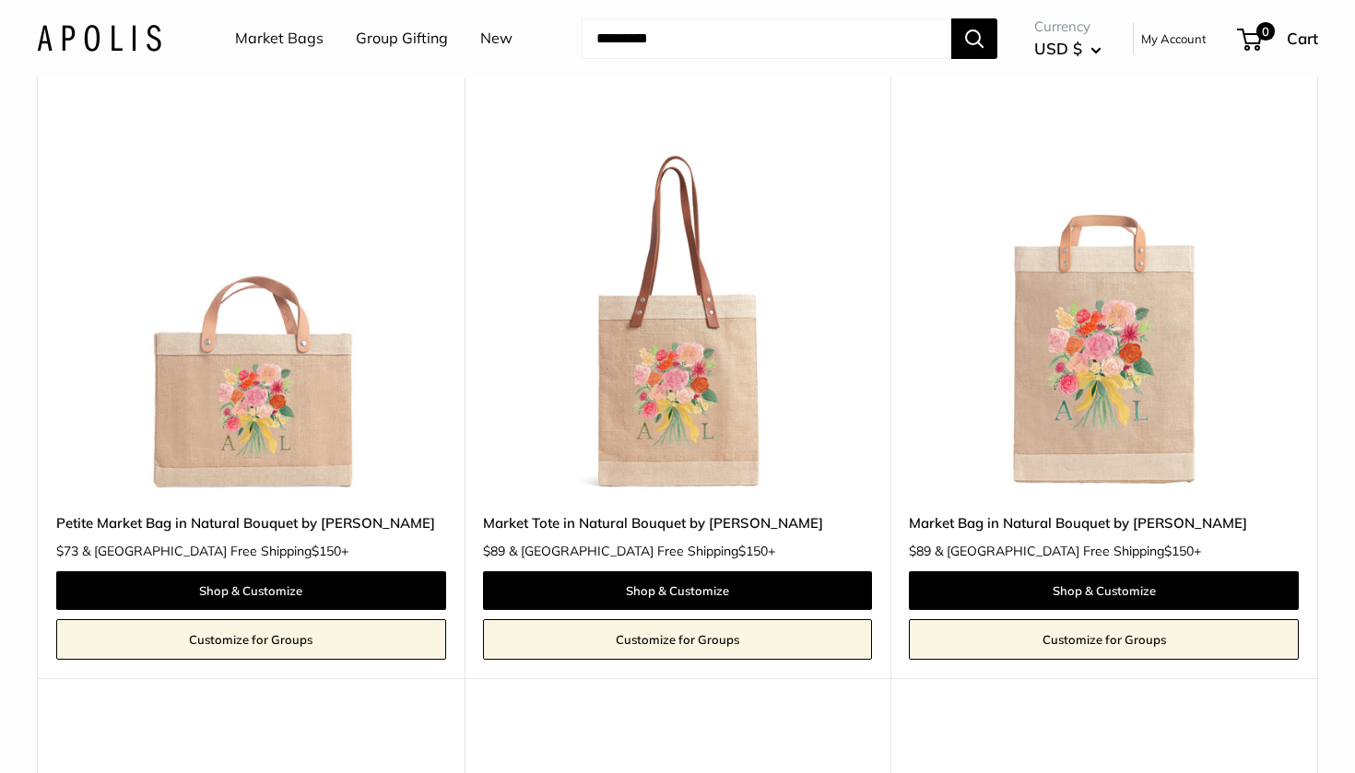
click at [585, 532] on div "Market Tote in Natural Bouquet by [PERSON_NAME] $89 & [GEOGRAPHIC_DATA] Free Sh…" at bounding box center [678, 532] width 390 height 41
click at [0, 0] on img at bounding box center [0, 0] width 0 height 0
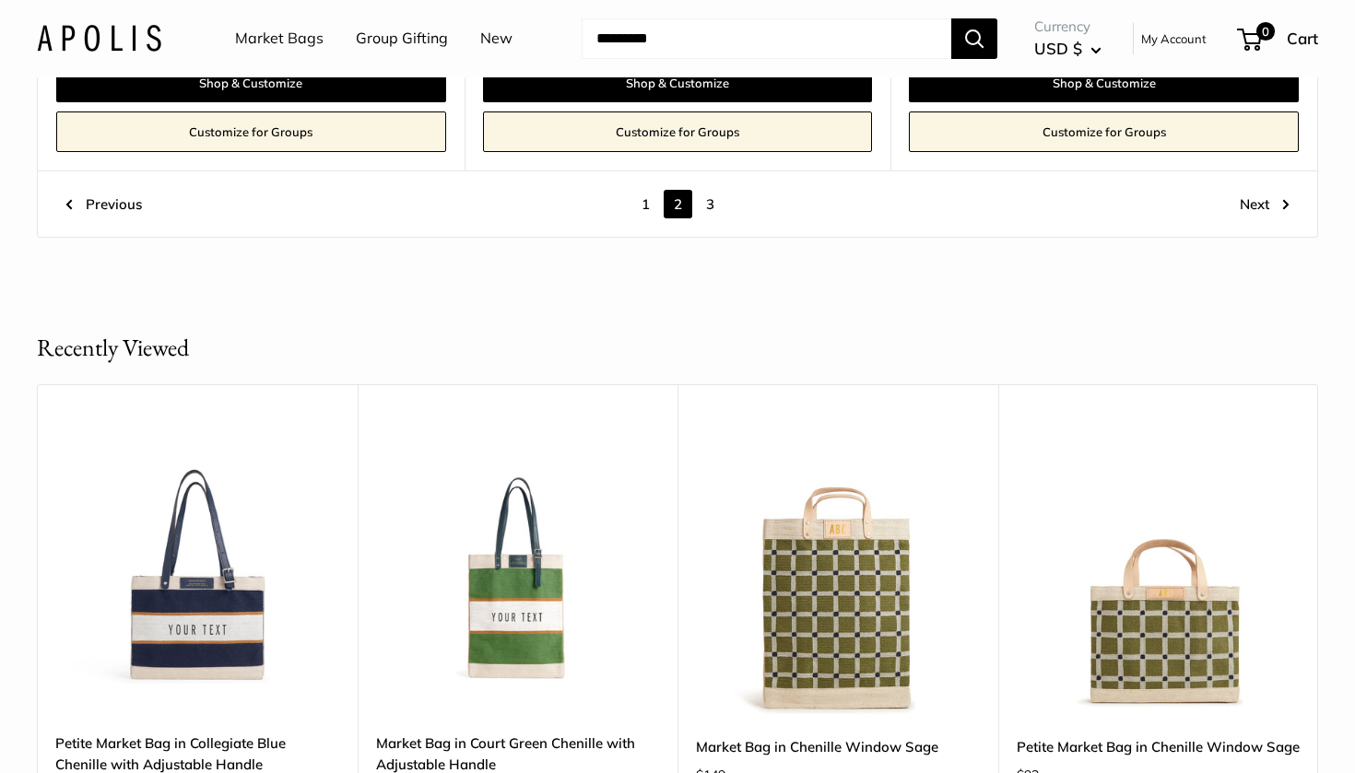
scroll to position [10389, 0]
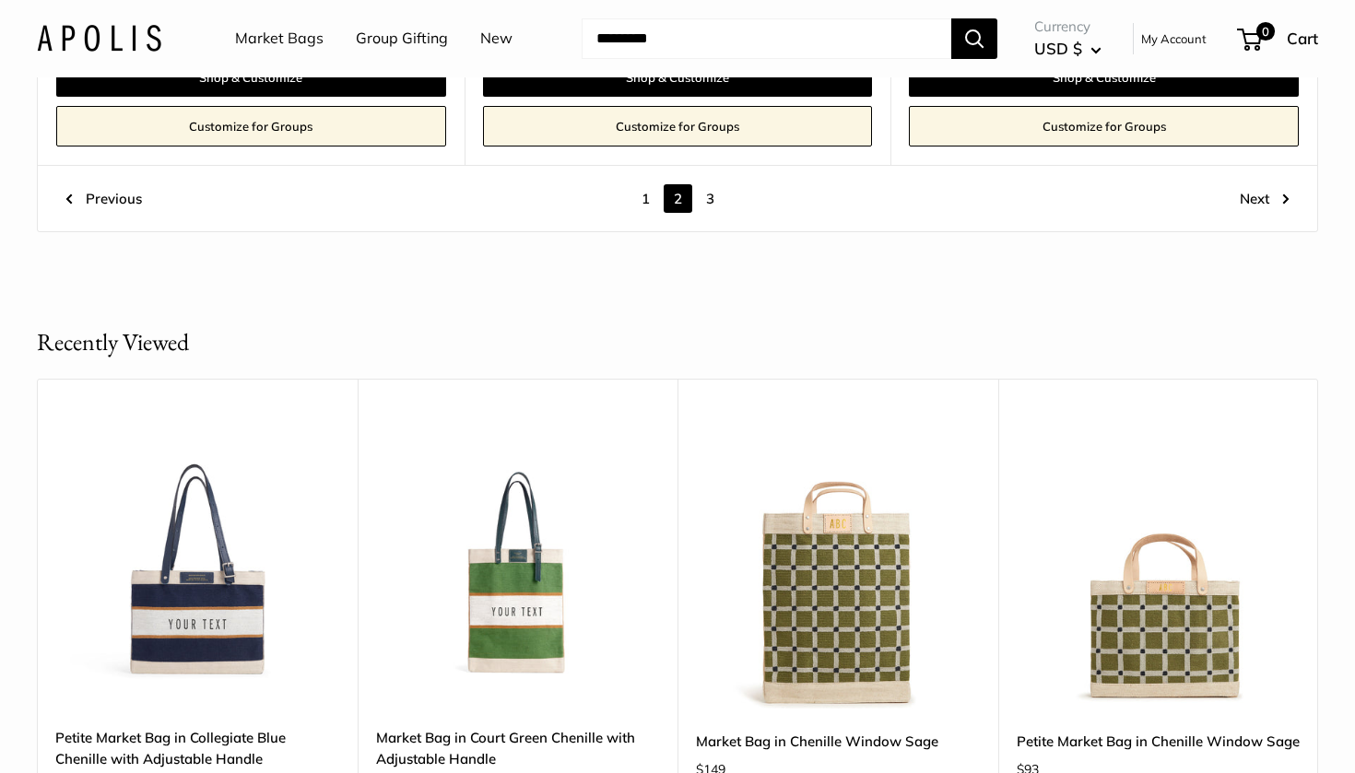
click at [711, 184] on link "3" at bounding box center [710, 198] width 29 height 29
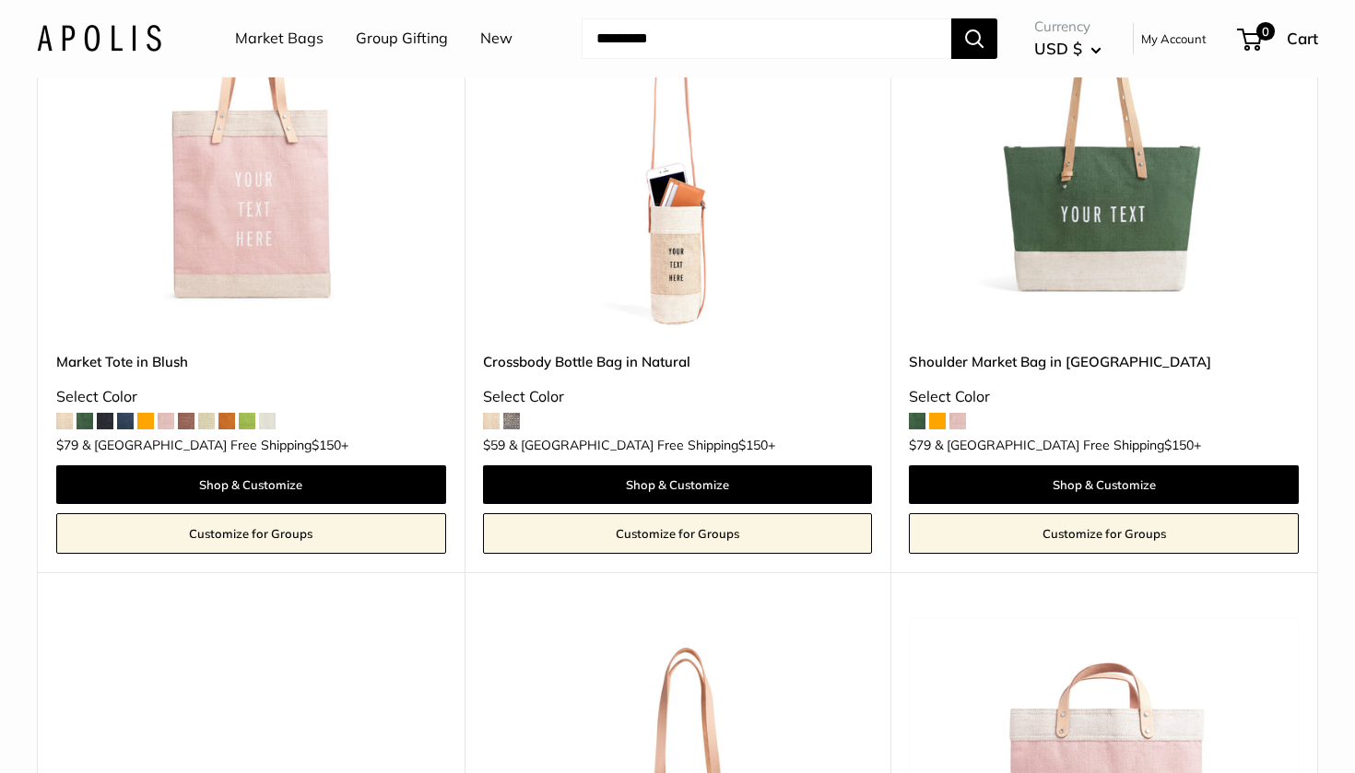
scroll to position [296, 0]
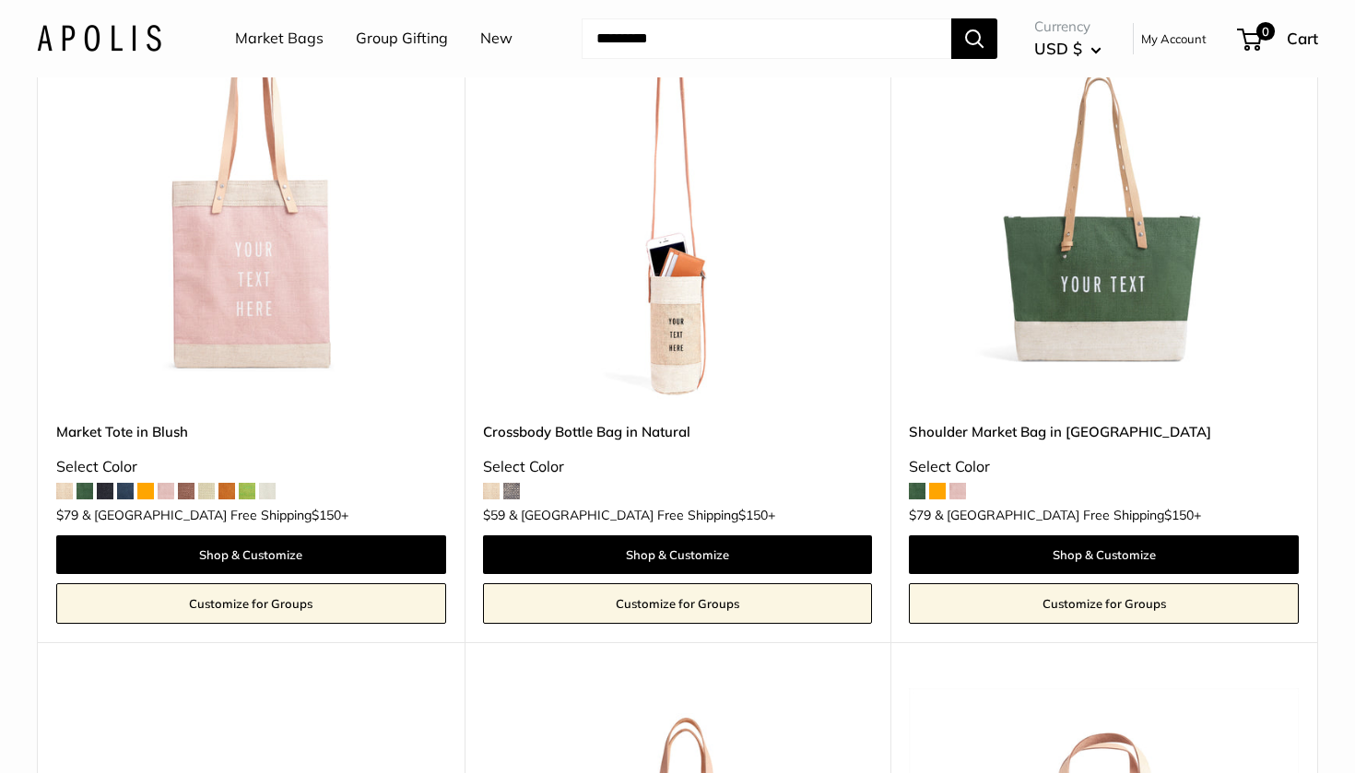
click at [0, 0] on img at bounding box center [0, 0] width 0 height 0
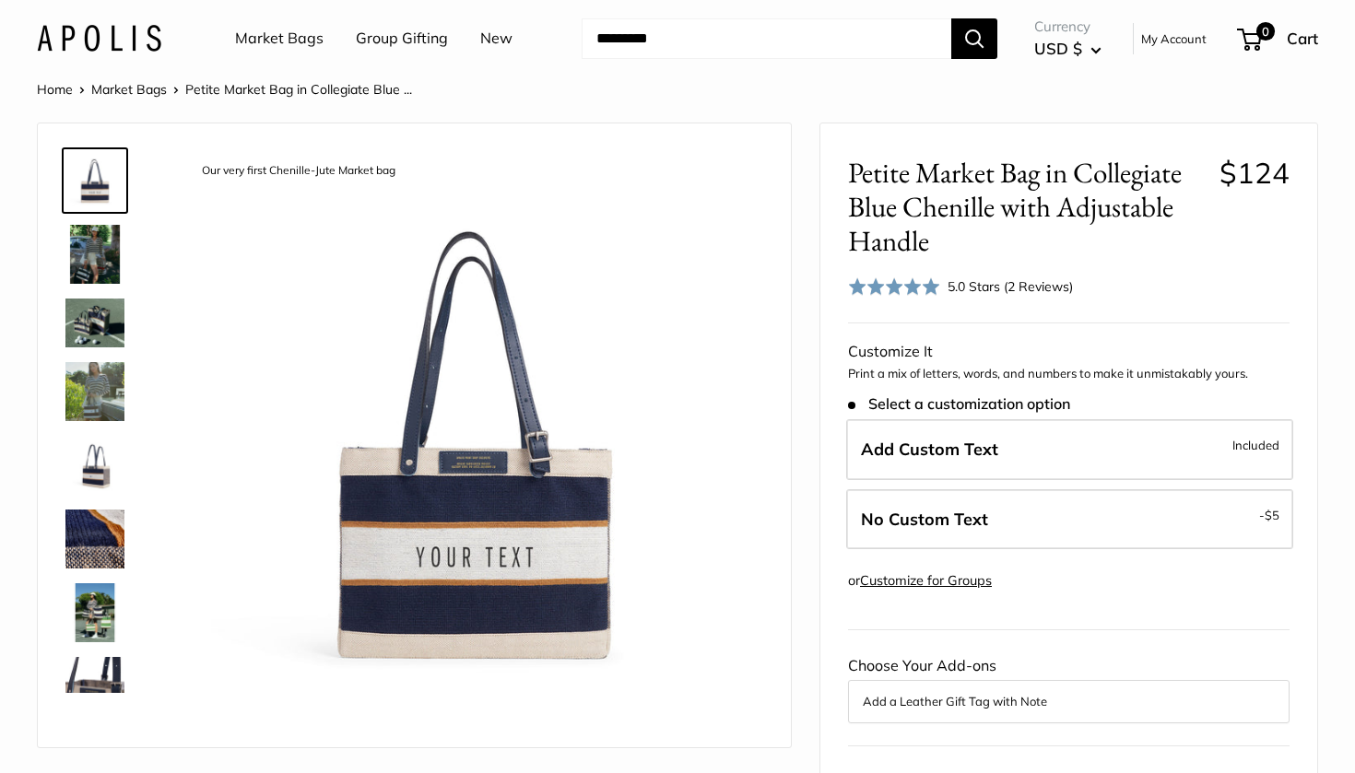
click at [947, 277] on div "5.0 Stars (2 Reviews)" at bounding box center [1009, 286] width 125 height 20
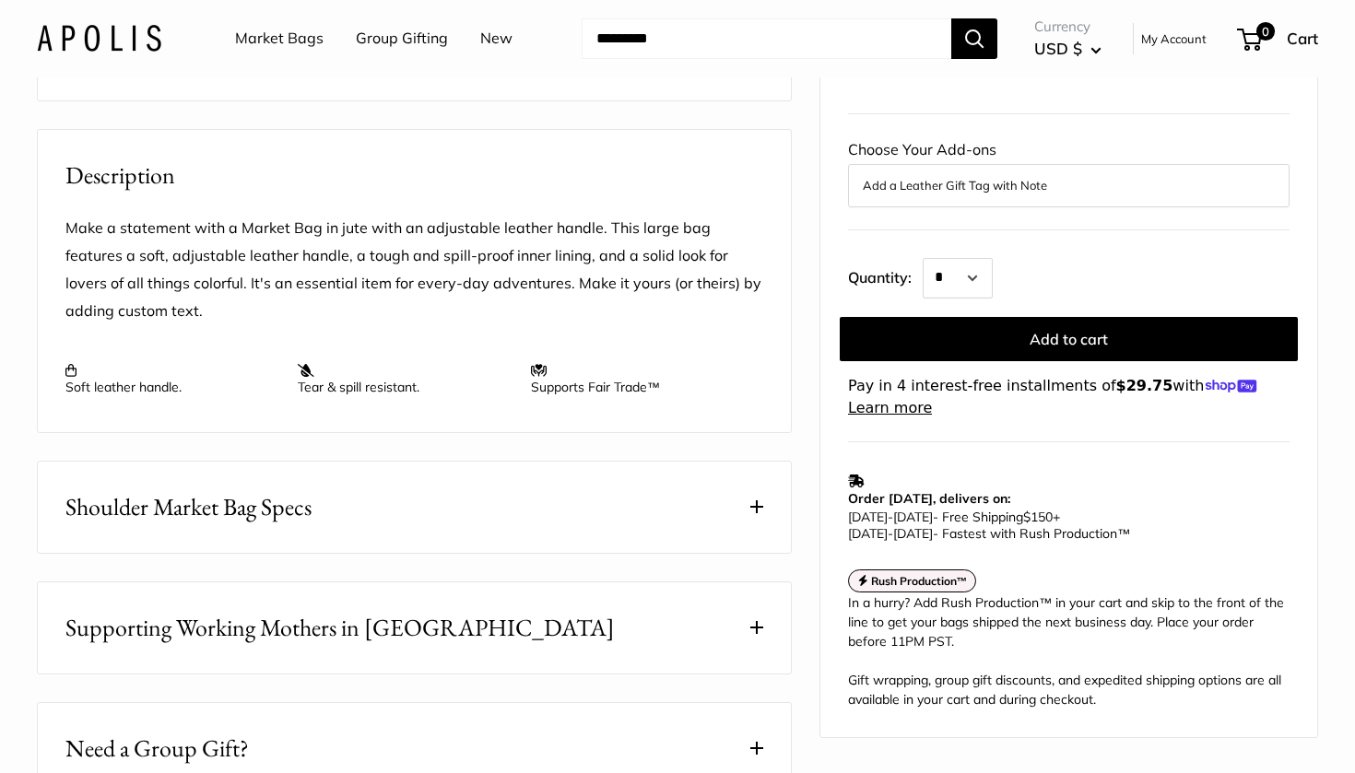
scroll to position [2867, 0]
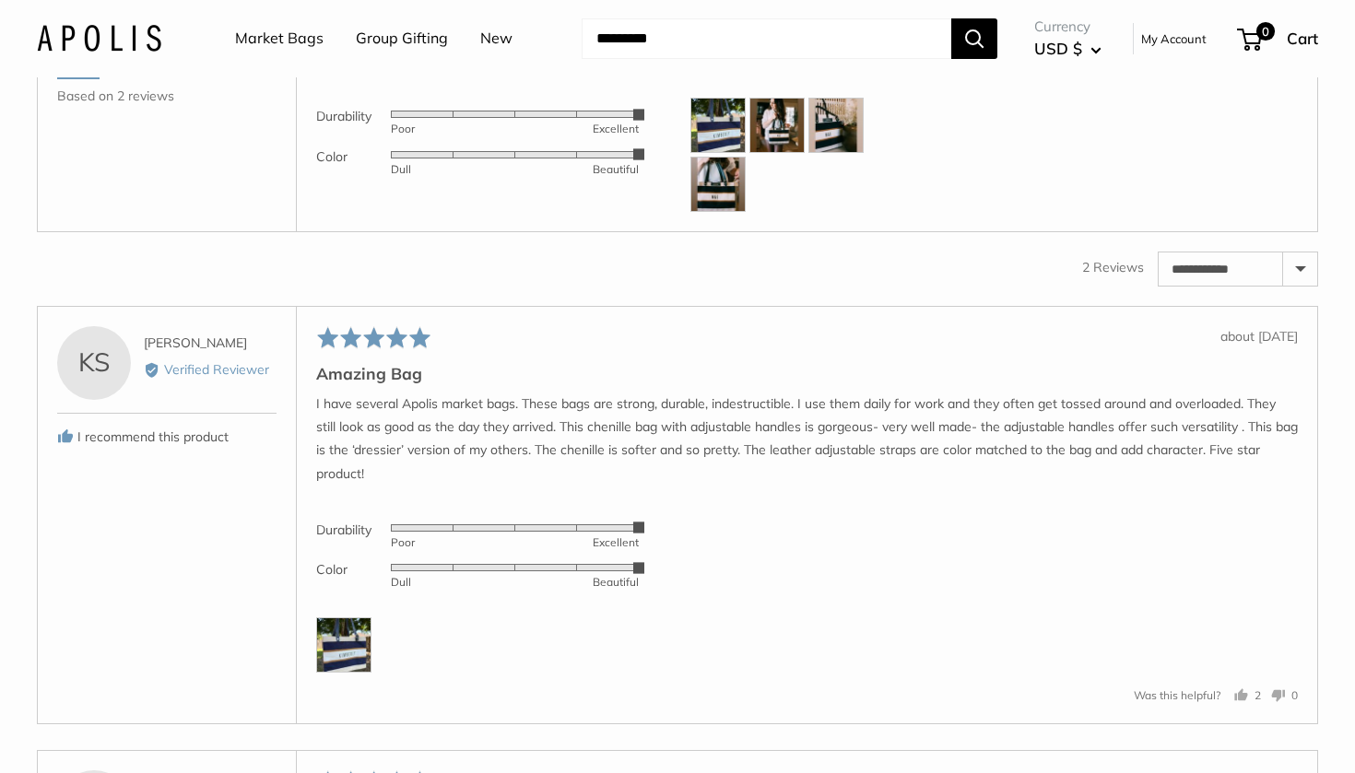
click at [699, 212] on img at bounding box center [717, 184] width 55 height 55
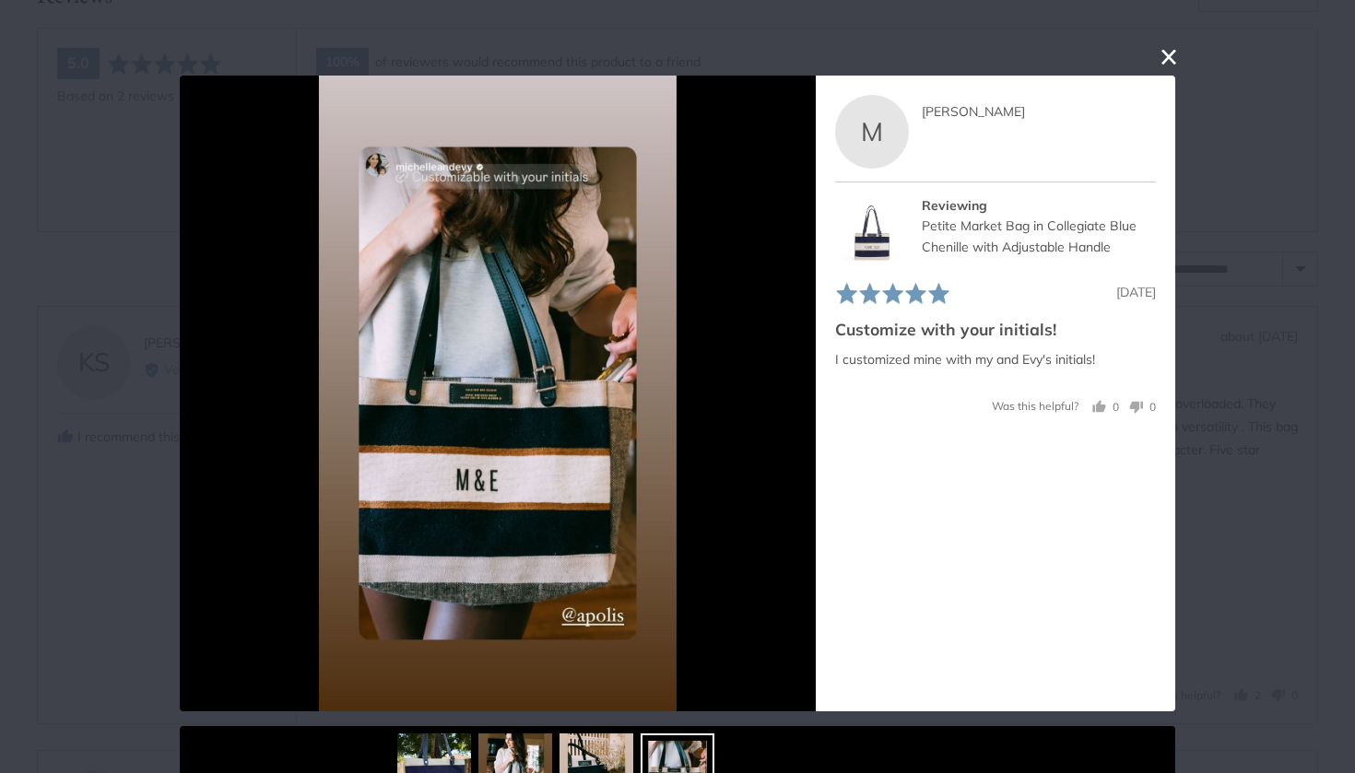
click at [1168, 55] on button "close this modal window" at bounding box center [1168, 57] width 22 height 22
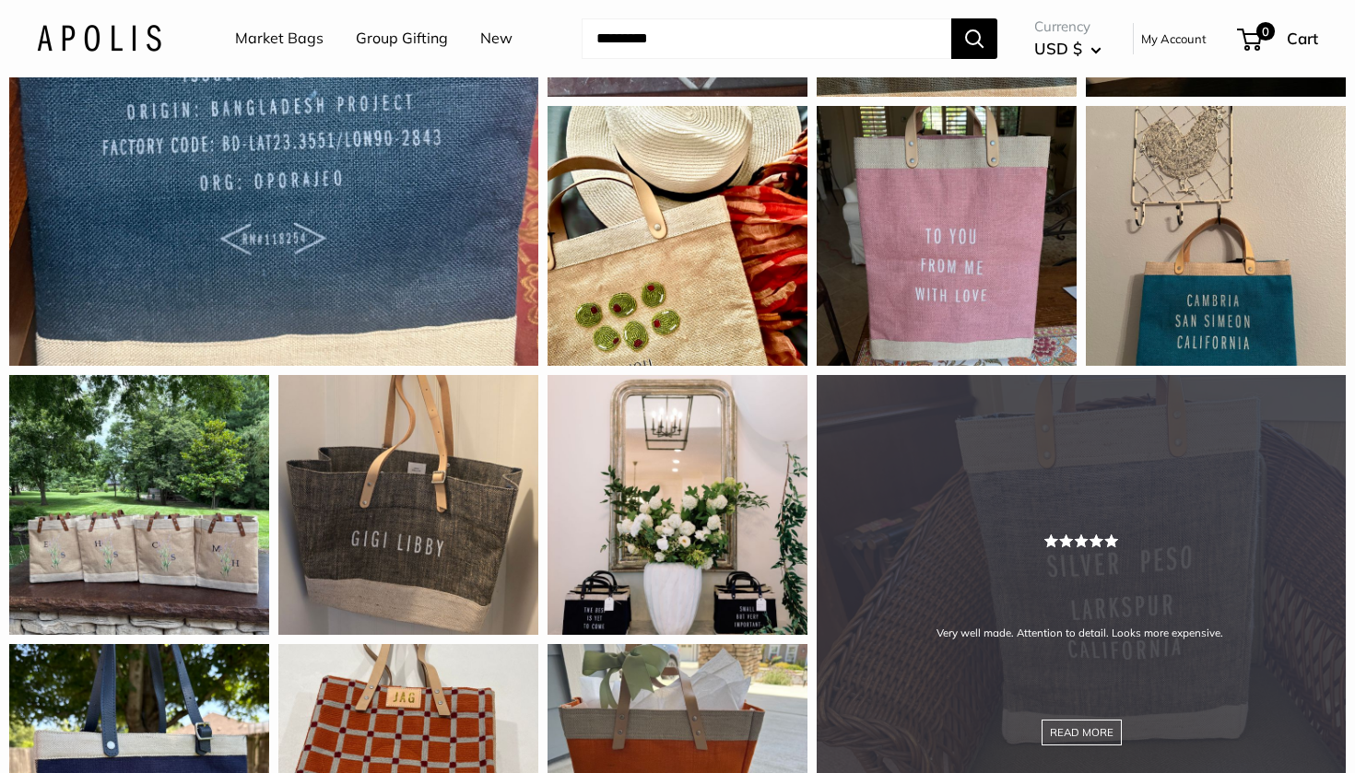
scroll to position [1924, 0]
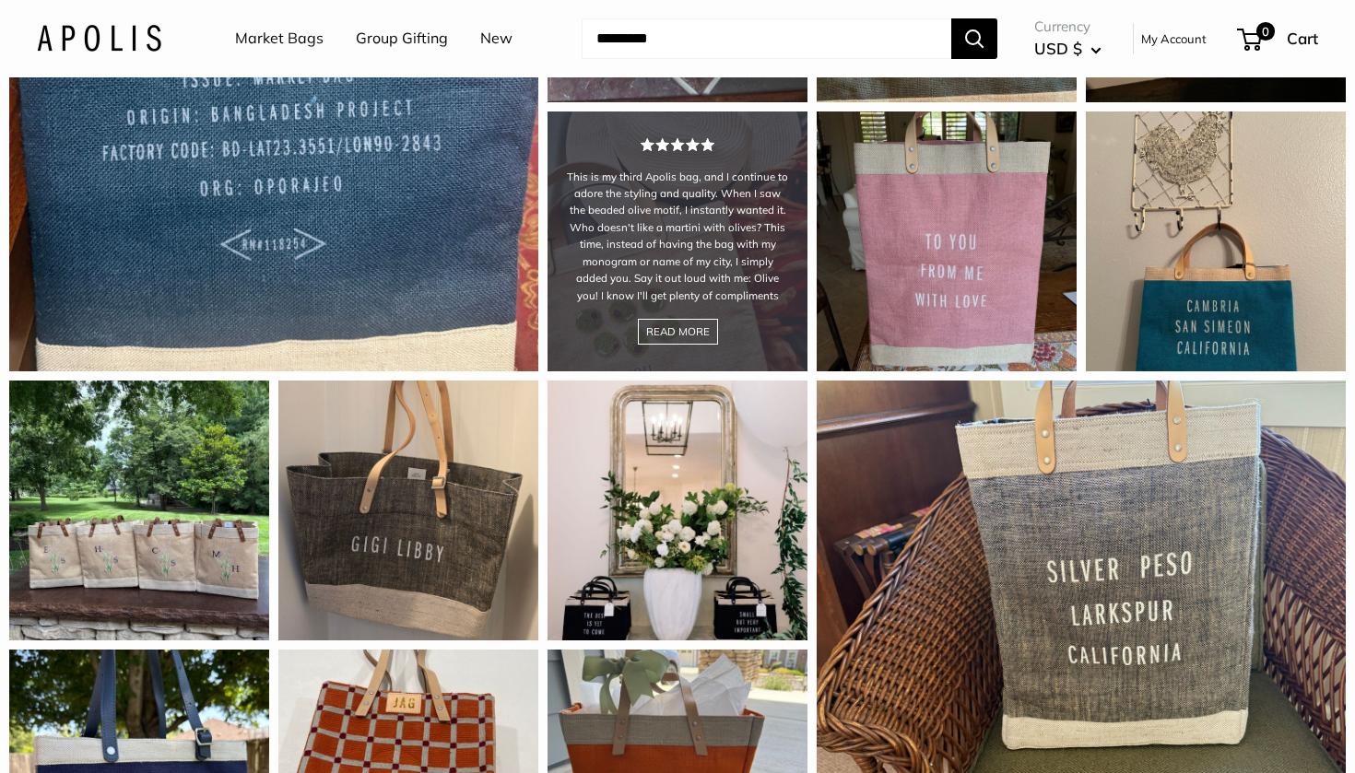
click at [706, 358] on div "This is my third Apolis bag, and I continue to adore the styling and quality. W…" at bounding box center [677, 242] width 260 height 260
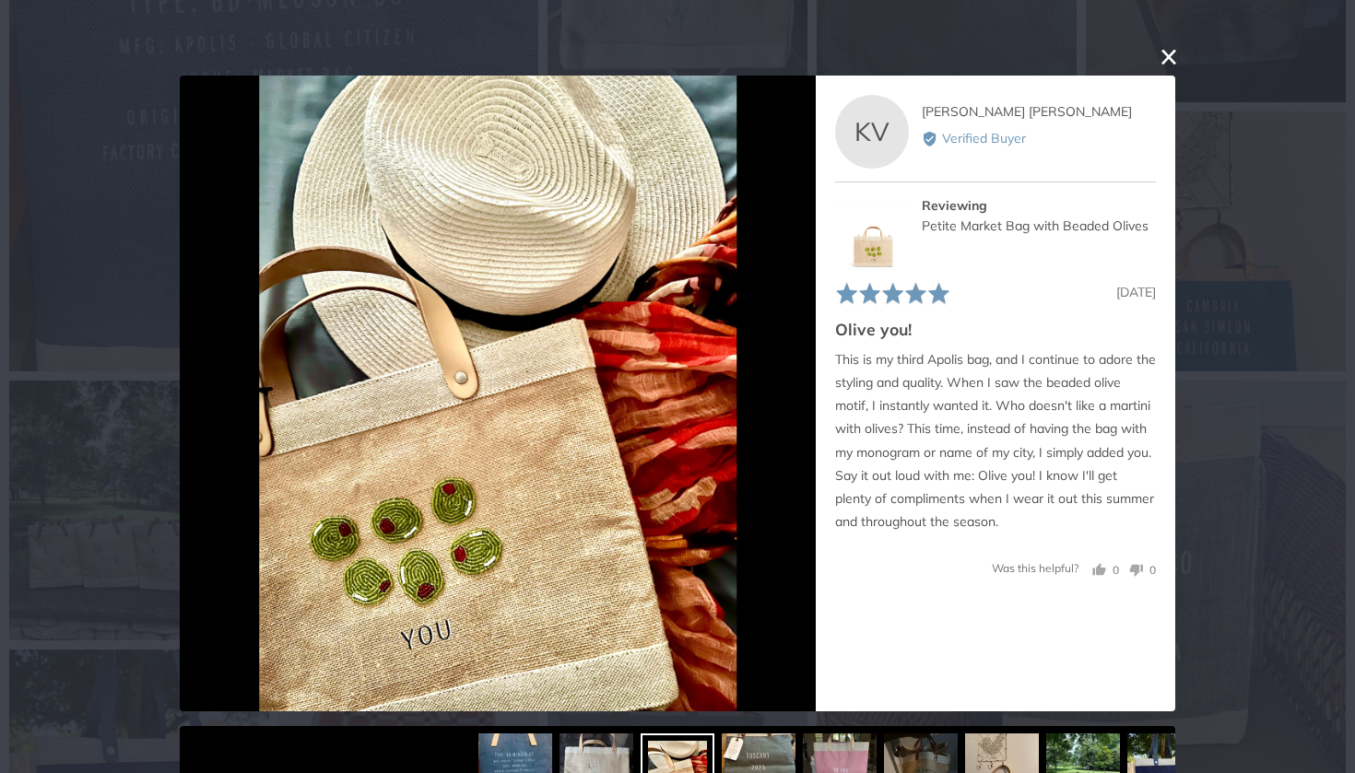
click at [1172, 49] on button "close this modal window" at bounding box center [1168, 57] width 22 height 22
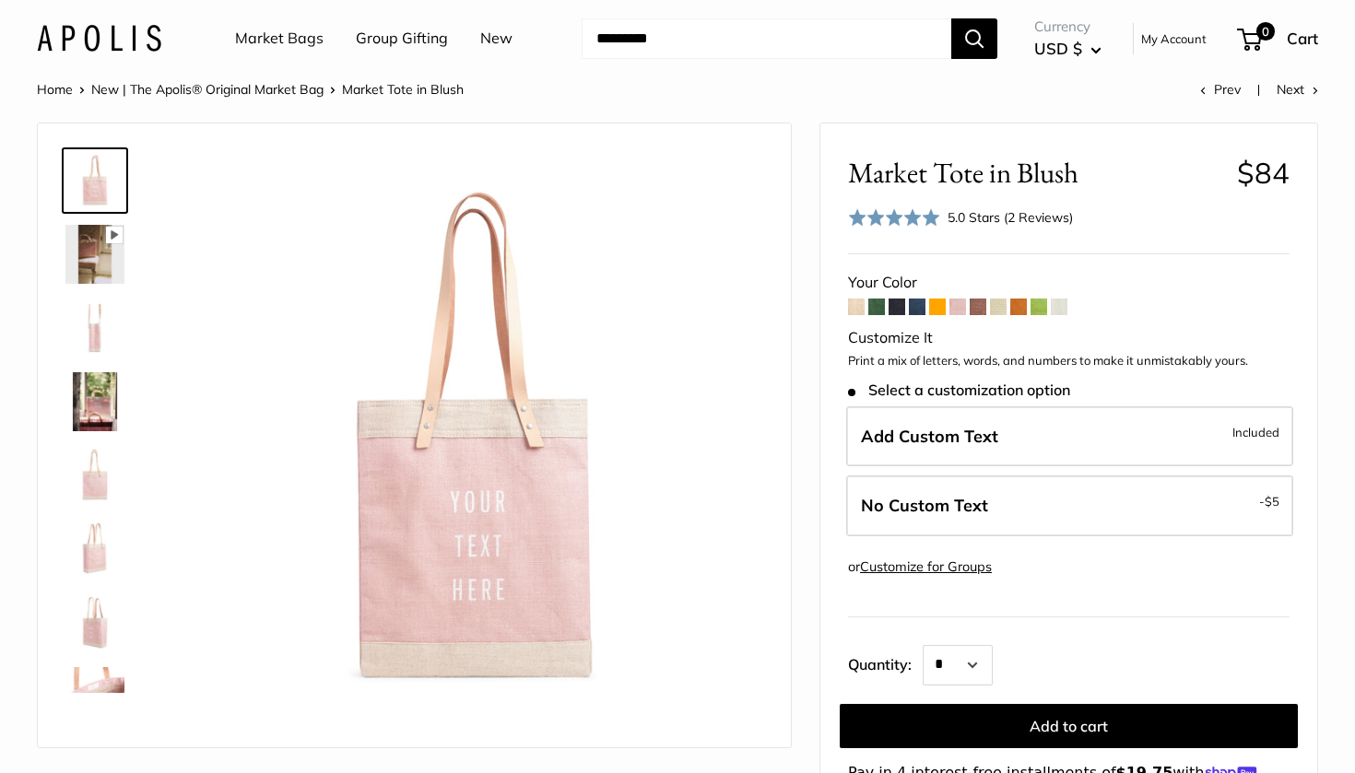
scroll to position [0, 0]
